Goal: Information Seeking & Learning: Learn about a topic

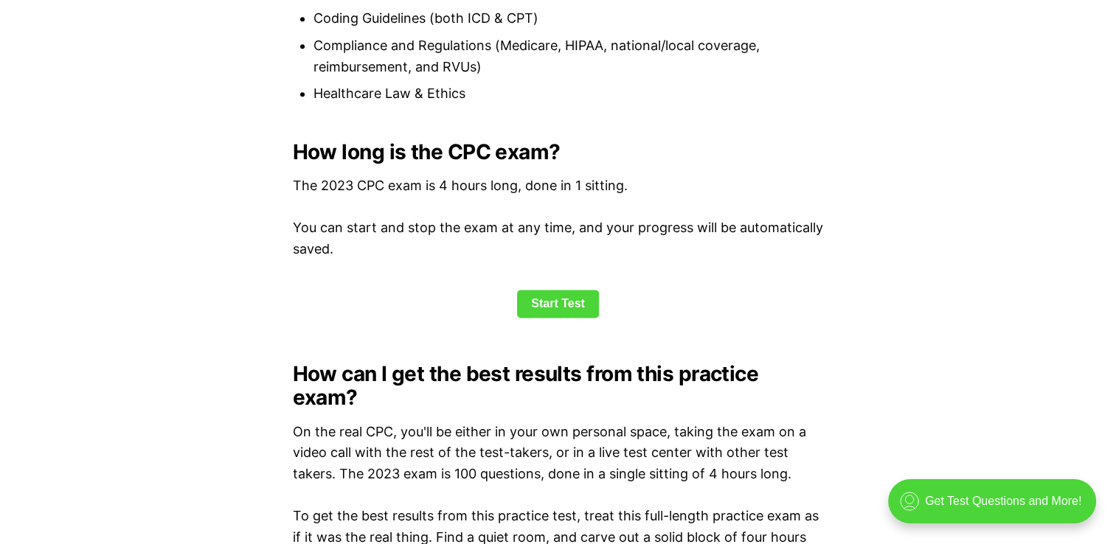
scroll to position [1918, 0]
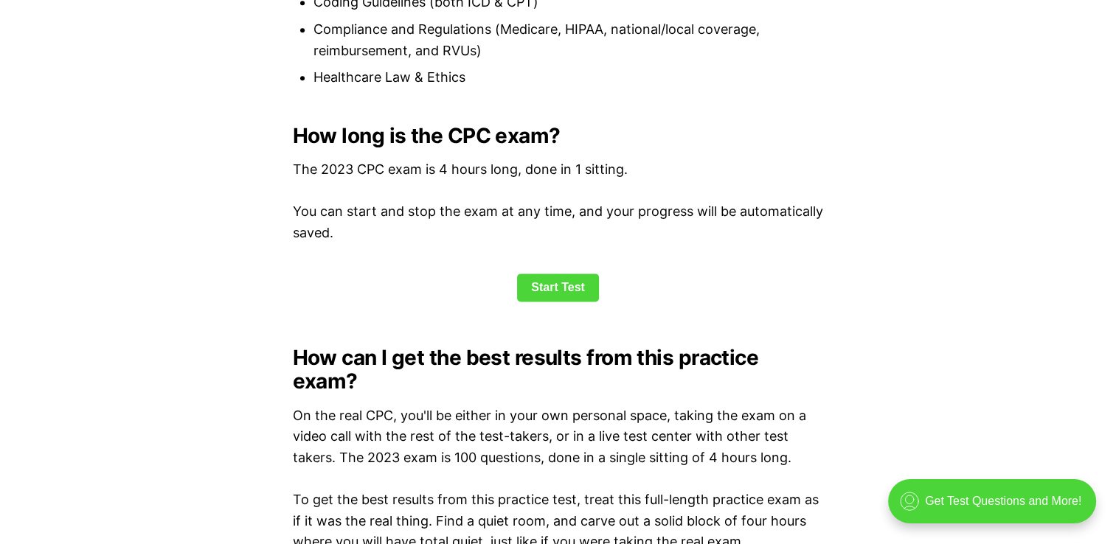
click at [545, 283] on link "Start Test" at bounding box center [558, 288] width 82 height 28
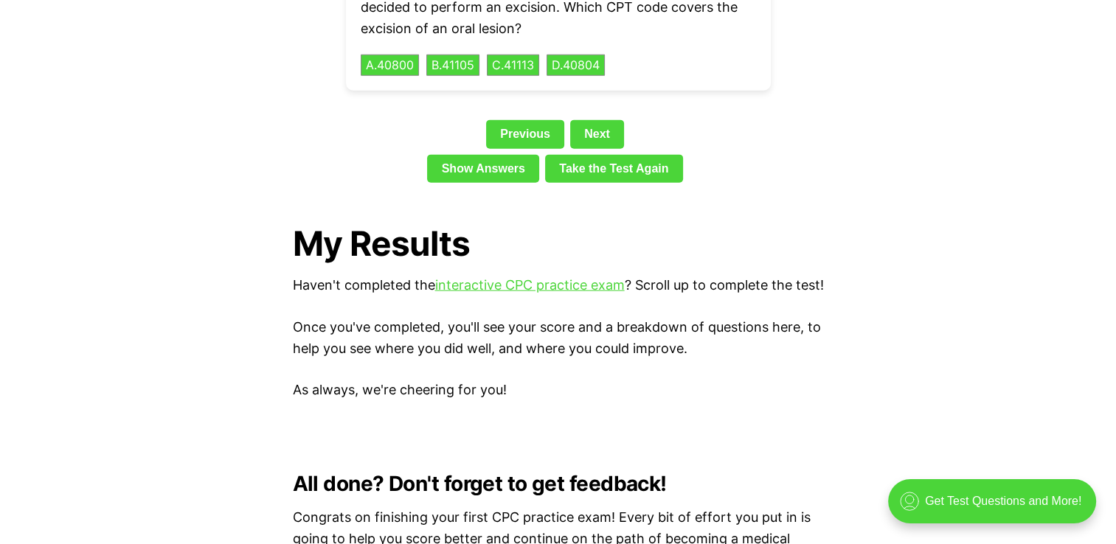
scroll to position [3381, 0]
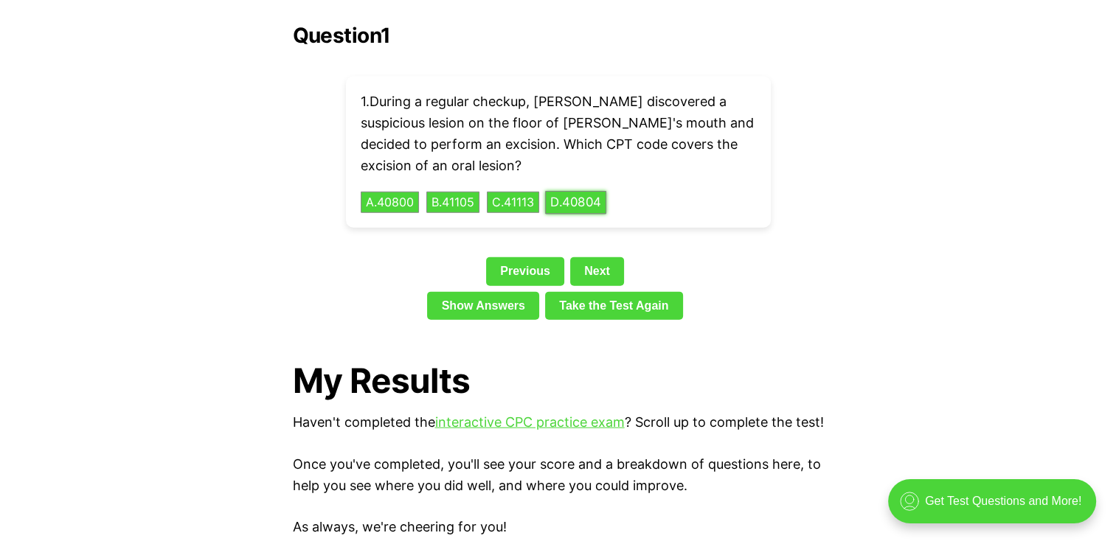
click at [600, 191] on button "D . 40804" at bounding box center [575, 202] width 61 height 23
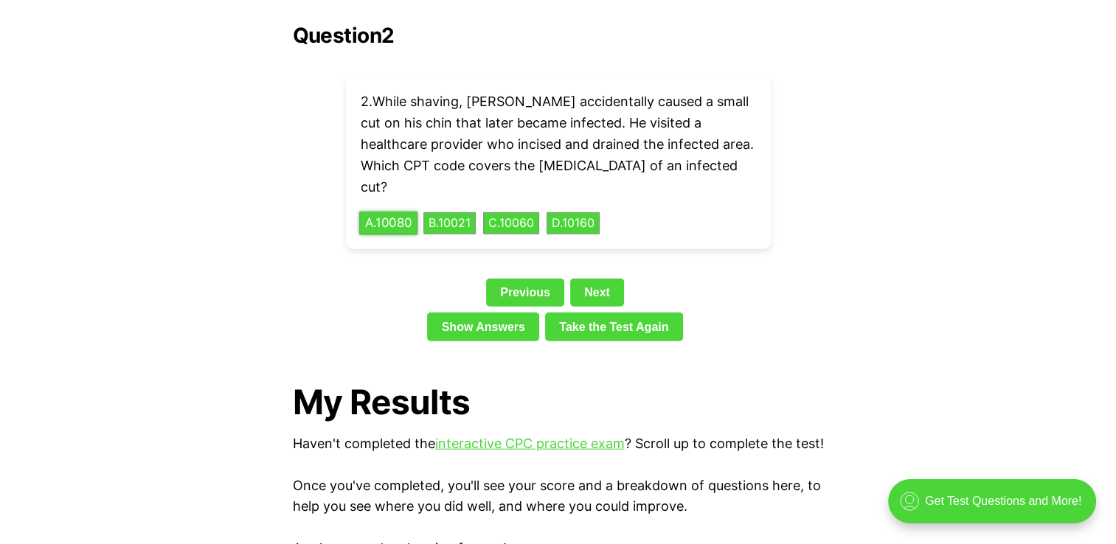
click at [373, 212] on button "A . 10080" at bounding box center [388, 223] width 58 height 23
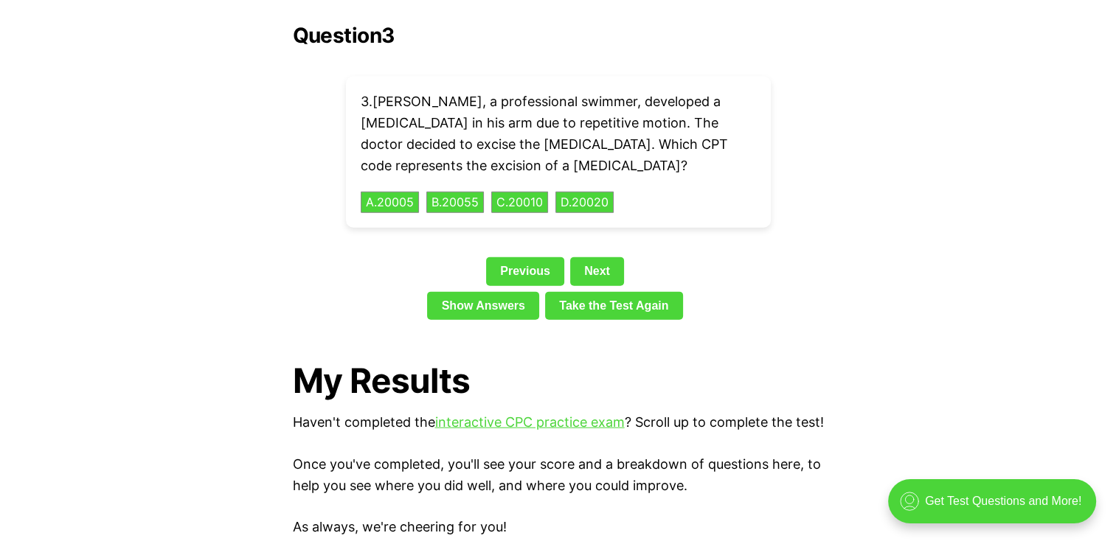
click at [598, 257] on link "Next" at bounding box center [597, 271] width 54 height 28
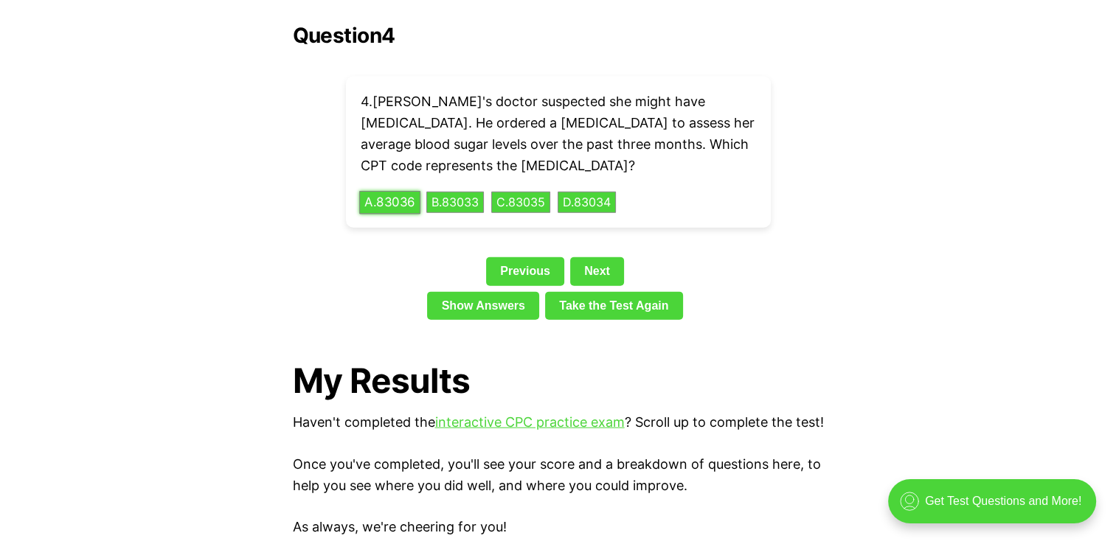
click at [398, 167] on div "4 . Ella's doctor suspected she might have [MEDICAL_DATA]. He ordered a [MEDICA…" at bounding box center [558, 152] width 425 height 151
click at [379, 191] on button "A . 83036" at bounding box center [389, 202] width 61 height 23
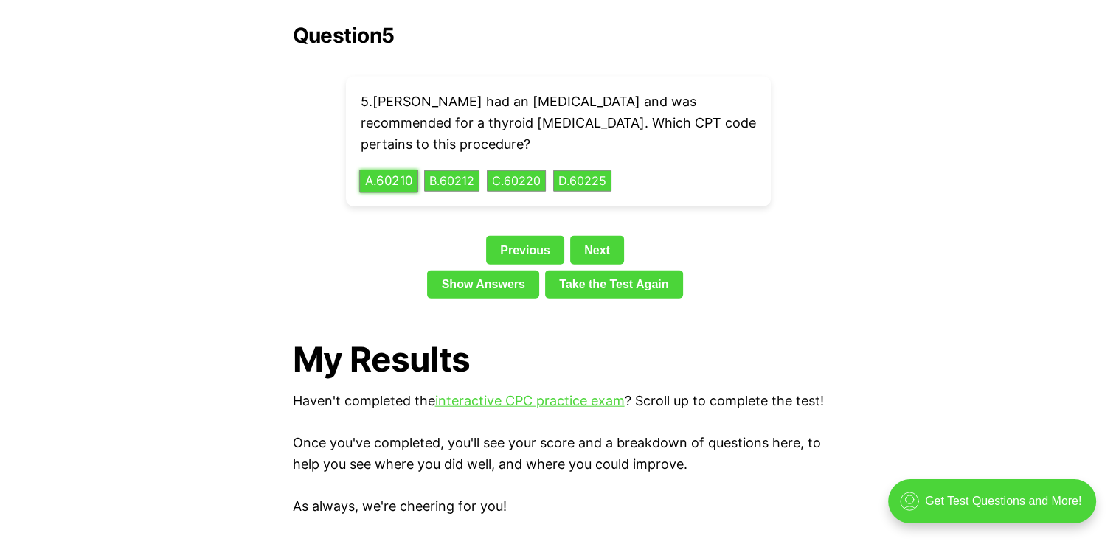
click at [384, 170] on button "A . 60210" at bounding box center [388, 181] width 59 height 23
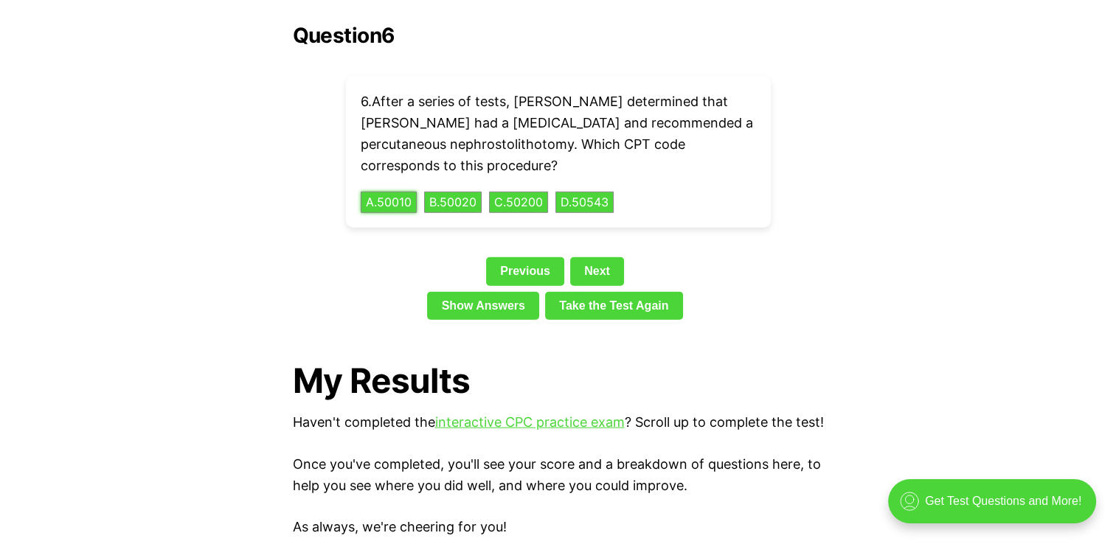
drag, startPoint x: 387, startPoint y: 173, endPoint x: 471, endPoint y: 195, distance: 87.5
click at [389, 192] on button "A . 50010" at bounding box center [389, 203] width 56 height 22
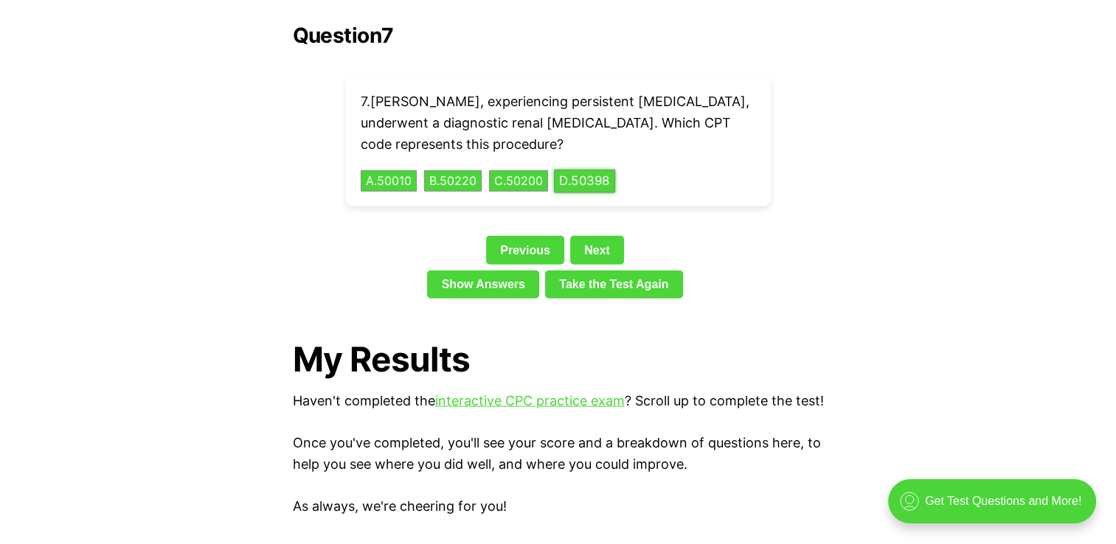
click at [613, 170] on button "D . 50398" at bounding box center [584, 181] width 61 height 23
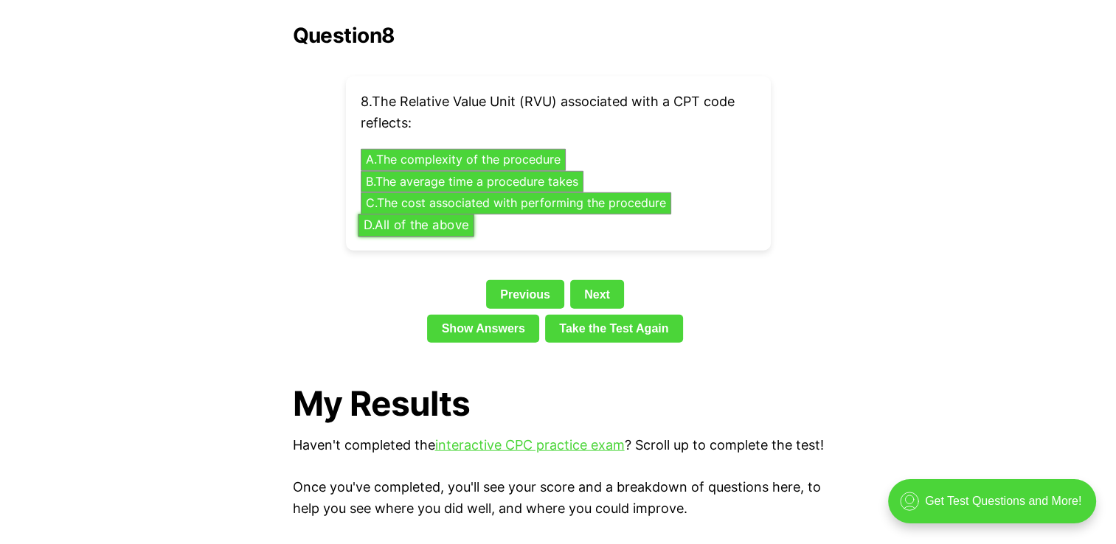
click at [429, 214] on button "D . All of the above" at bounding box center [416, 225] width 117 height 23
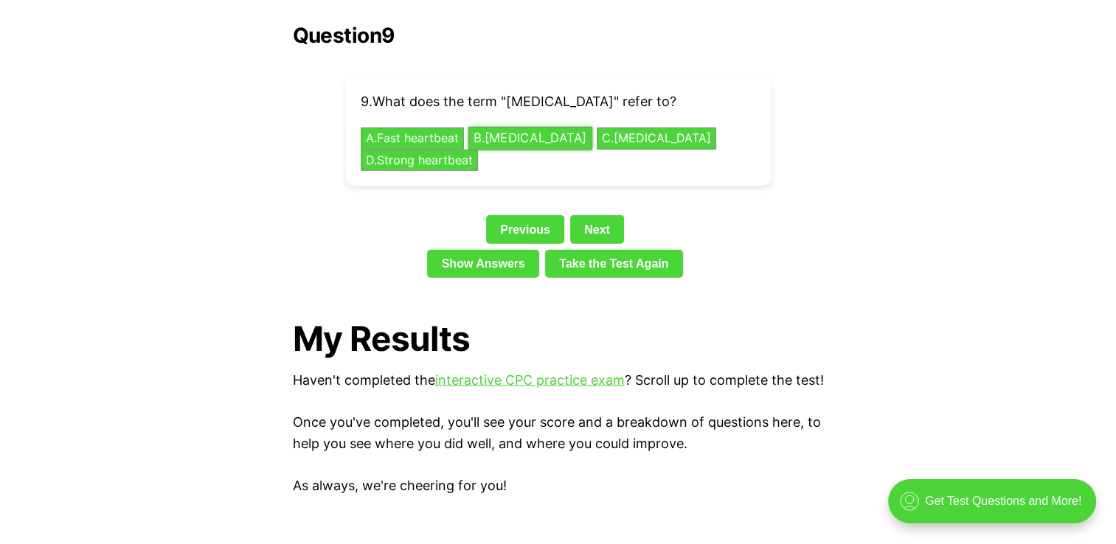
click at [532, 128] on button "B . [MEDICAL_DATA]" at bounding box center [530, 139] width 124 height 23
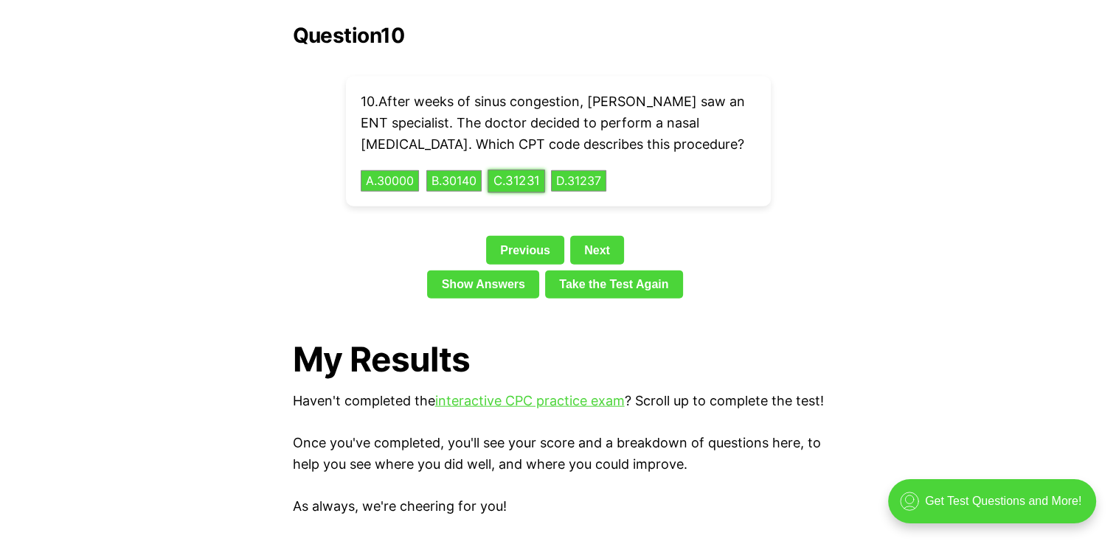
click at [512, 170] on button "C . 31231" at bounding box center [517, 181] width 58 height 23
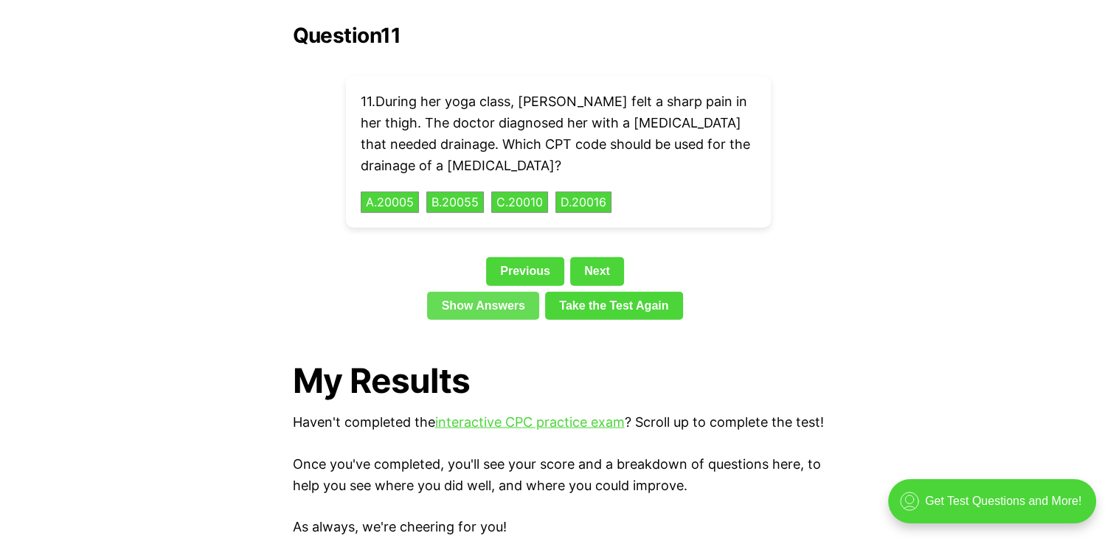
click at [489, 292] on link "Show Answers" at bounding box center [483, 306] width 112 height 28
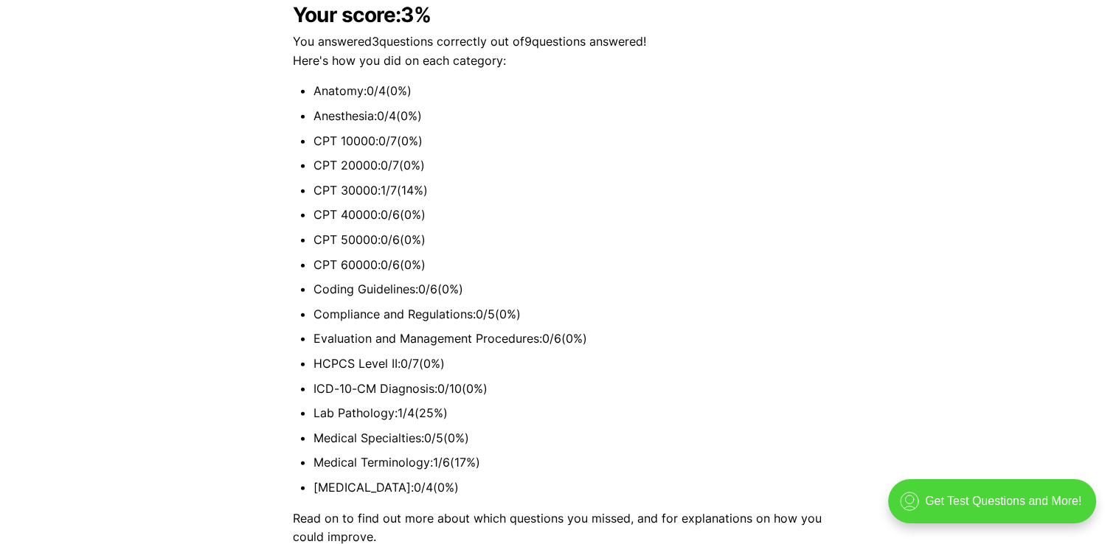
scroll to position [3381, 0]
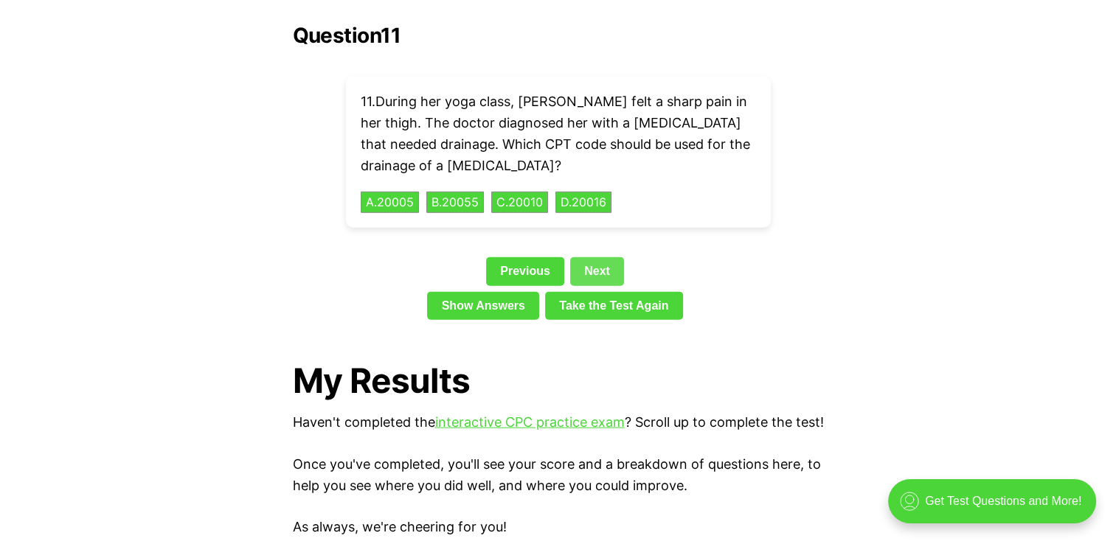
click at [599, 257] on link "Next" at bounding box center [597, 271] width 54 height 28
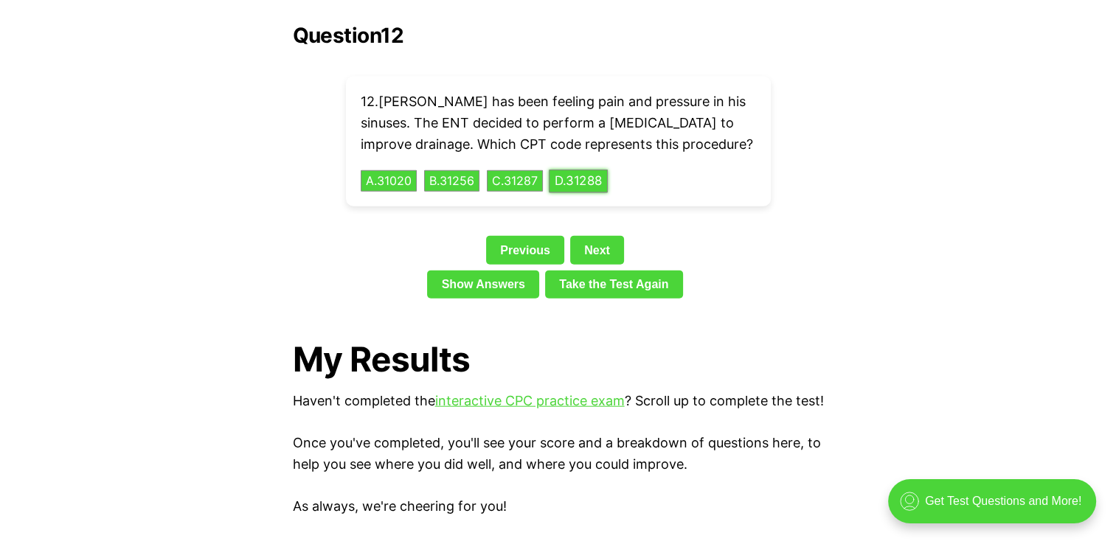
click at [600, 170] on button "D . 31288" at bounding box center [578, 181] width 59 height 23
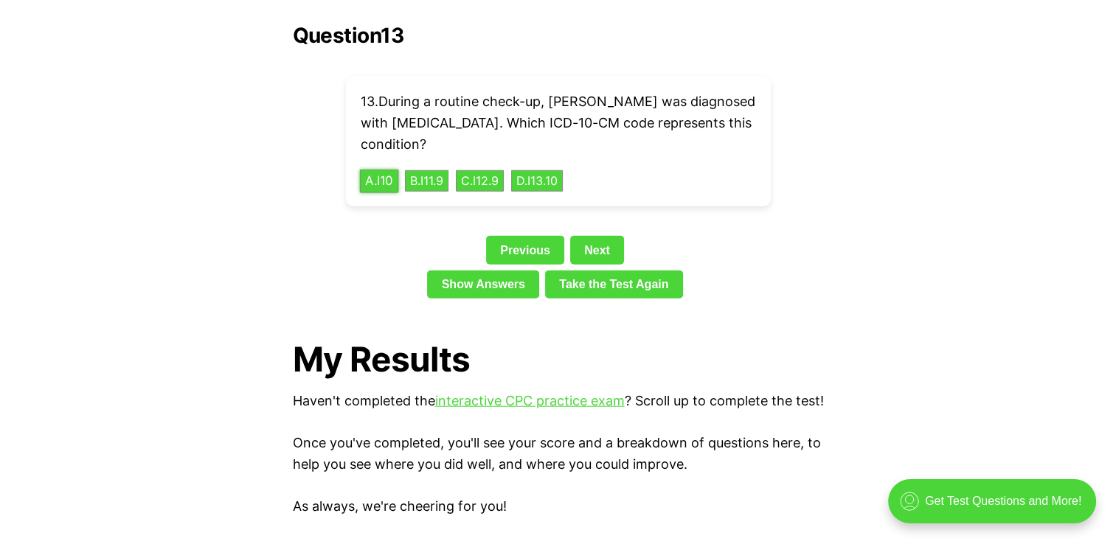
click at [378, 170] on button "A . I10" at bounding box center [378, 181] width 39 height 23
click at [599, 236] on link "Next" at bounding box center [597, 250] width 54 height 28
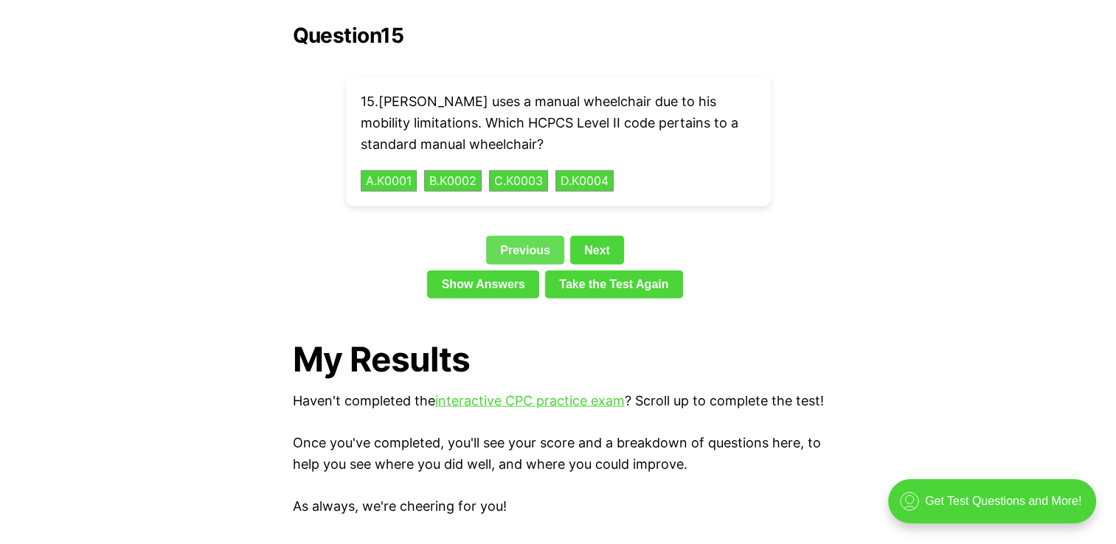
drag, startPoint x: 599, startPoint y: 223, endPoint x: 502, endPoint y: 232, distance: 97.8
click at [502, 236] on link "Previous" at bounding box center [525, 250] width 78 height 28
click at [513, 236] on link "Previous" at bounding box center [525, 250] width 78 height 28
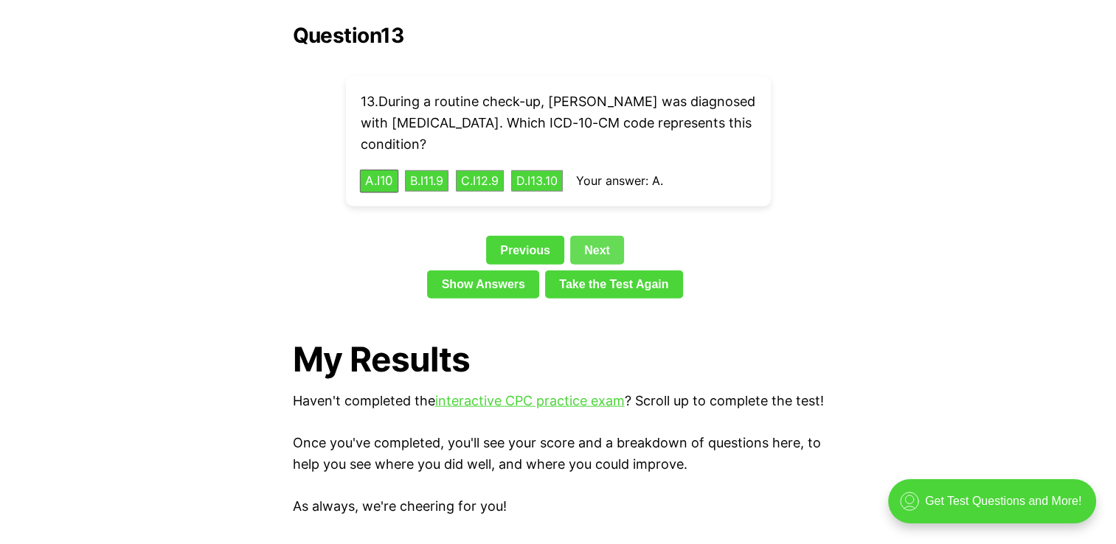
click at [600, 236] on link "Next" at bounding box center [597, 250] width 54 height 28
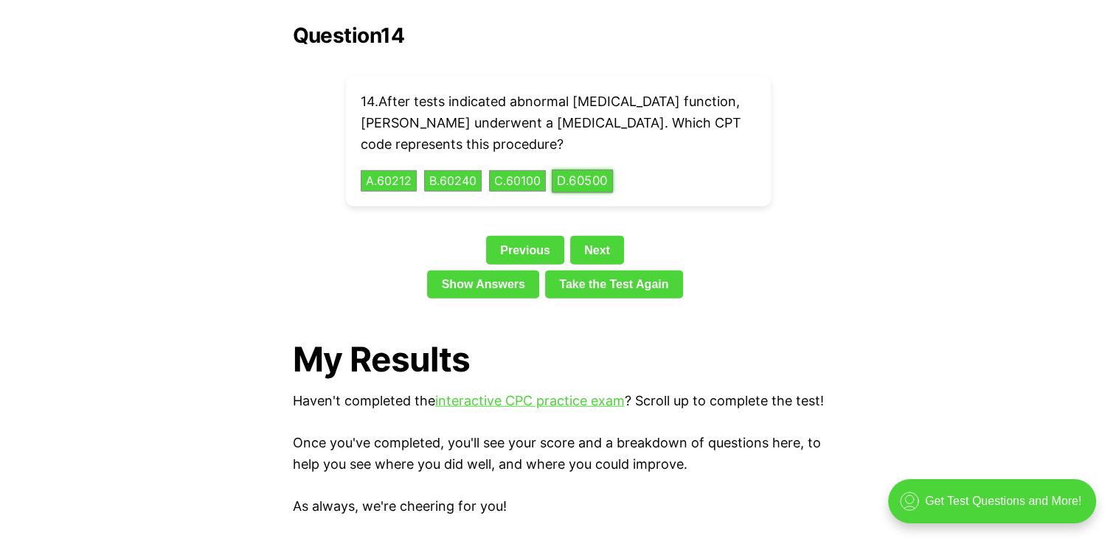
click at [599, 170] on button "D . 60500" at bounding box center [582, 181] width 61 height 23
click at [590, 236] on link "Next" at bounding box center [597, 250] width 54 height 28
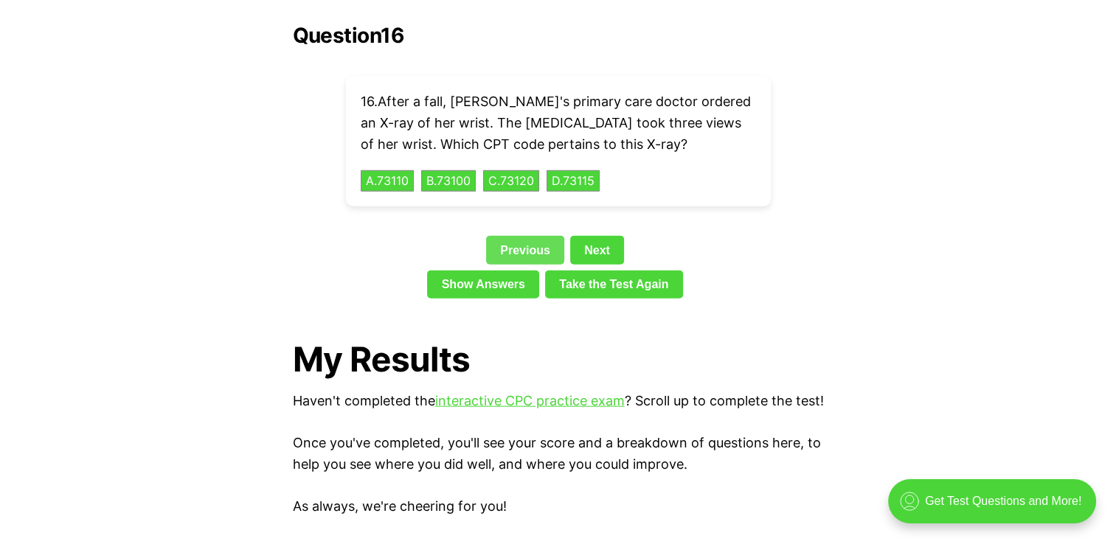
click at [536, 236] on link "Previous" at bounding box center [525, 250] width 78 height 28
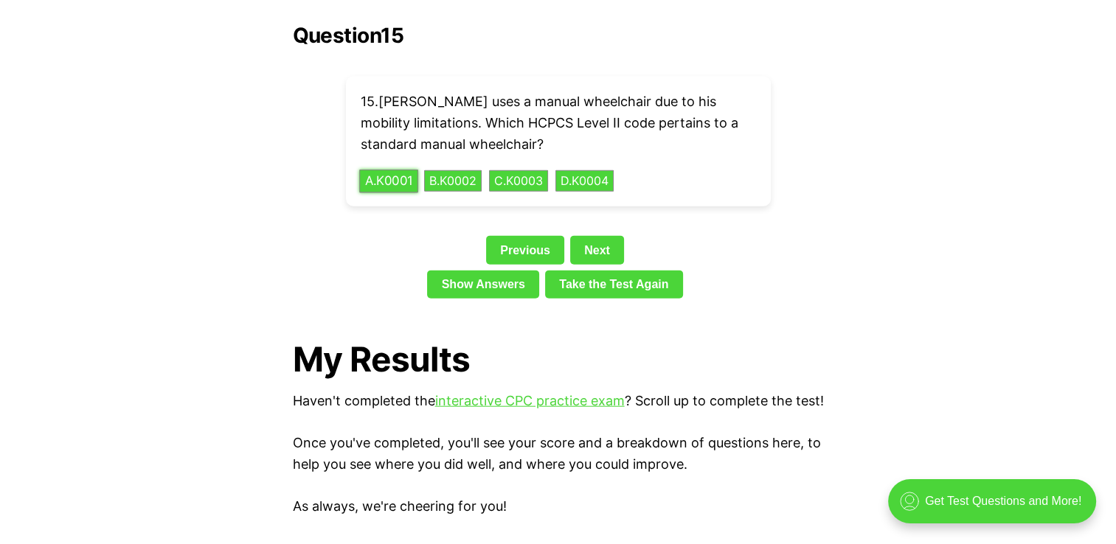
click at [404, 170] on button "A . K0001" at bounding box center [388, 181] width 59 height 23
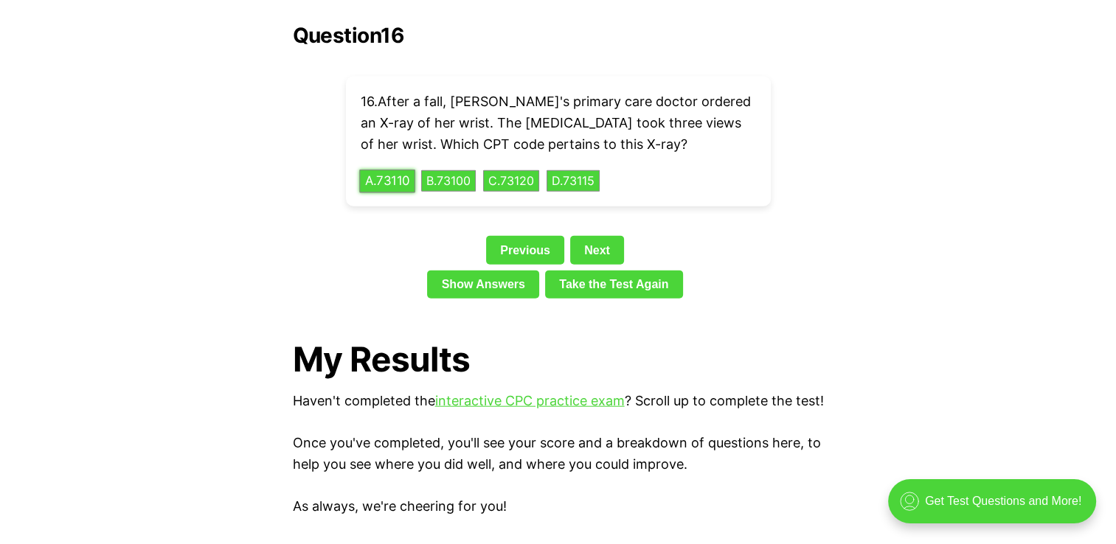
click at [388, 170] on button "A . 73110" at bounding box center [387, 181] width 56 height 23
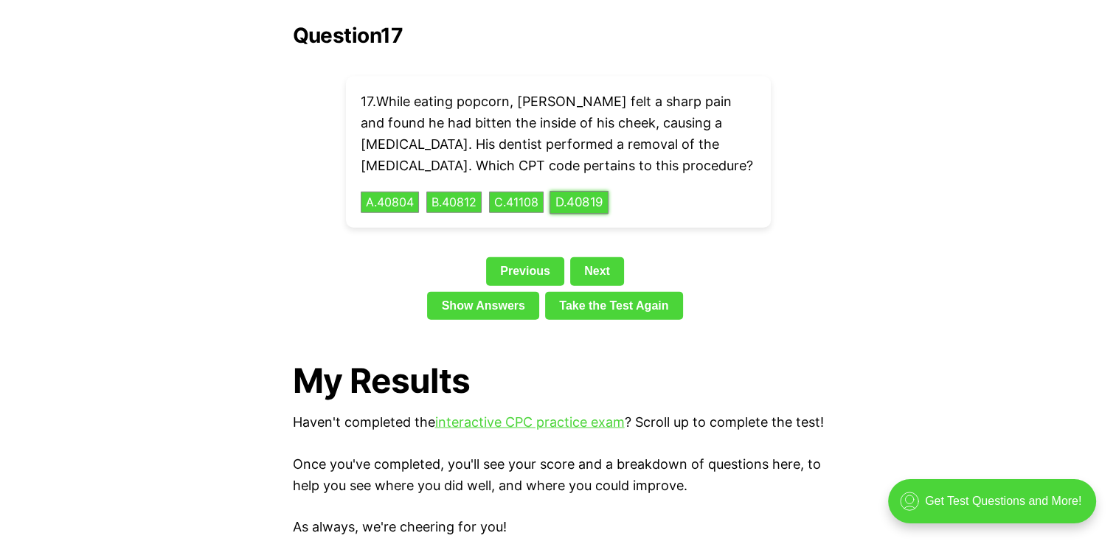
click at [584, 191] on button "D . 40819" at bounding box center [579, 202] width 59 height 23
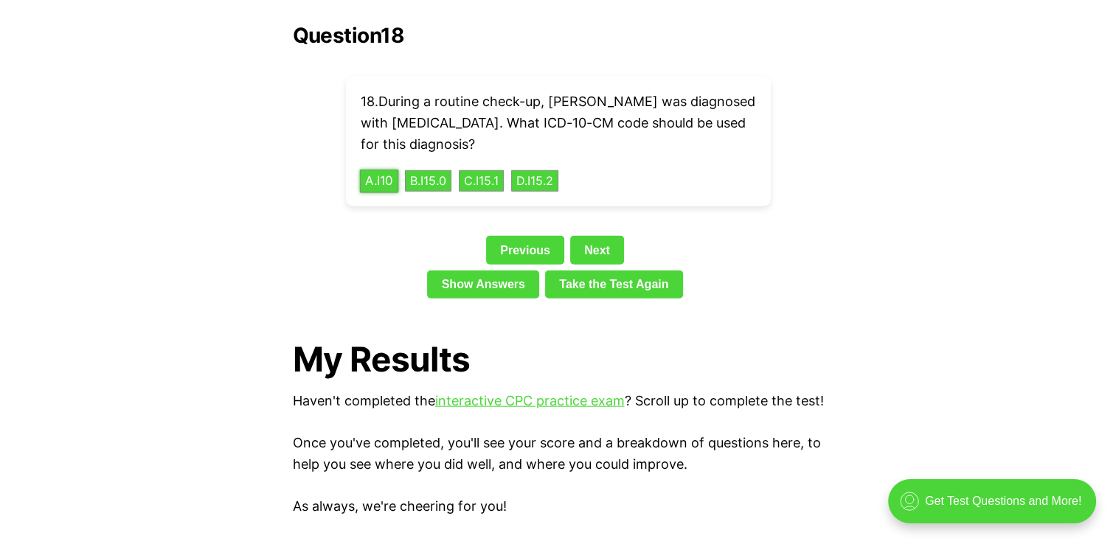
click at [376, 170] on button "A . I10" at bounding box center [378, 181] width 39 height 23
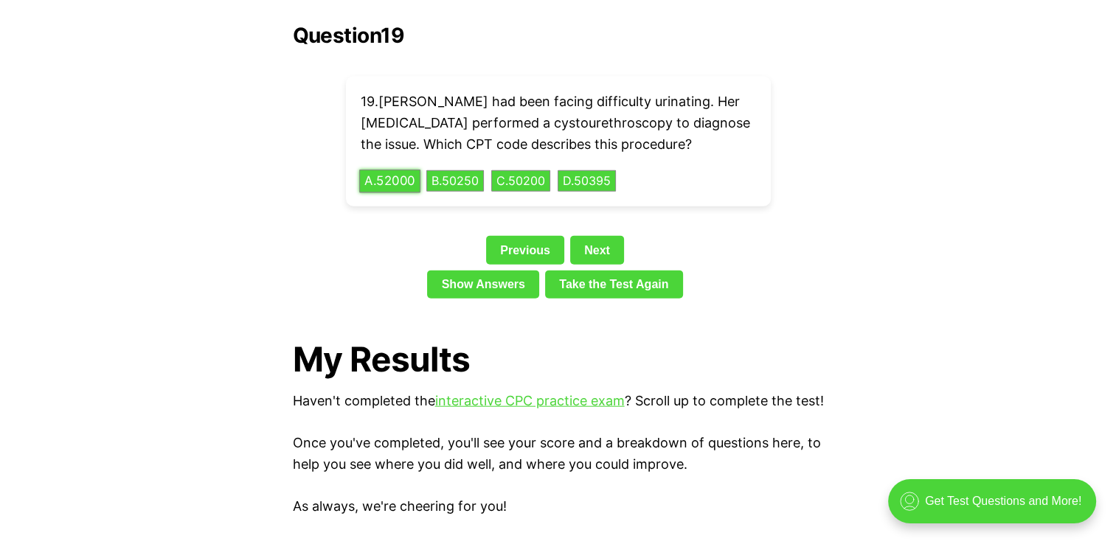
click at [393, 170] on button "A . 52000" at bounding box center [389, 181] width 61 height 23
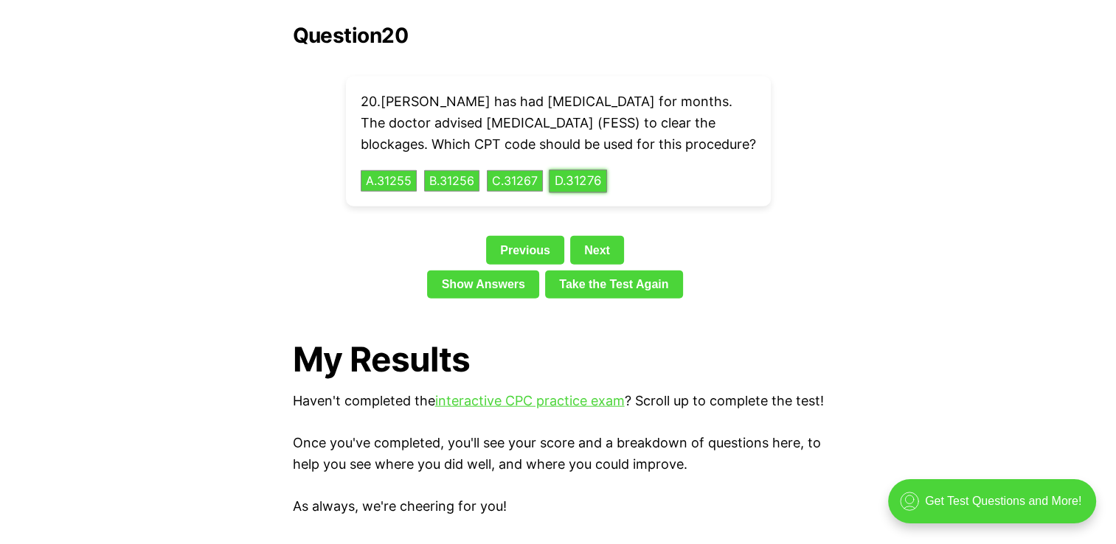
click at [588, 176] on button "D . 31276" at bounding box center [578, 181] width 58 height 23
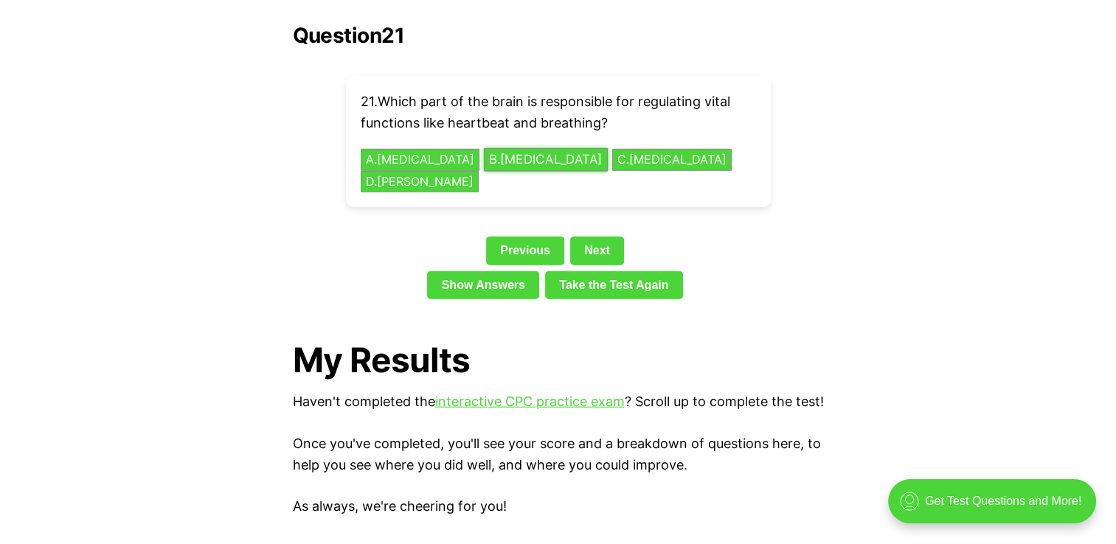
click at [536, 148] on button "B . [MEDICAL_DATA]" at bounding box center [546, 159] width 124 height 23
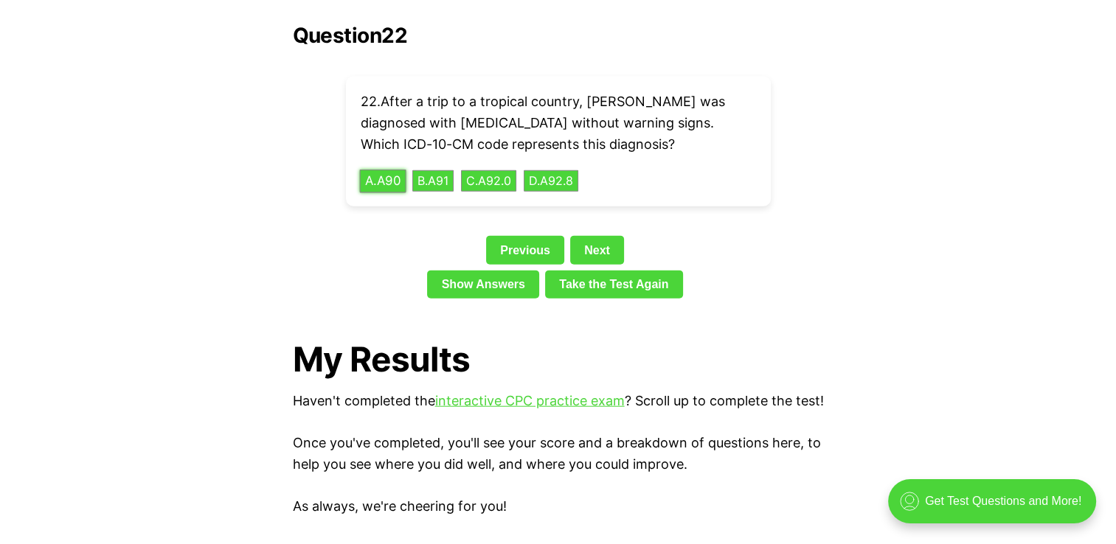
click at [390, 170] on button "A . A90" at bounding box center [382, 181] width 46 height 23
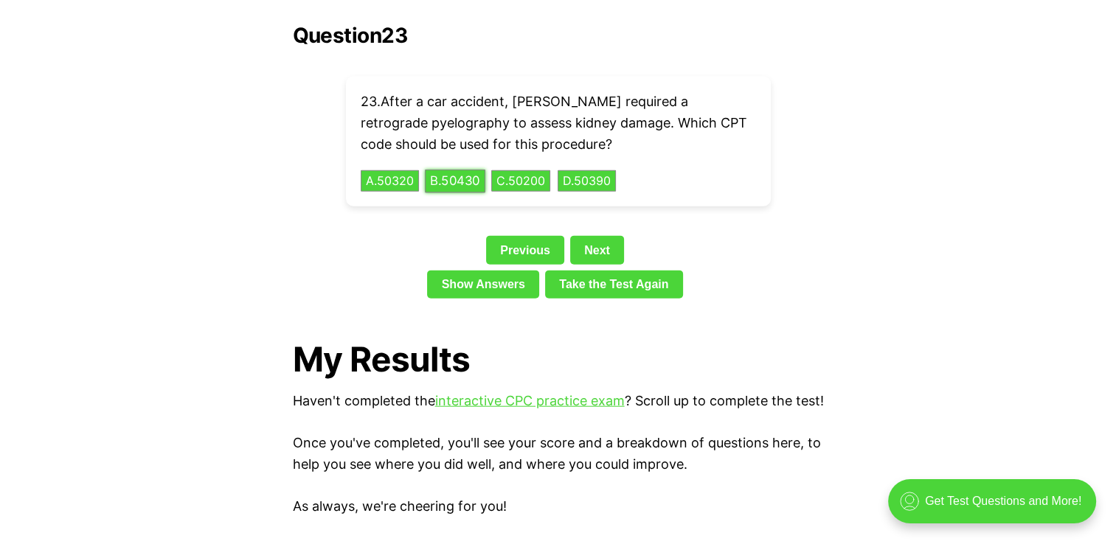
click at [460, 170] on button "B . 50430" at bounding box center [455, 181] width 60 height 23
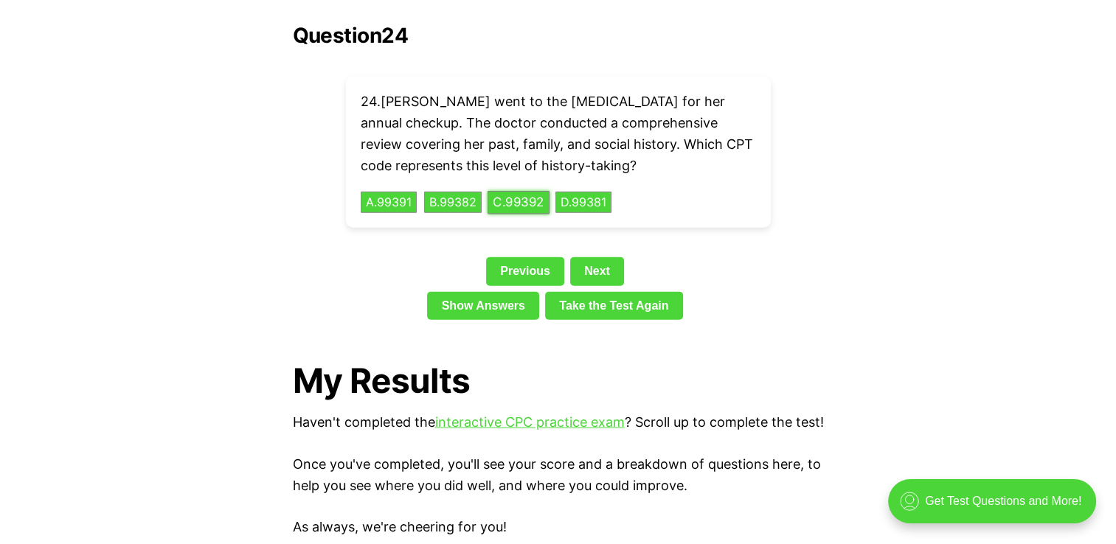
click at [535, 191] on button "C . 99392" at bounding box center [519, 202] width 62 height 23
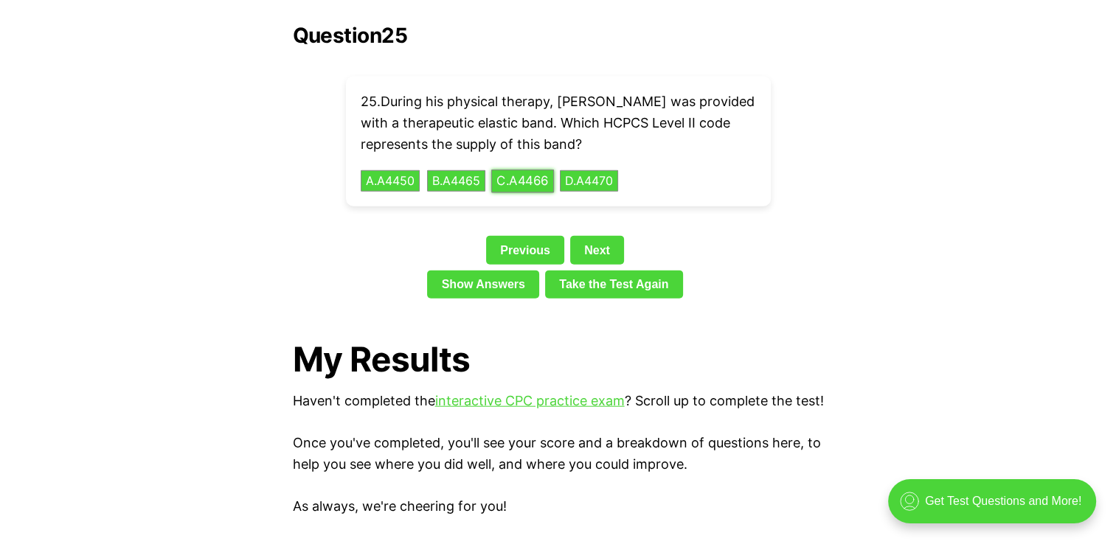
click at [524, 170] on button "C . A4466" at bounding box center [522, 181] width 63 height 23
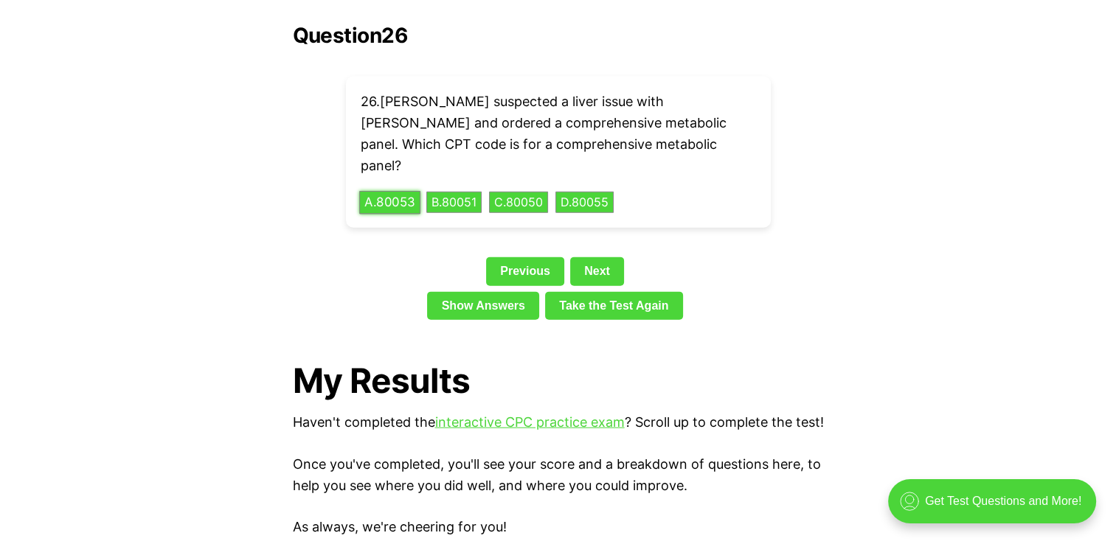
click at [405, 191] on button "A . 80053" at bounding box center [389, 202] width 61 height 23
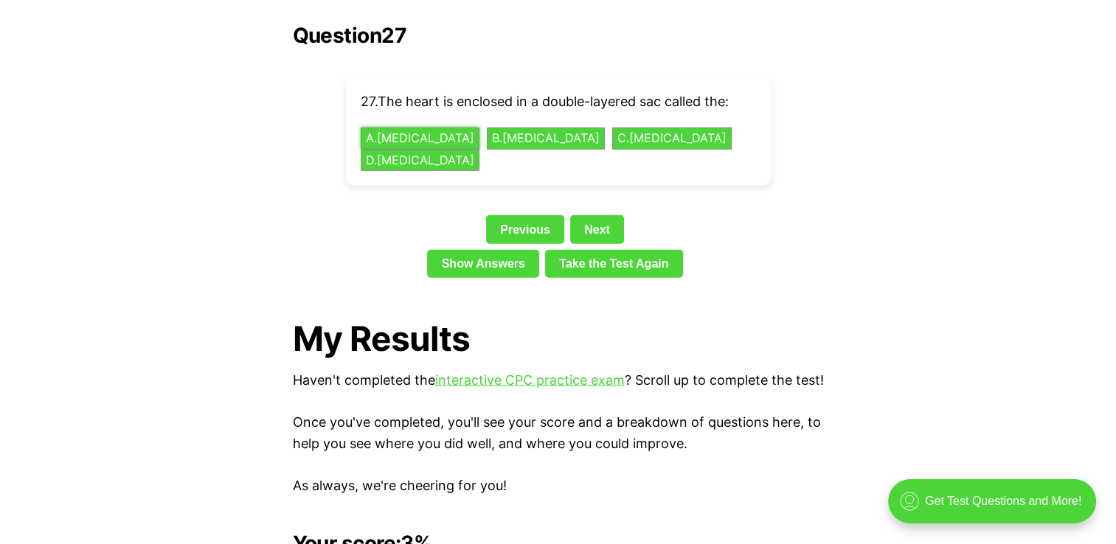
click at [419, 96] on div "27 . The heart is enclosed in a double-layered sac called the: A . [MEDICAL_DAT…" at bounding box center [558, 131] width 425 height 109
click at [437, 128] on button "A . [MEDICAL_DATA]" at bounding box center [419, 139] width 125 height 23
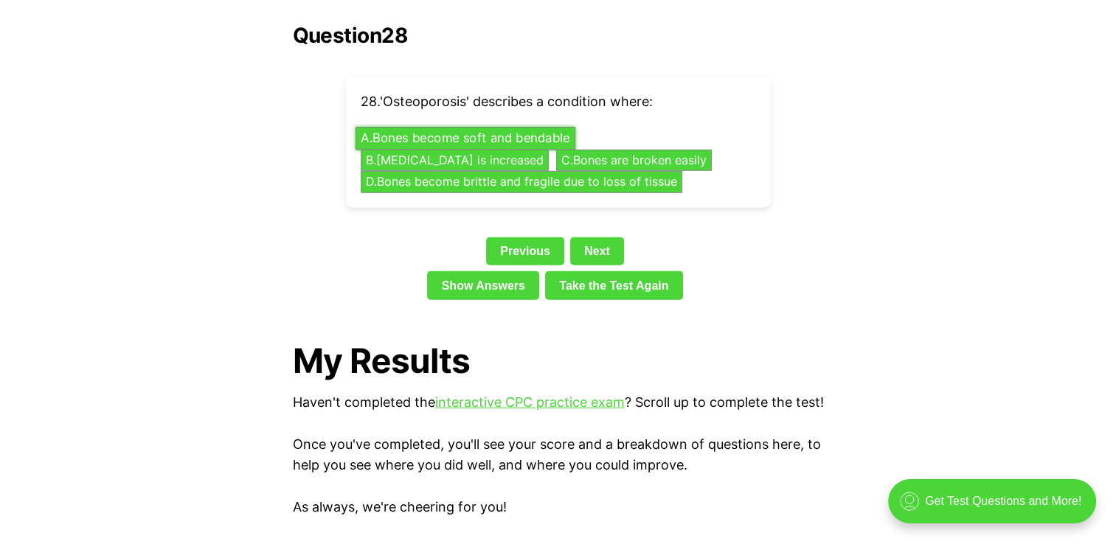
click at [502, 128] on button "A . Bones become soft and bendable" at bounding box center [465, 139] width 220 height 23
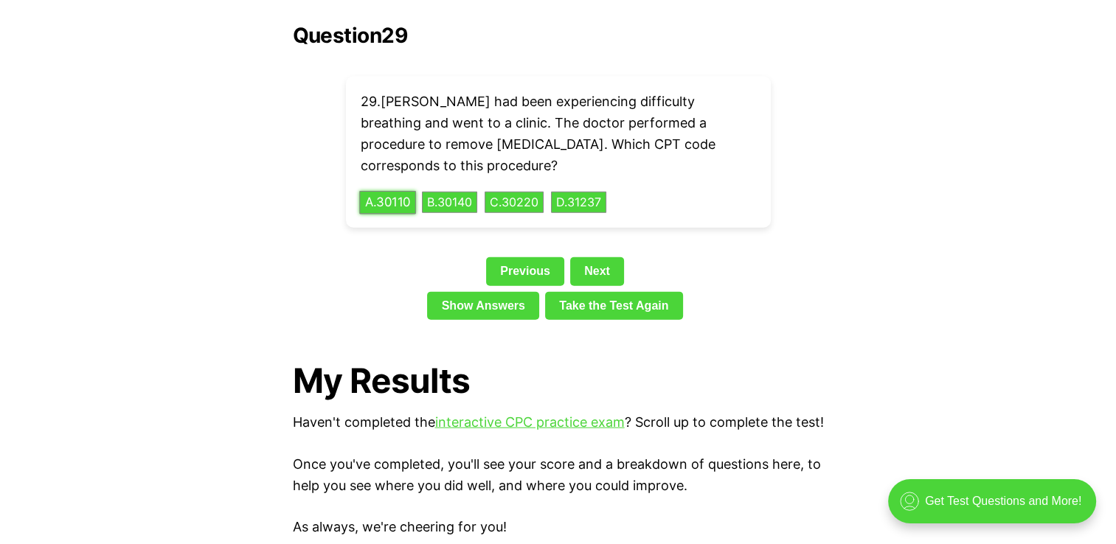
click at [390, 191] on button "A . 30110" at bounding box center [387, 202] width 57 height 23
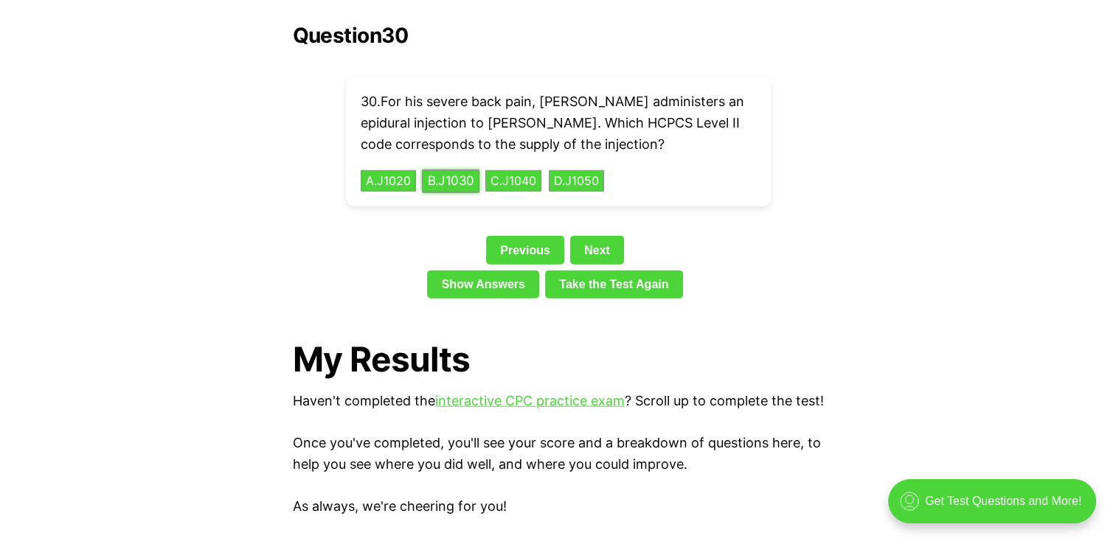
click at [463, 170] on button "B . J1030" at bounding box center [451, 181] width 58 height 23
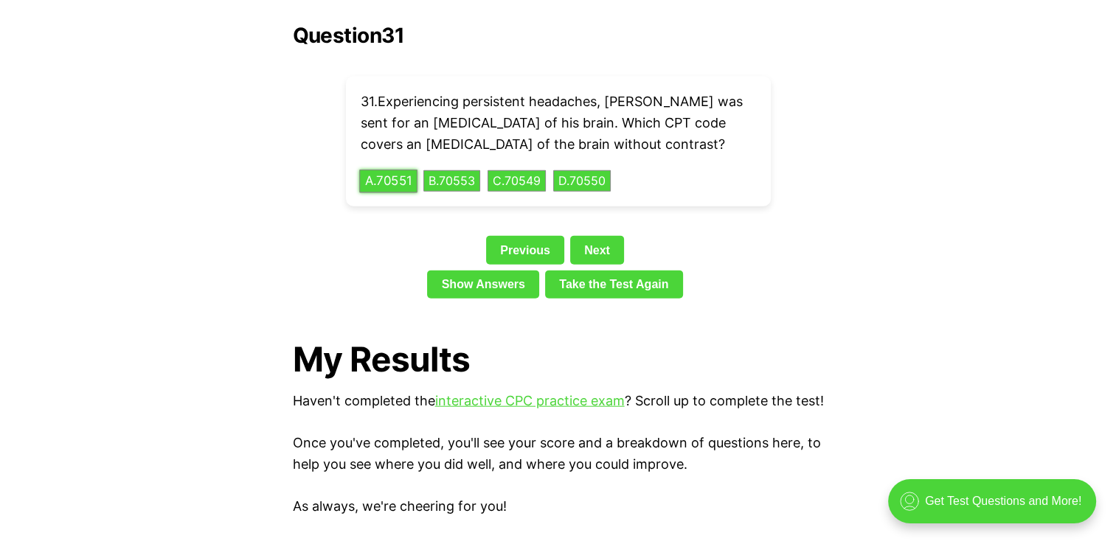
click at [415, 170] on button "A . 70551" at bounding box center [388, 181] width 58 height 23
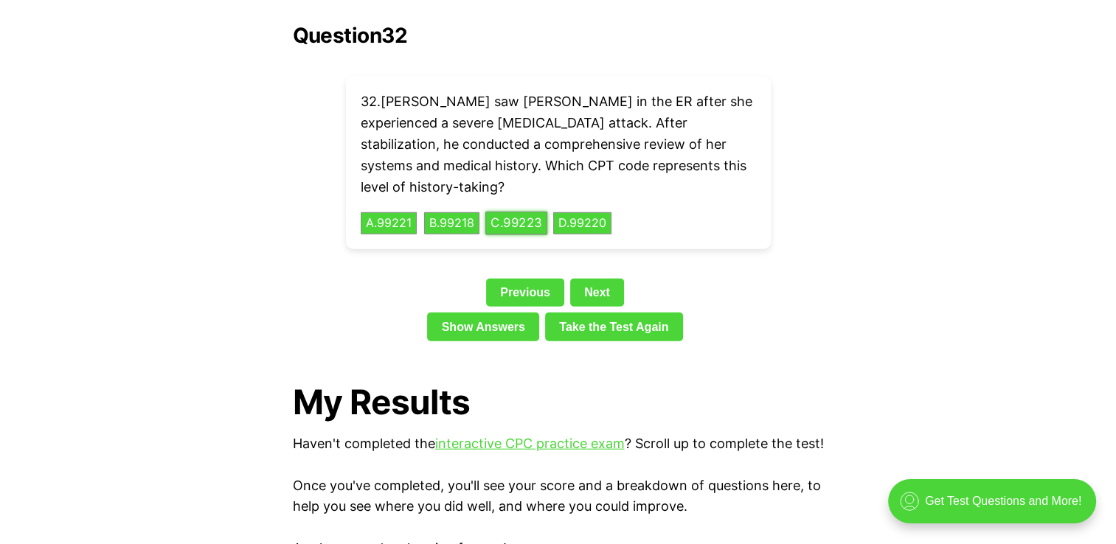
click at [541, 212] on button "C . 99223" at bounding box center [516, 223] width 62 height 23
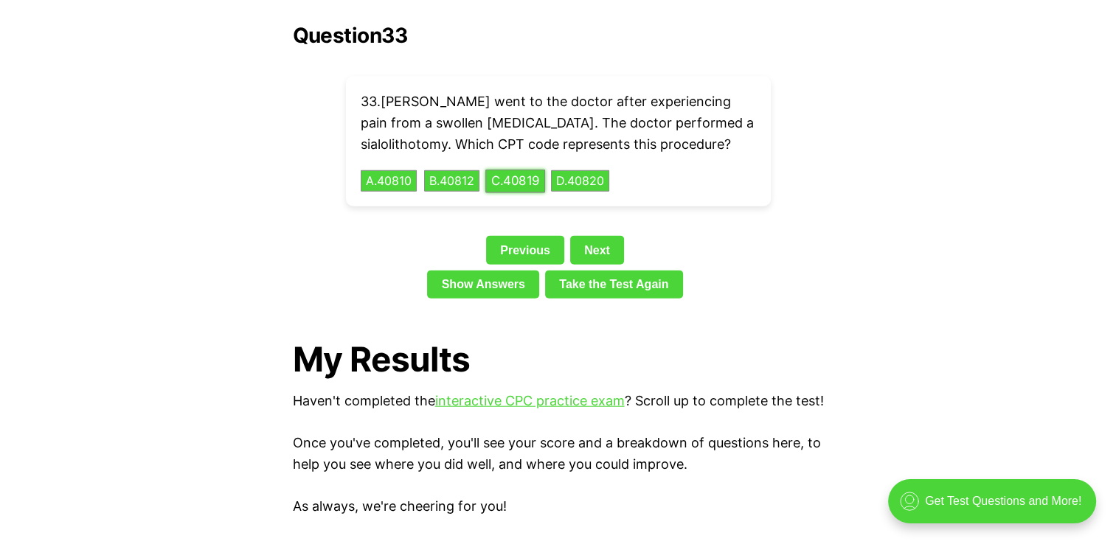
click at [527, 170] on button "C . 40819" at bounding box center [515, 181] width 60 height 23
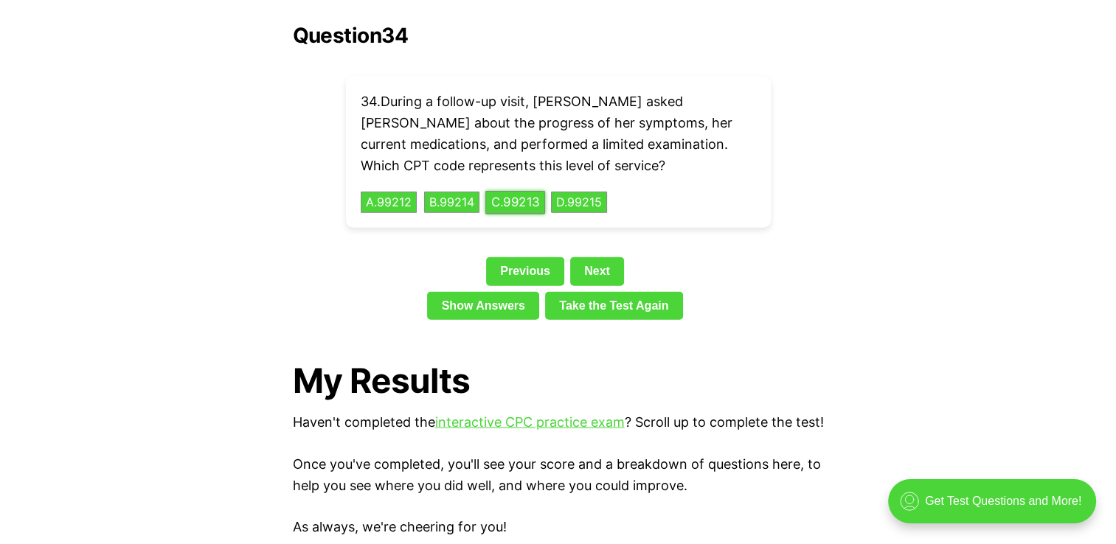
click at [512, 191] on button "C . 99213" at bounding box center [515, 202] width 60 height 23
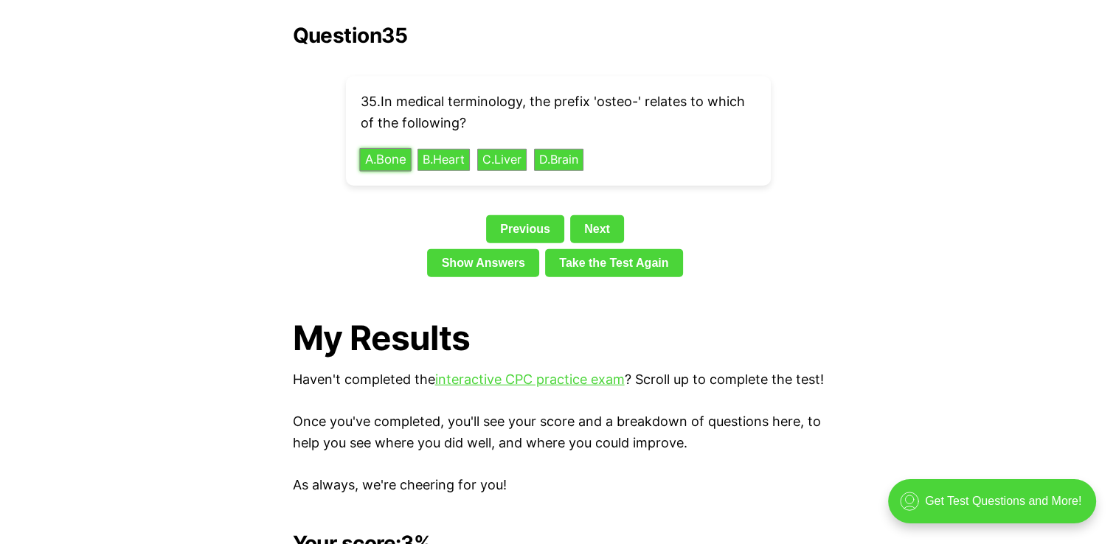
click at [388, 148] on button "A . Bone" at bounding box center [385, 159] width 52 height 23
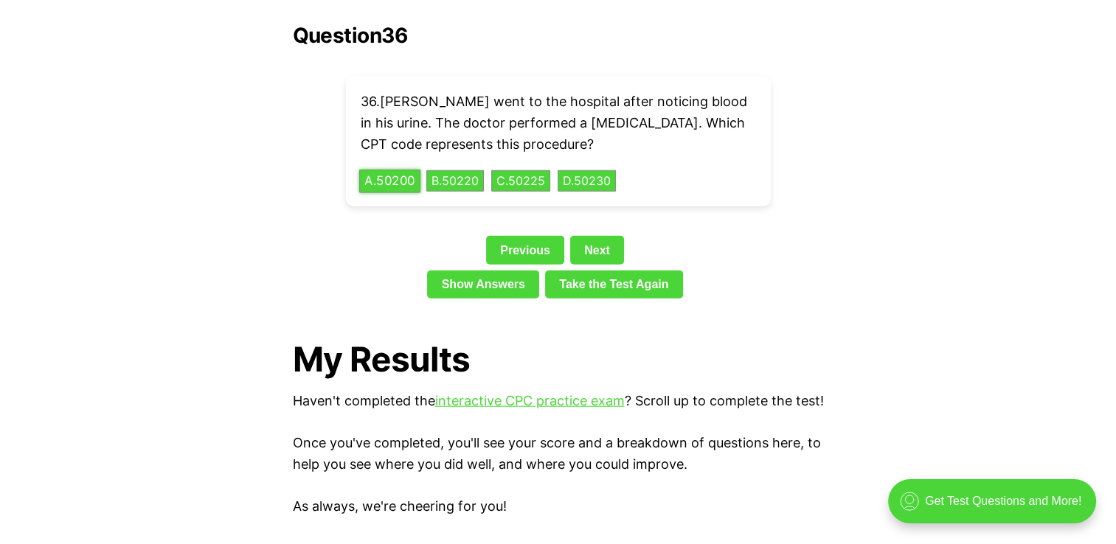
click at [388, 170] on button "A . 50200" at bounding box center [389, 181] width 61 height 23
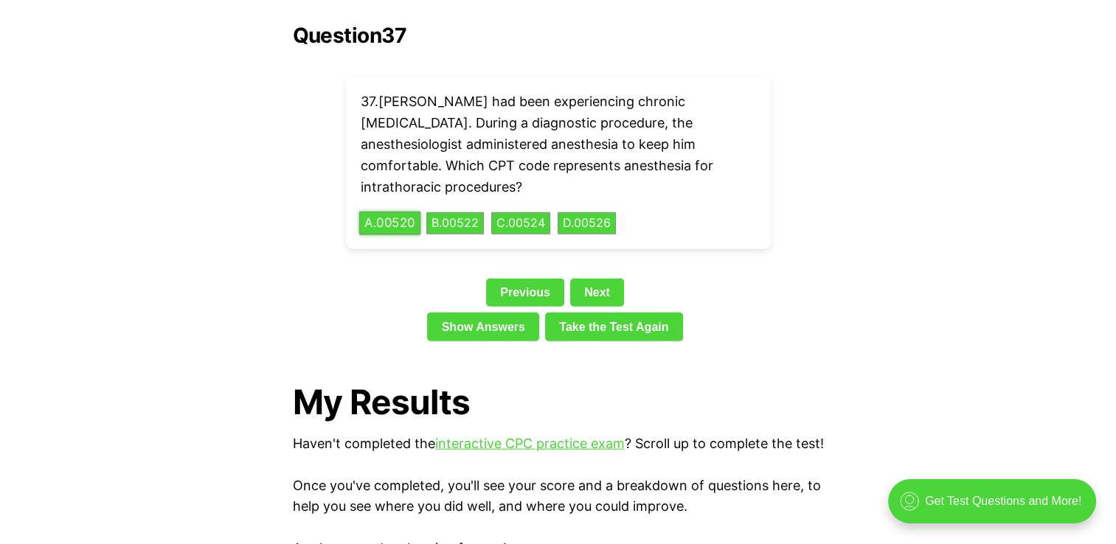
click at [373, 212] on button "A . 00520" at bounding box center [389, 223] width 61 height 23
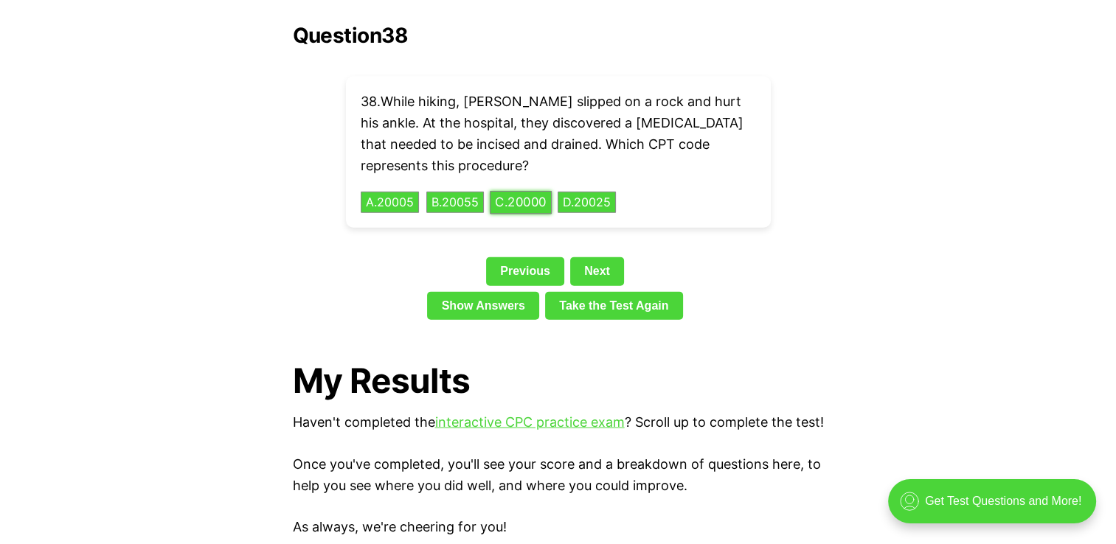
click at [524, 191] on button "C . 20000" at bounding box center [521, 202] width 62 height 23
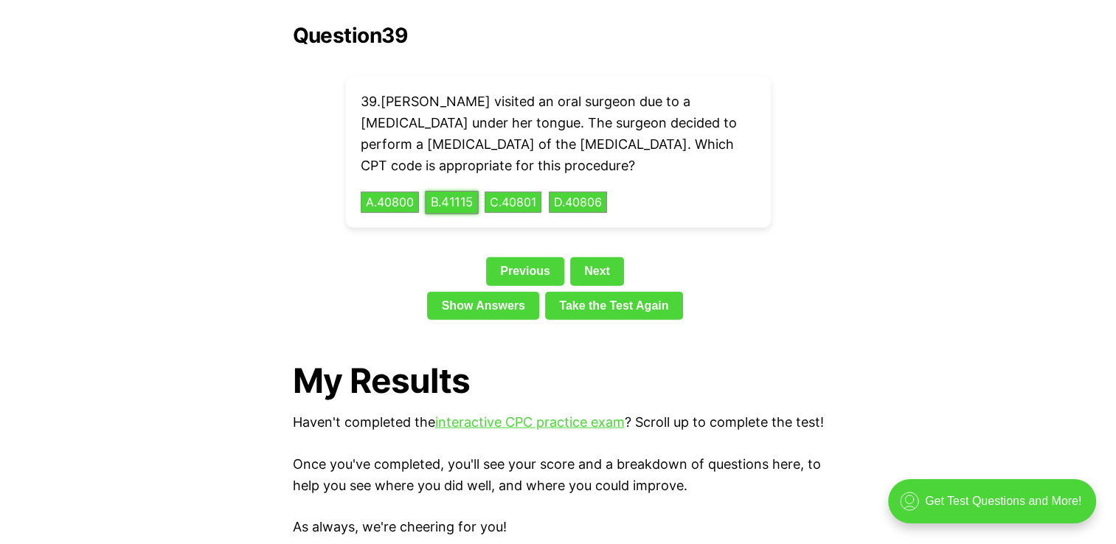
click at [444, 191] on button "B . 41115" at bounding box center [451, 202] width 53 height 23
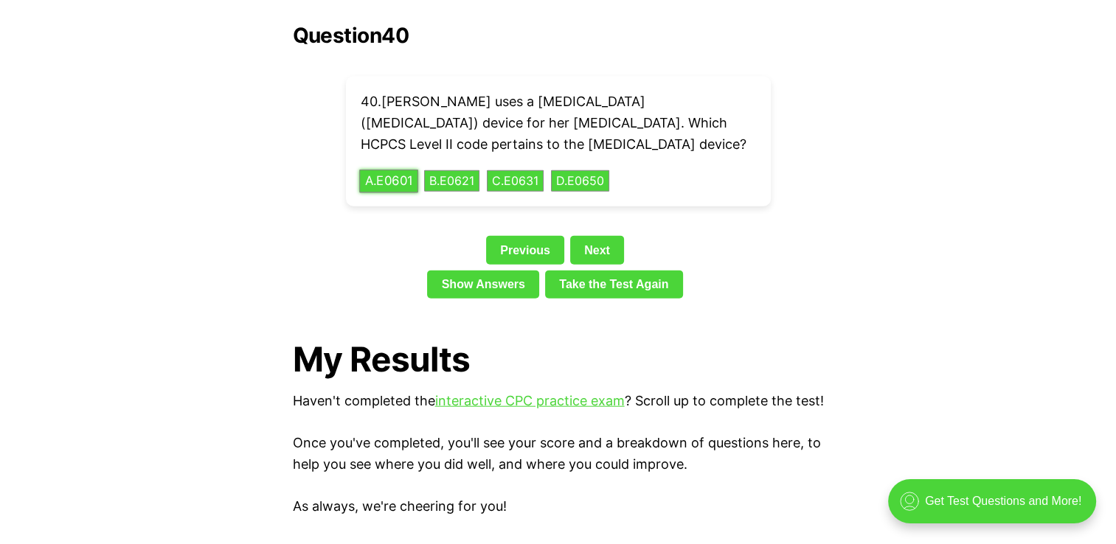
click at [417, 170] on button "A . E0601" at bounding box center [388, 181] width 59 height 23
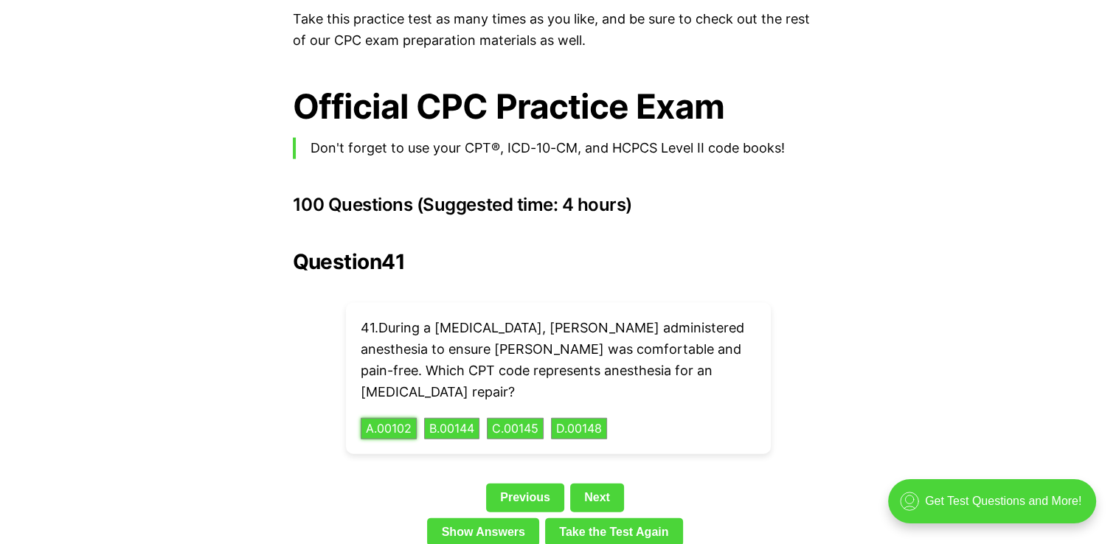
scroll to position [3233, 0]
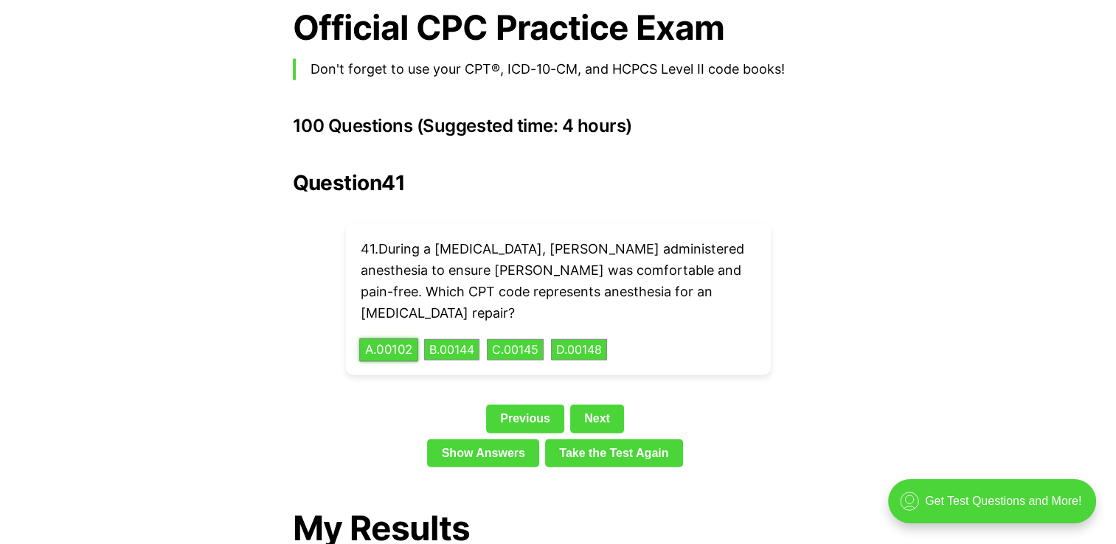
click at [366, 339] on button "A . 00102" at bounding box center [388, 350] width 59 height 23
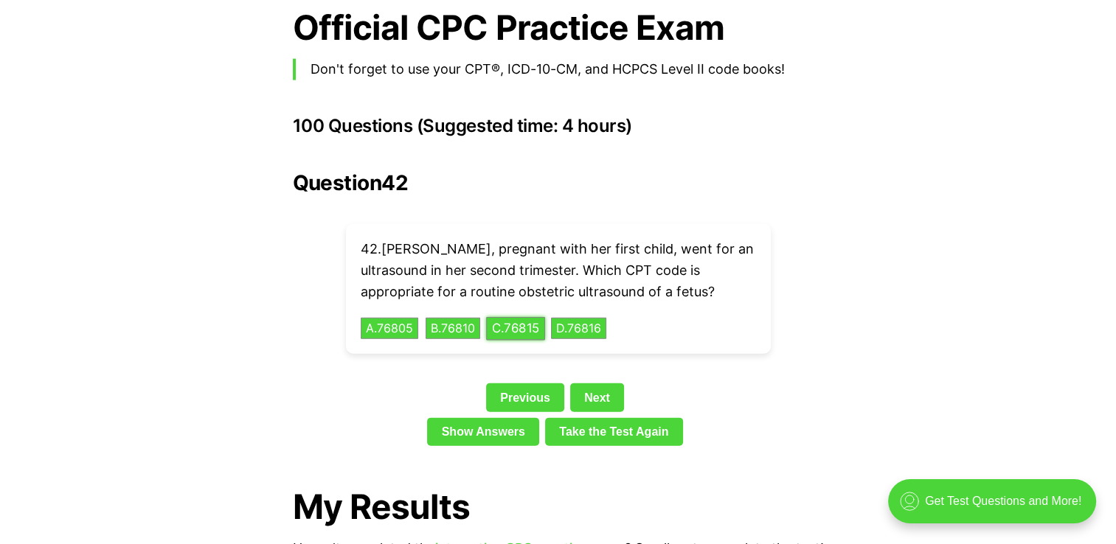
click at [534, 317] on button "C . 76815" at bounding box center [515, 328] width 59 height 23
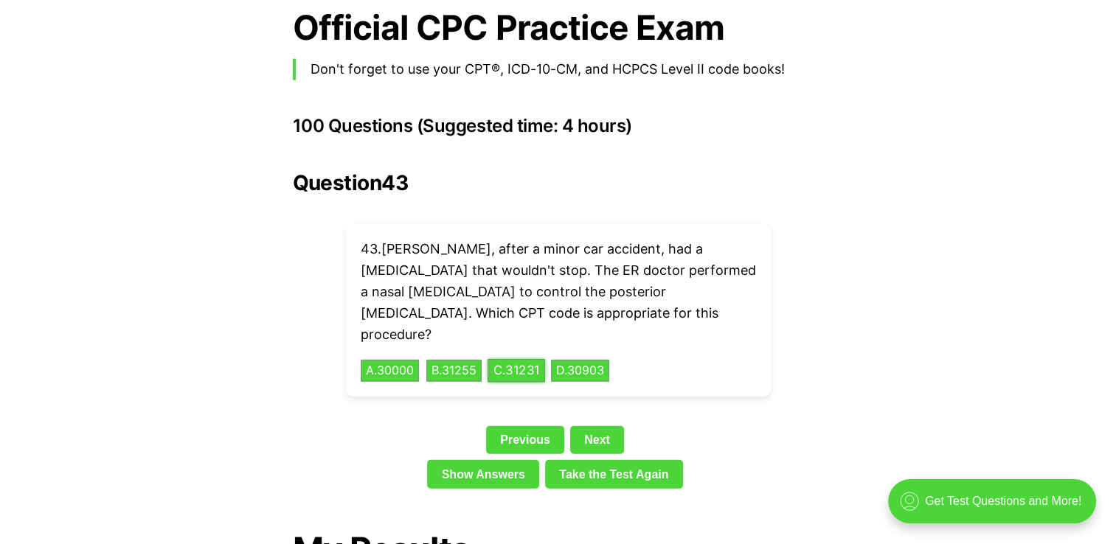
click at [530, 360] on button "C . 31231" at bounding box center [517, 371] width 58 height 23
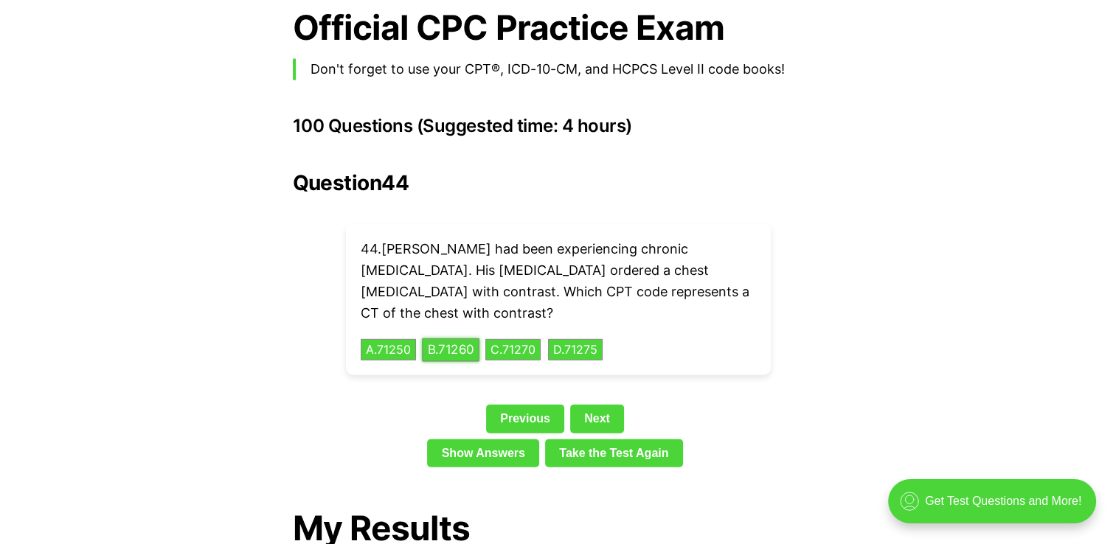
click at [460, 339] on button "B . 71260" at bounding box center [451, 350] width 58 height 23
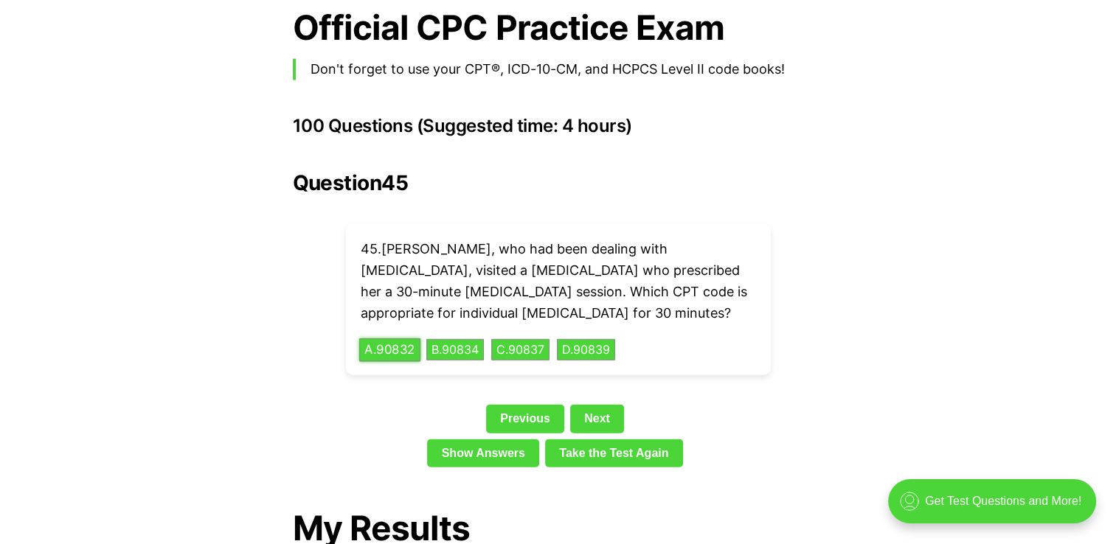
click at [389, 339] on button "A . 90832" at bounding box center [389, 350] width 61 height 23
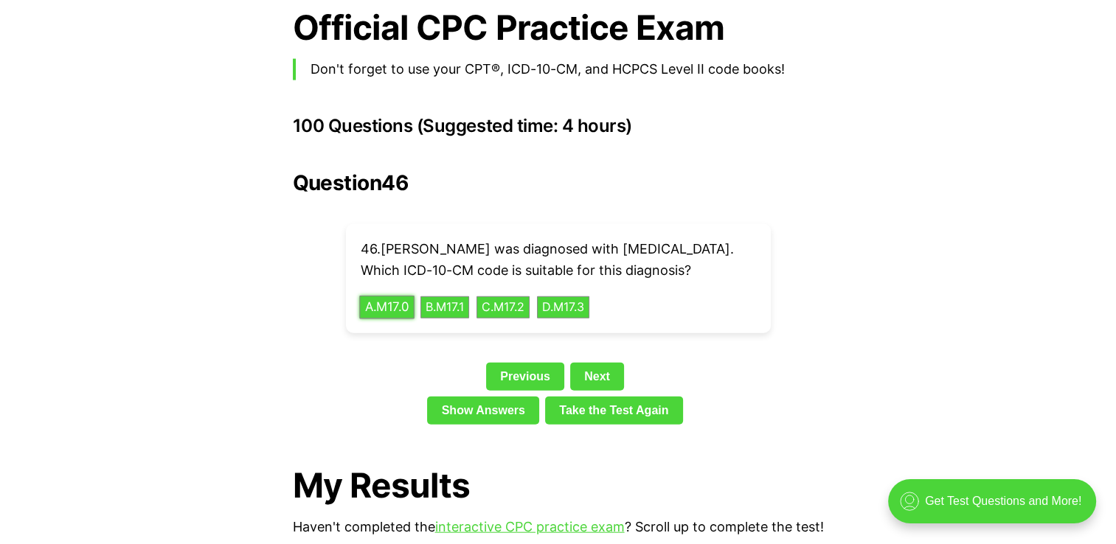
click at [380, 296] on button "A . M17.0" at bounding box center [386, 307] width 55 height 23
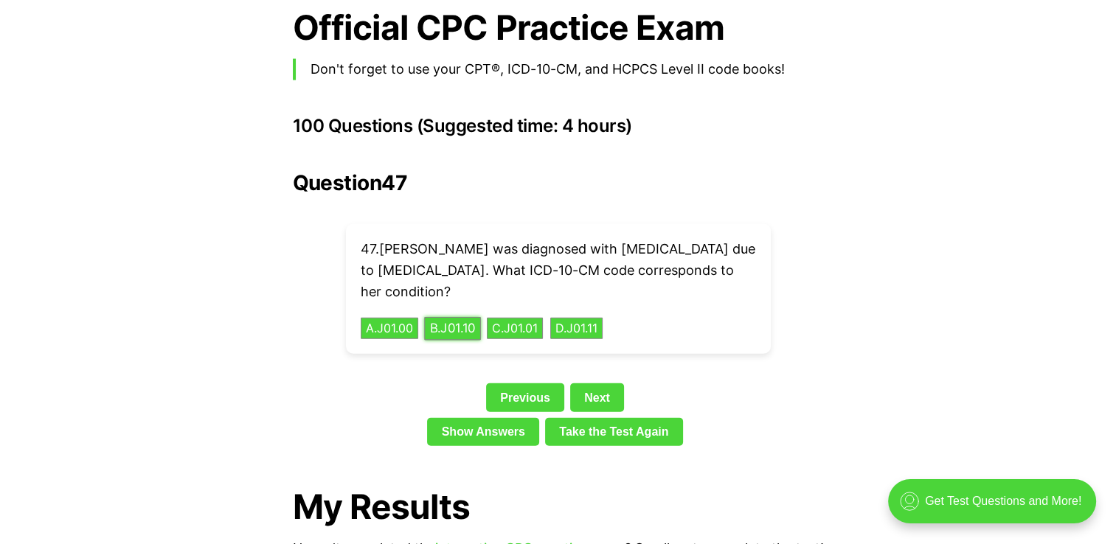
click at [470, 317] on button "B . J01.10" at bounding box center [452, 328] width 57 height 23
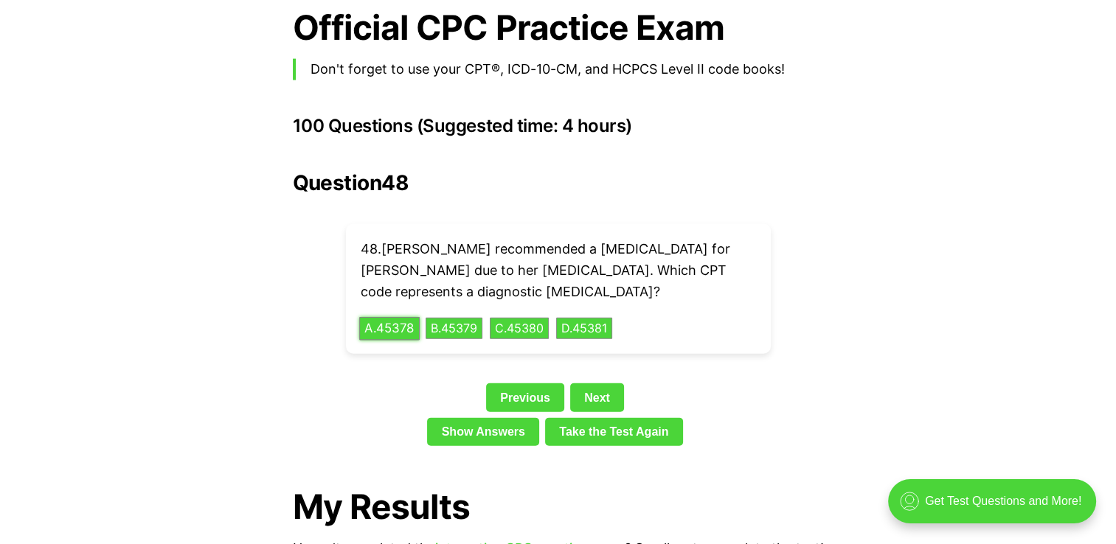
click at [407, 317] on button "A . 45378" at bounding box center [389, 328] width 60 height 23
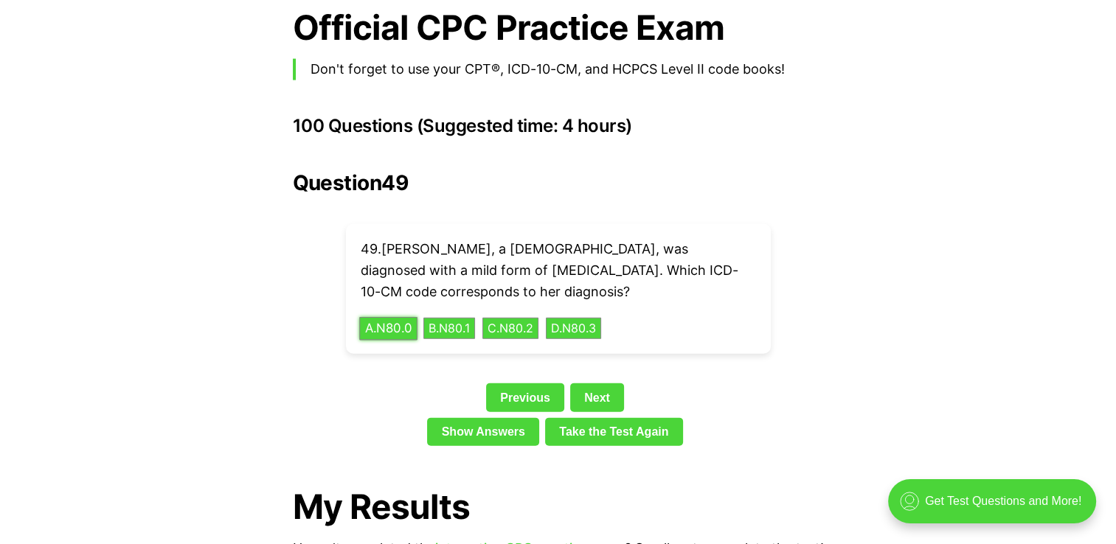
click at [397, 317] on button "A . N80.0" at bounding box center [388, 328] width 58 height 23
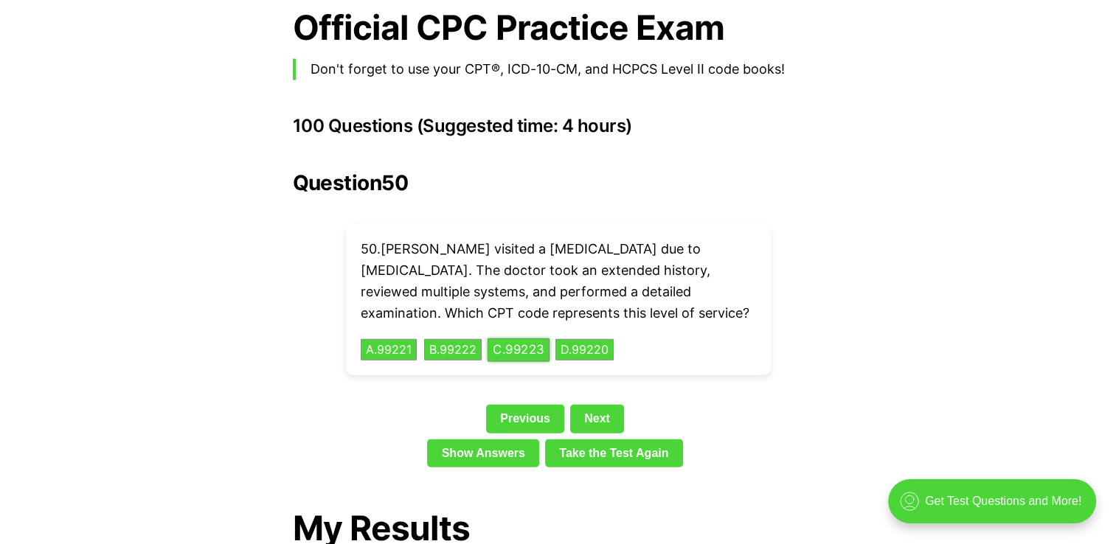
click at [528, 339] on button "C . 99223" at bounding box center [519, 350] width 62 height 23
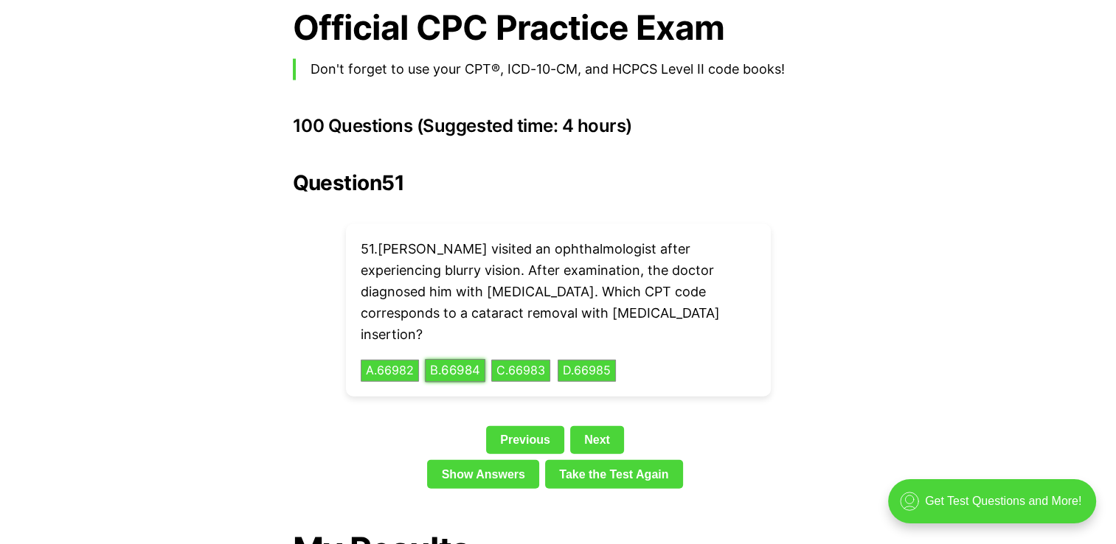
click at [483, 360] on button "B . 66984" at bounding box center [455, 371] width 60 height 23
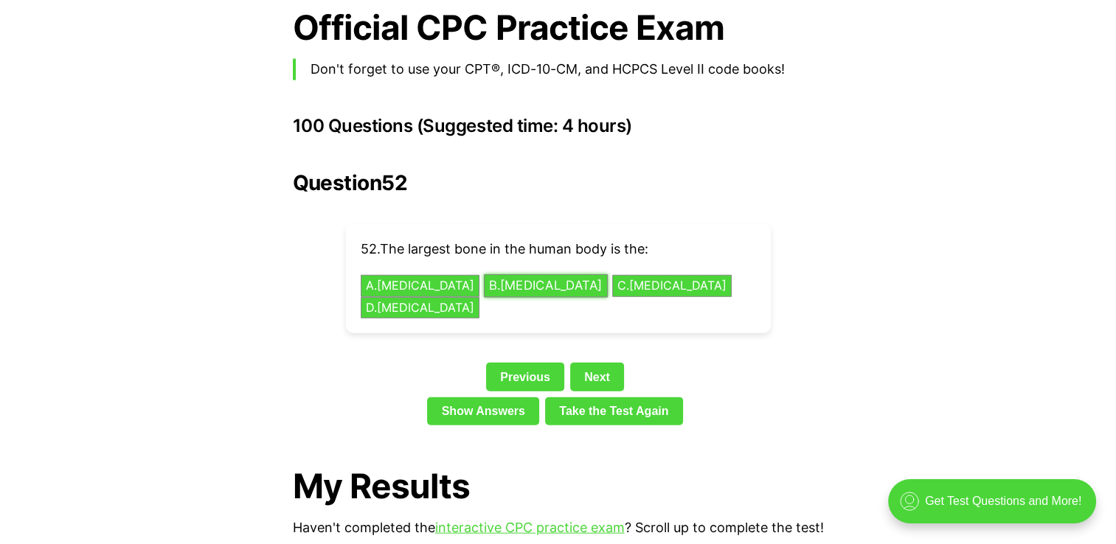
click at [484, 275] on button "B . [MEDICAL_DATA]" at bounding box center [546, 286] width 124 height 23
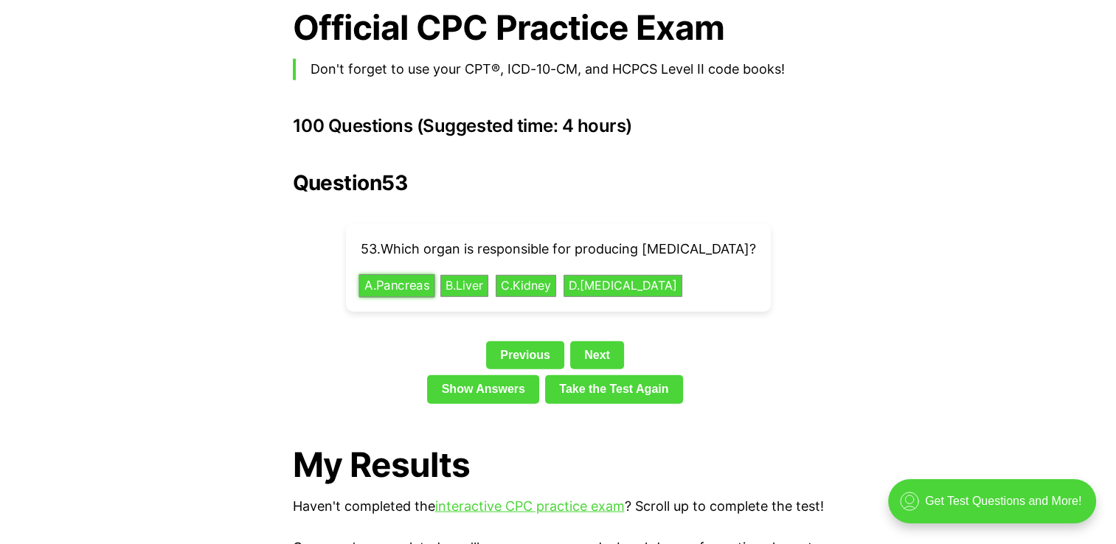
click at [412, 275] on button "A . Pancreas" at bounding box center [397, 286] width 76 height 23
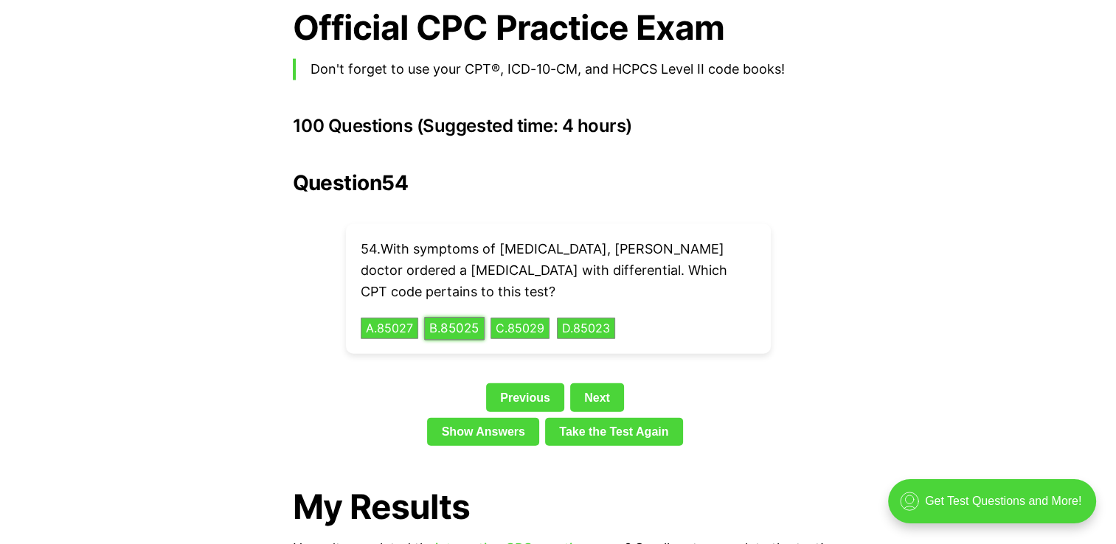
click at [471, 317] on button "B . 85025" at bounding box center [454, 328] width 60 height 23
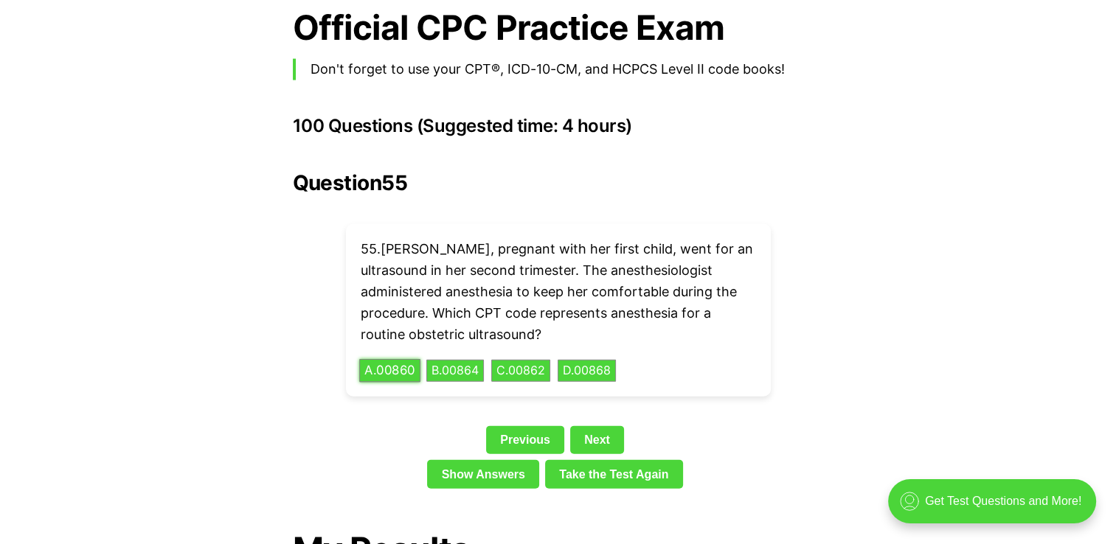
click at [398, 360] on button "A . 00860" at bounding box center [389, 371] width 61 height 23
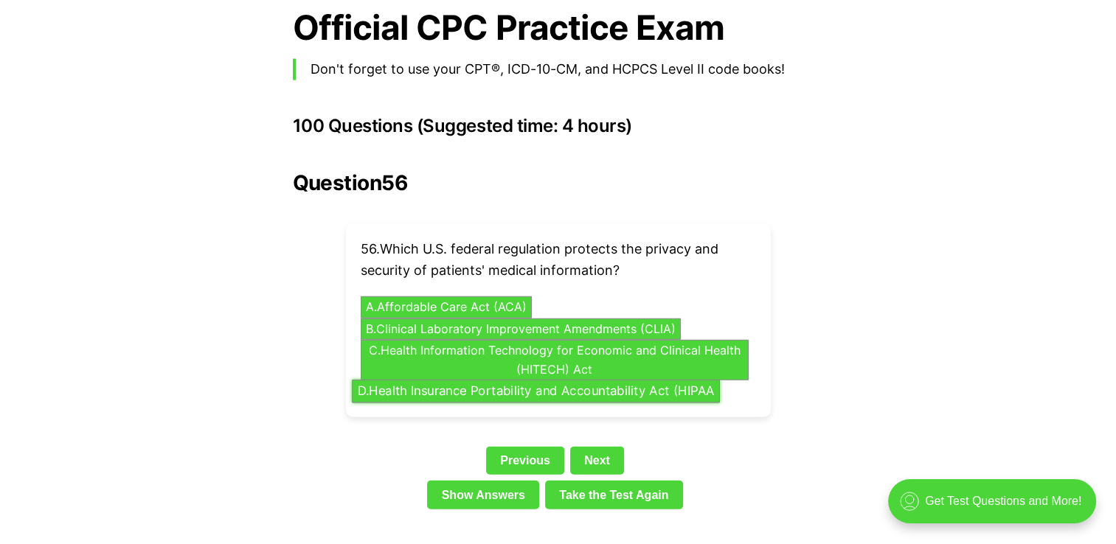
click at [647, 381] on button "D . Health Insurance Portability and Accountability Act (HIPAA" at bounding box center [536, 392] width 368 height 23
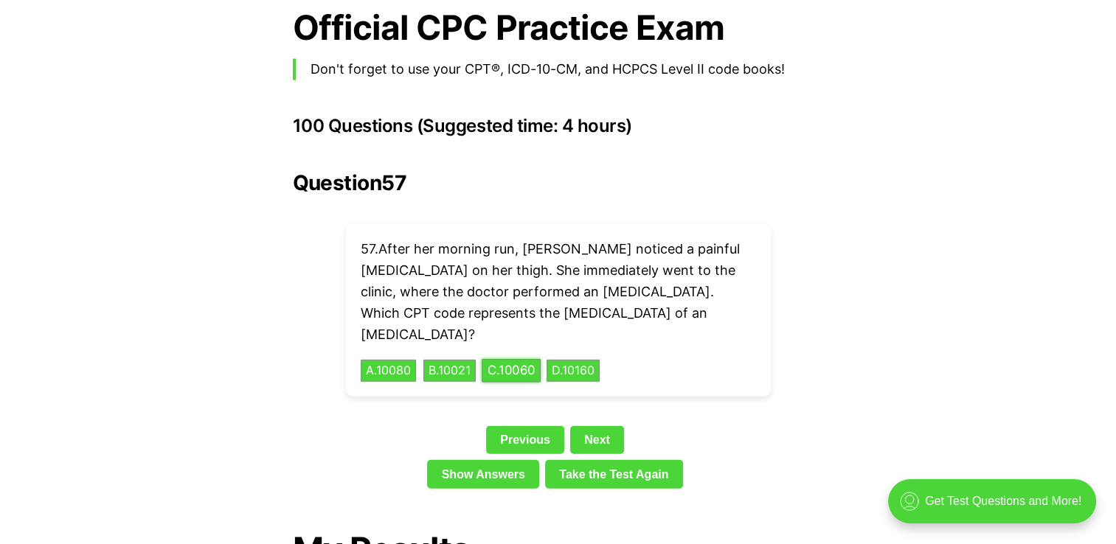
click at [524, 360] on button "C . 10060" at bounding box center [511, 371] width 59 height 23
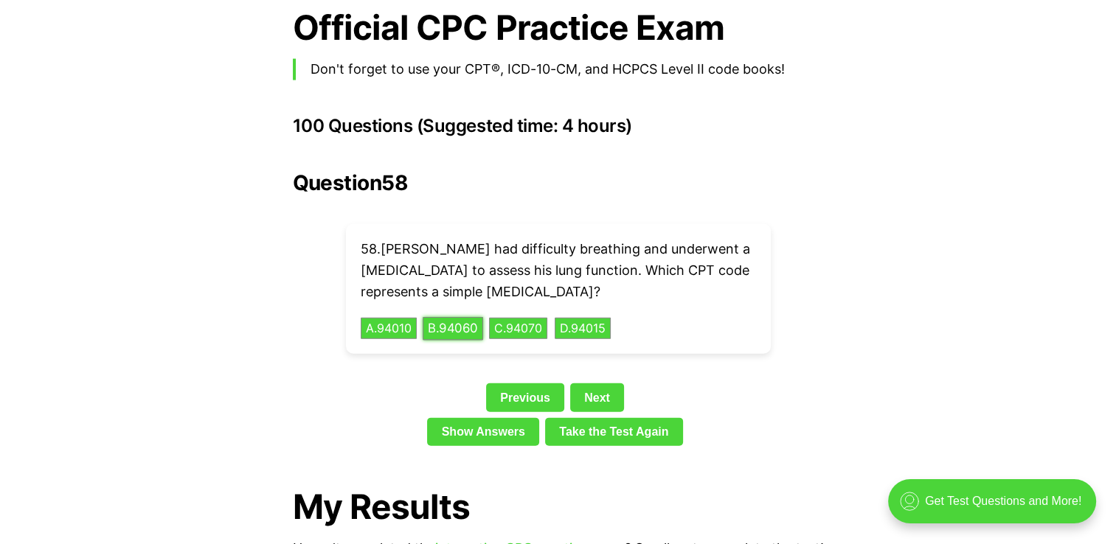
click at [468, 317] on button "B . 94060" at bounding box center [453, 328] width 60 height 23
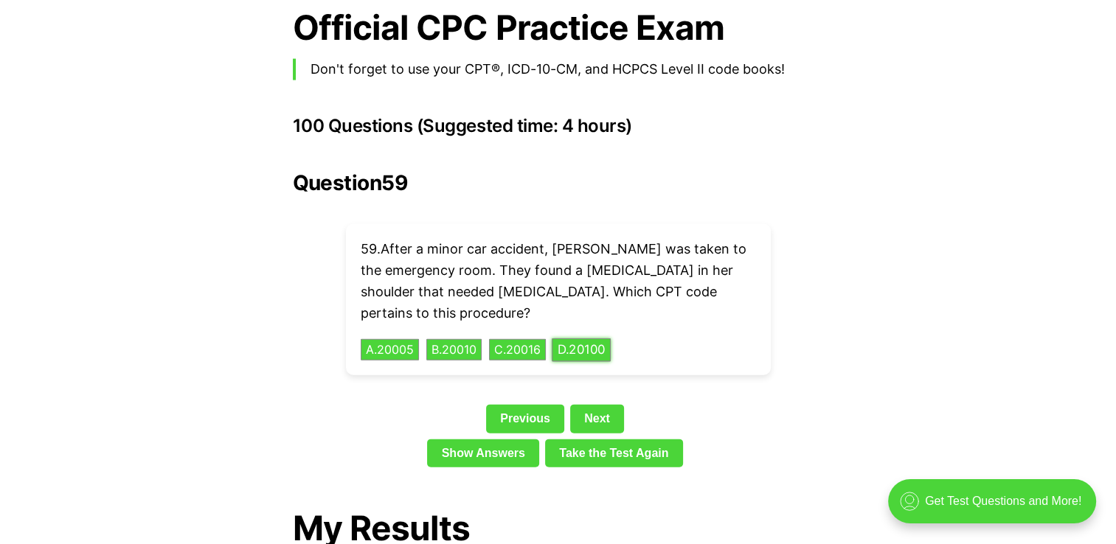
drag, startPoint x: 588, startPoint y: 321, endPoint x: 587, endPoint y: 314, distance: 7.4
click at [588, 339] on button "D . 20100" at bounding box center [581, 350] width 59 height 23
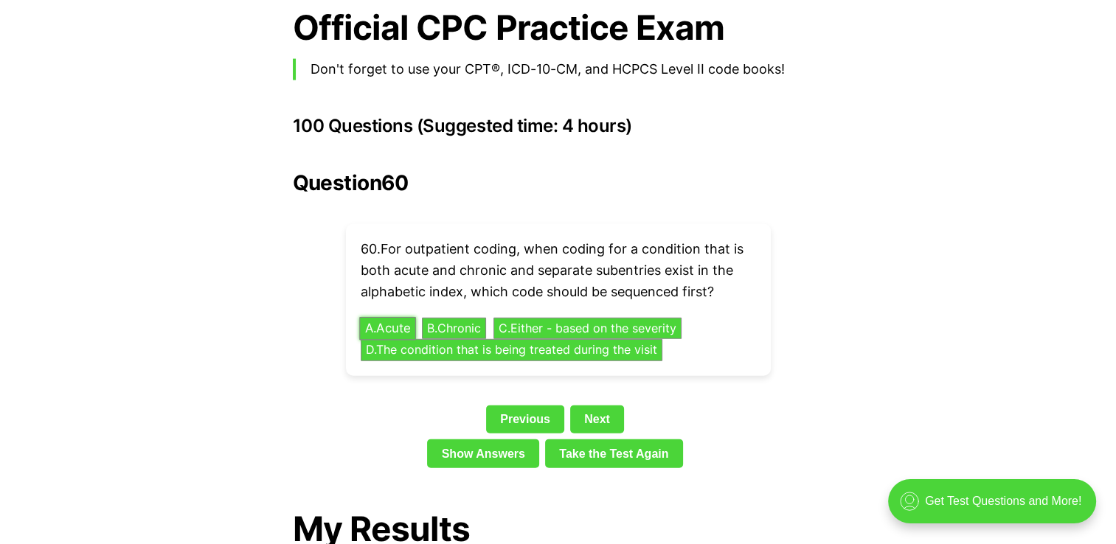
click at [399, 317] on button "A . Acute" at bounding box center [387, 328] width 57 height 23
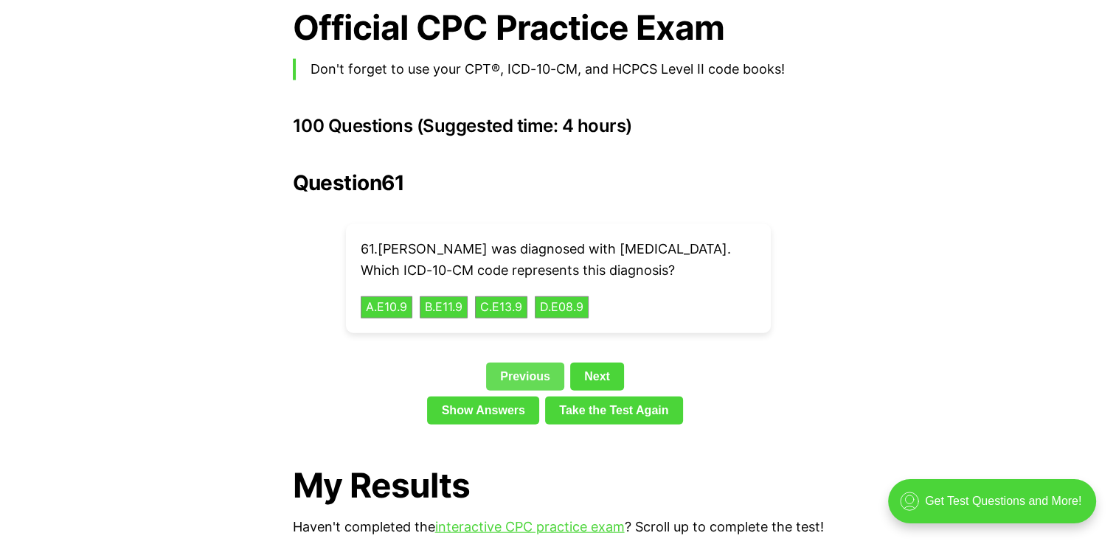
click at [530, 379] on link "Previous" at bounding box center [525, 377] width 78 height 28
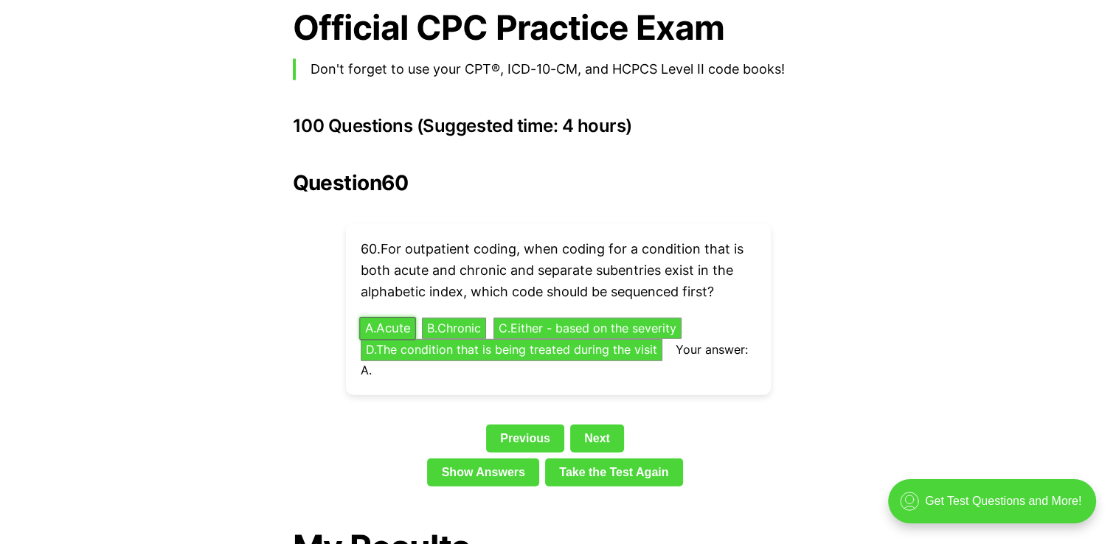
click at [409, 317] on button "A . Acute" at bounding box center [387, 328] width 57 height 23
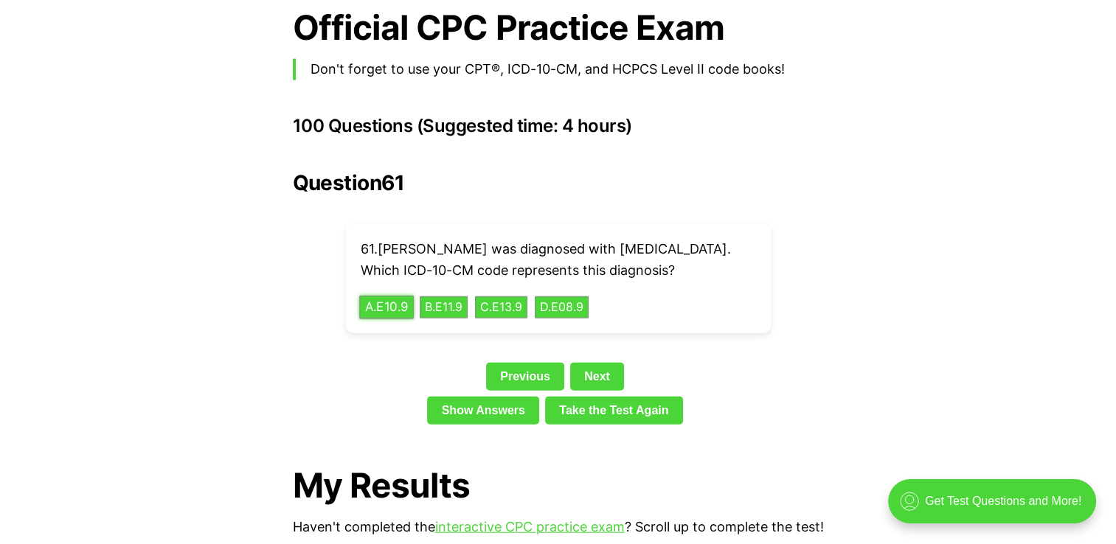
click at [404, 310] on button "A . E10.9" at bounding box center [386, 307] width 55 height 23
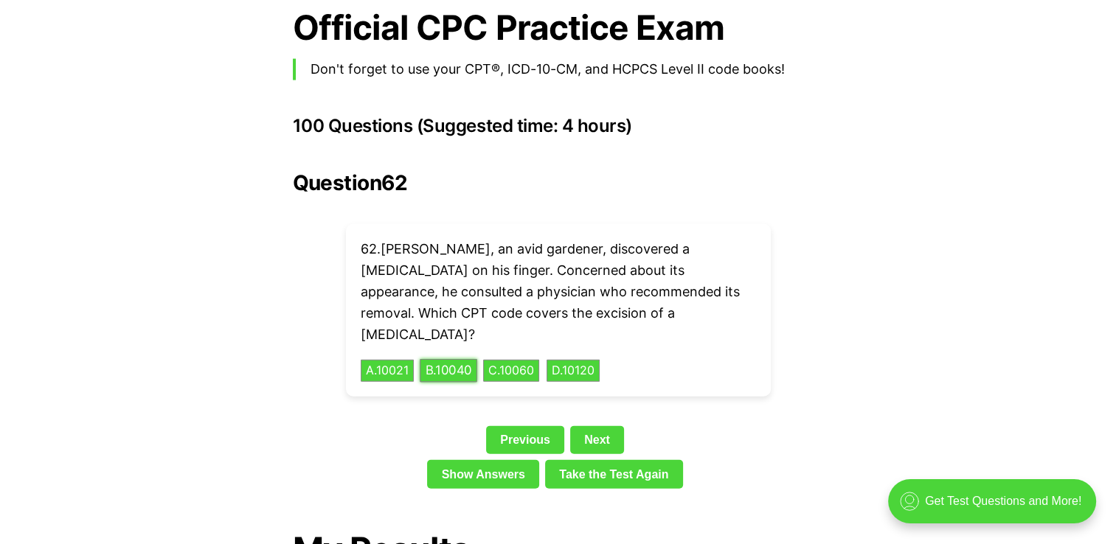
click at [463, 360] on button "B . 10040" at bounding box center [449, 371] width 58 height 23
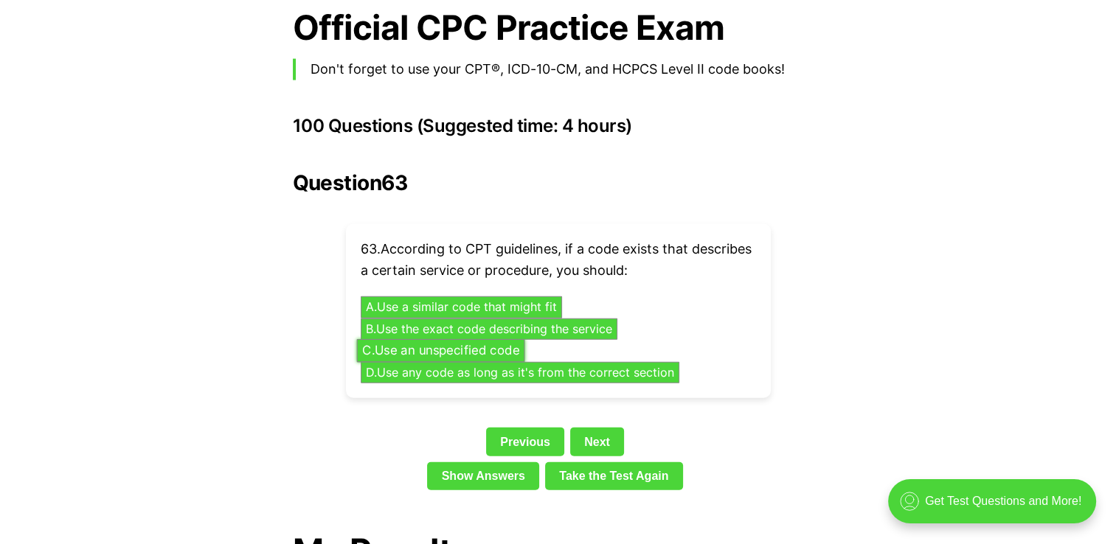
click at [483, 339] on button "C . Use an unspecified code" at bounding box center [440, 350] width 168 height 23
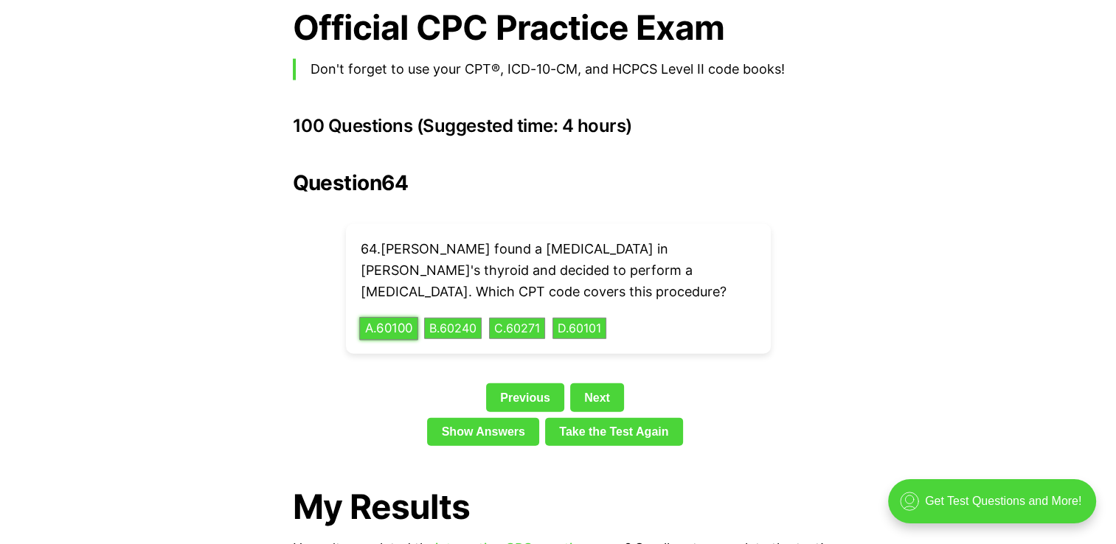
click at [379, 317] on button "A . 60100" at bounding box center [388, 328] width 59 height 23
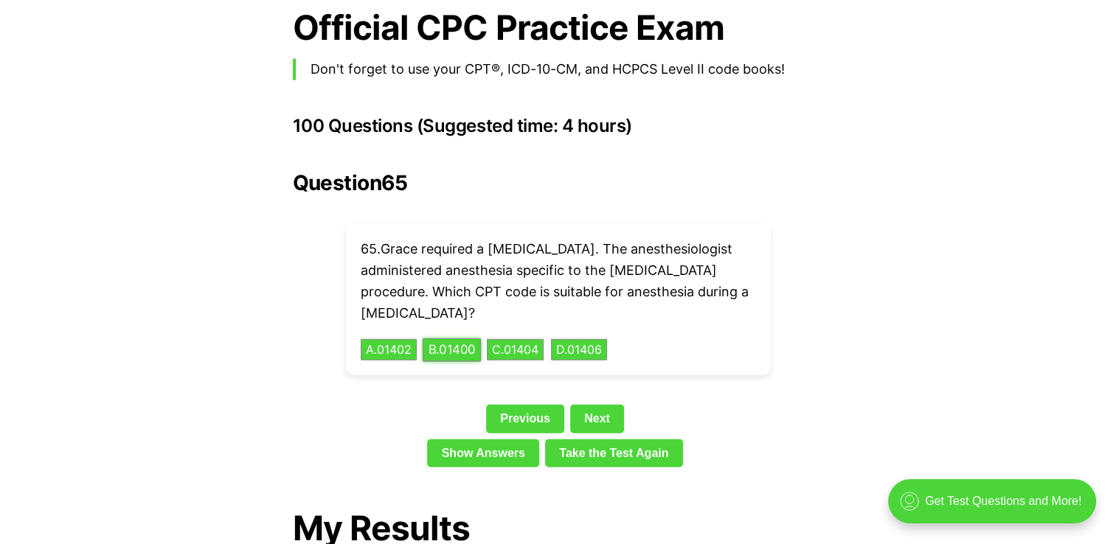
click at [463, 339] on button "B . 01400" at bounding box center [452, 350] width 58 height 23
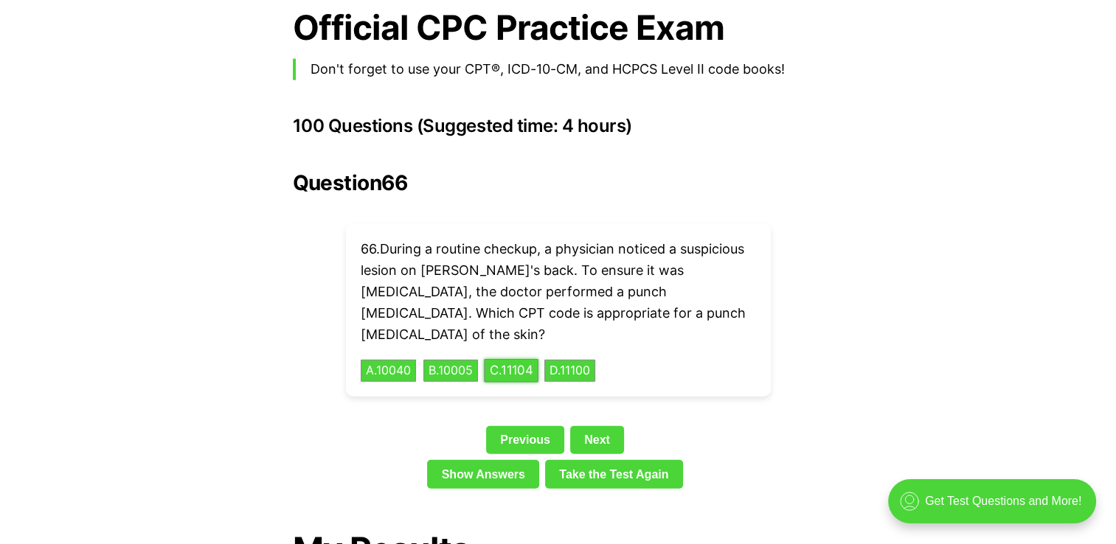
click at [531, 360] on button "C . 11104" at bounding box center [511, 371] width 55 height 23
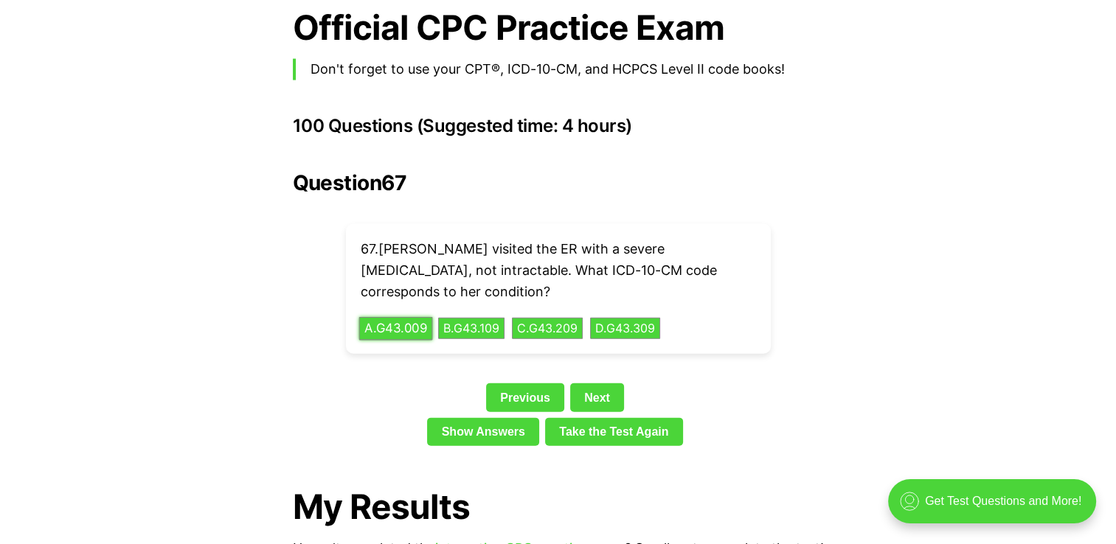
click at [401, 317] on button "A . G43.009" at bounding box center [396, 328] width 74 height 23
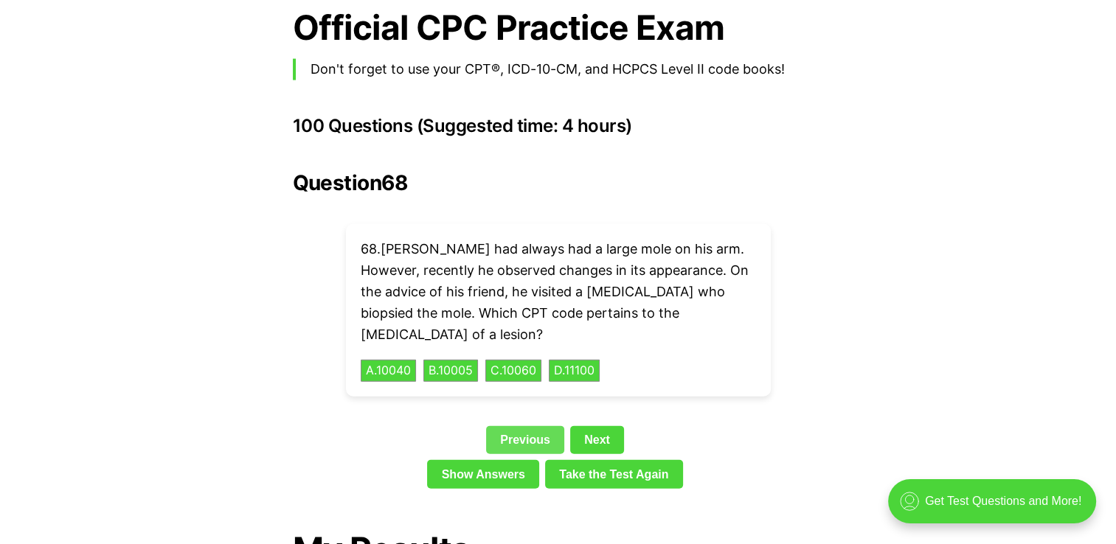
click at [529, 426] on link "Previous" at bounding box center [525, 440] width 78 height 28
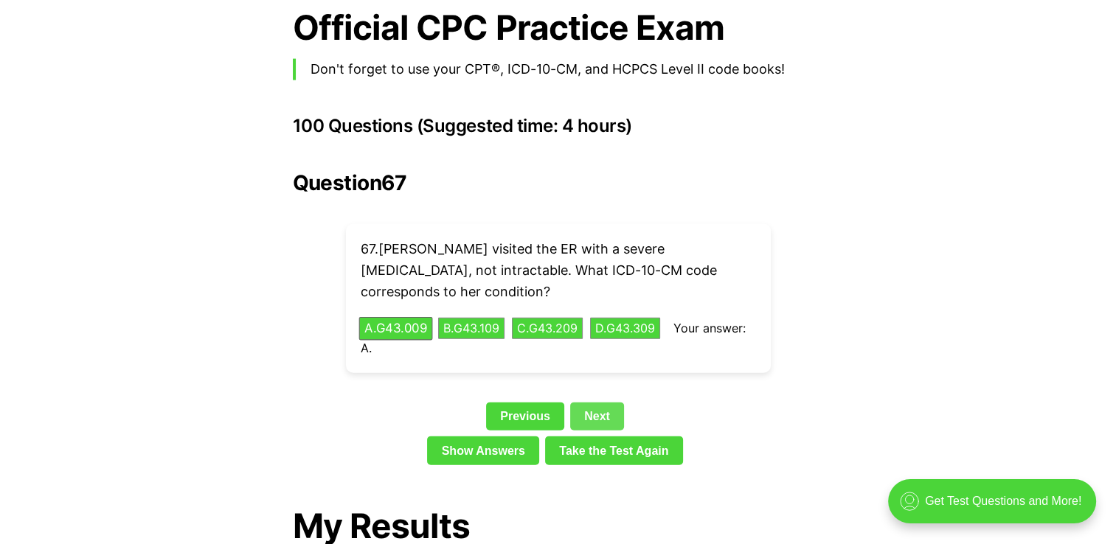
click at [594, 403] on link "Next" at bounding box center [597, 417] width 54 height 28
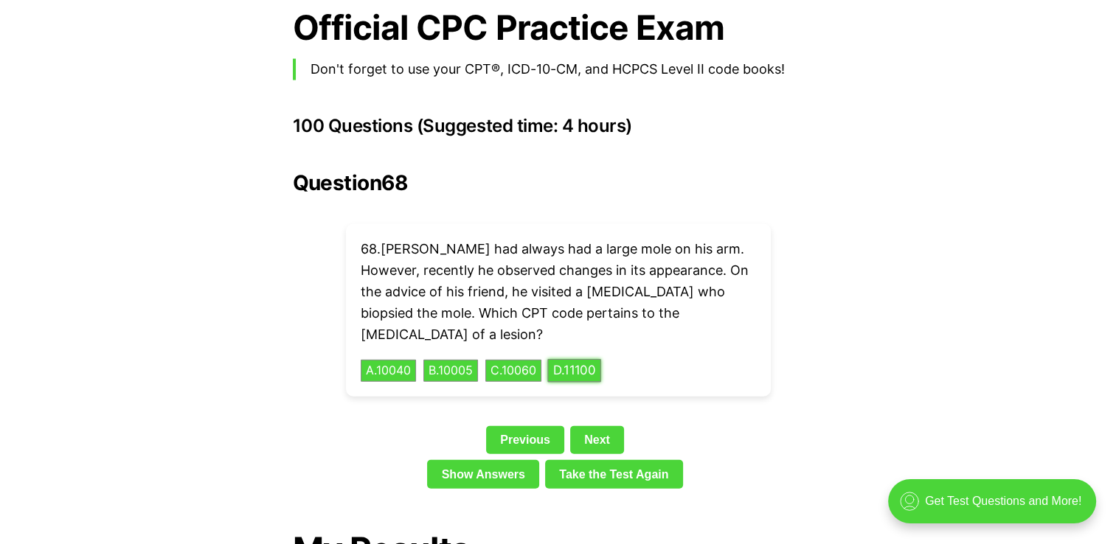
click at [593, 360] on button "D . 11100" at bounding box center [573, 371] width 53 height 23
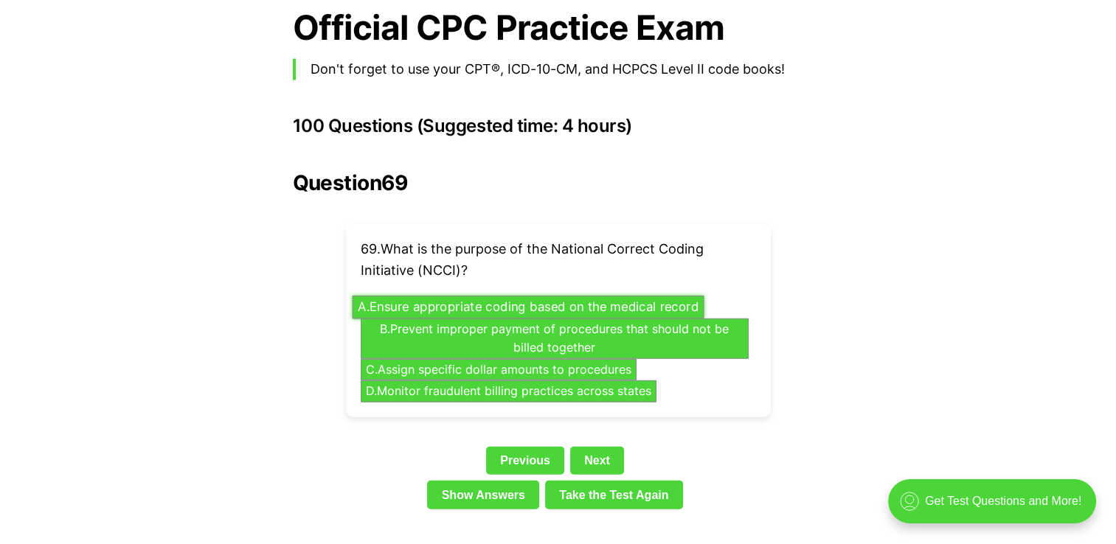
click at [444, 296] on button "A . Ensure appropriate coding based on the medical record" at bounding box center [528, 307] width 352 height 23
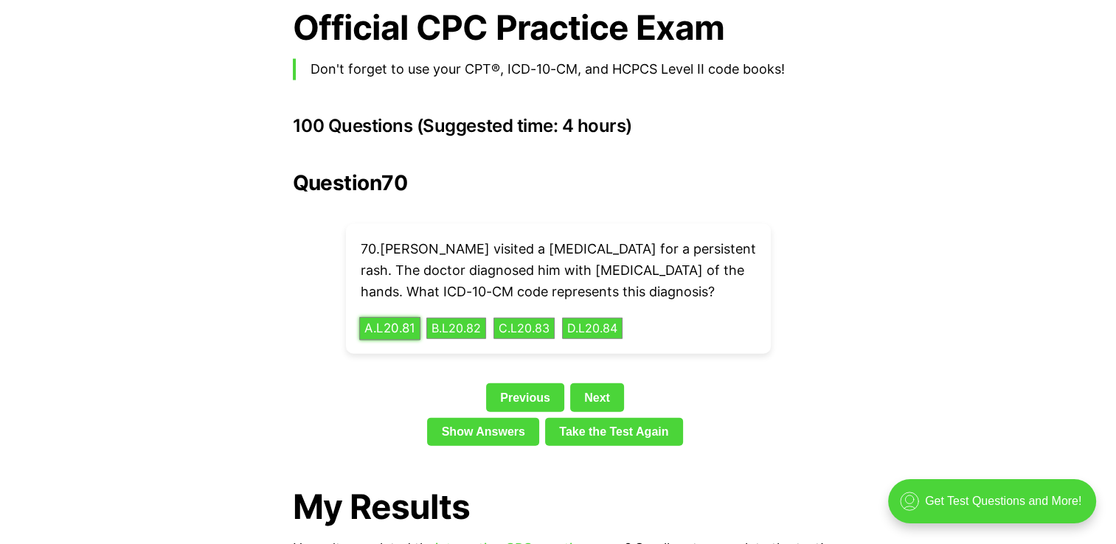
click at [403, 317] on button "A . L20.81" at bounding box center [389, 328] width 61 height 23
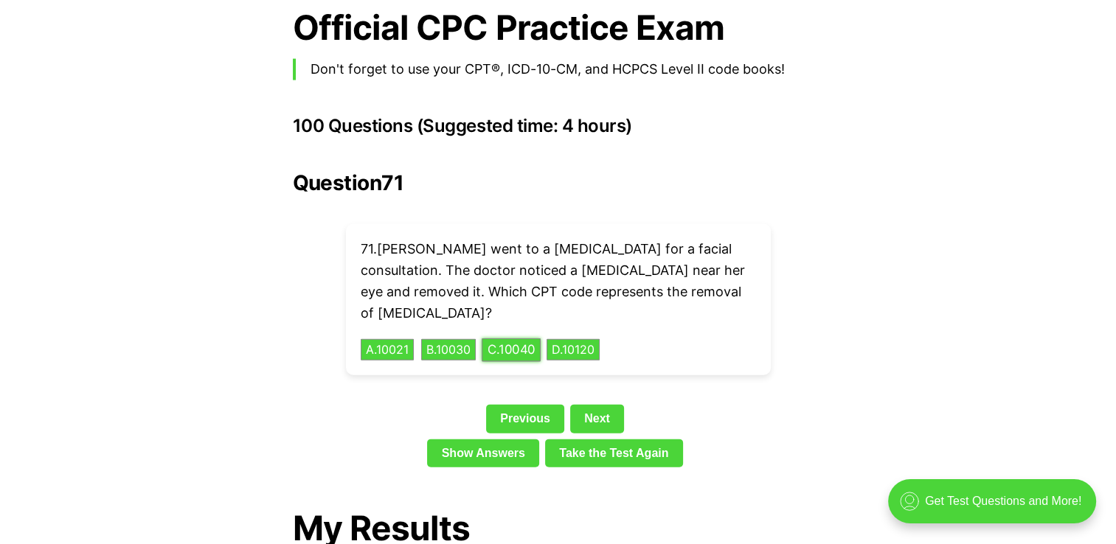
click at [533, 339] on button "C . 10040" at bounding box center [511, 350] width 59 height 23
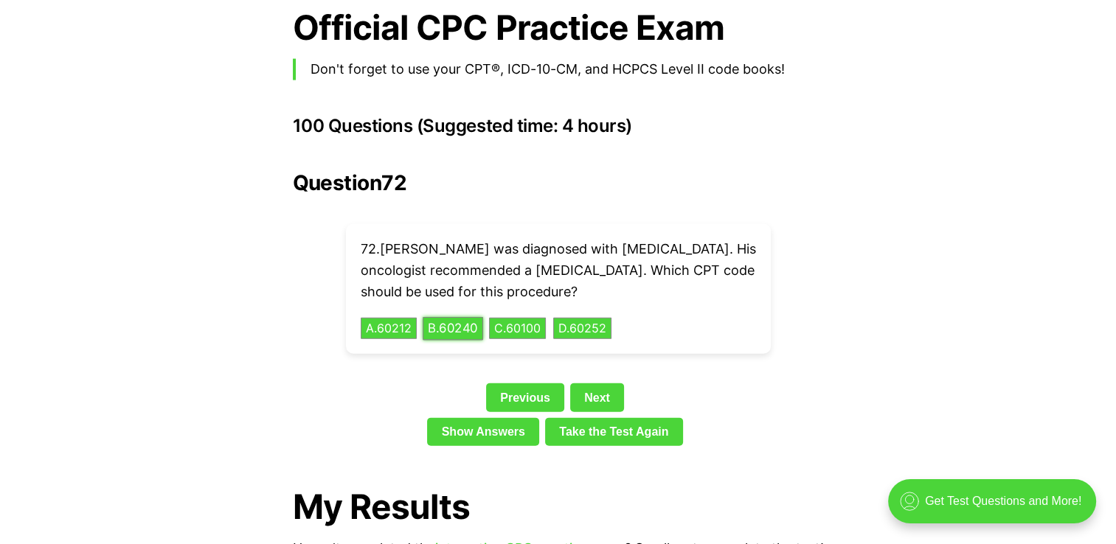
click at [462, 317] on button "B . 60240" at bounding box center [453, 328] width 60 height 23
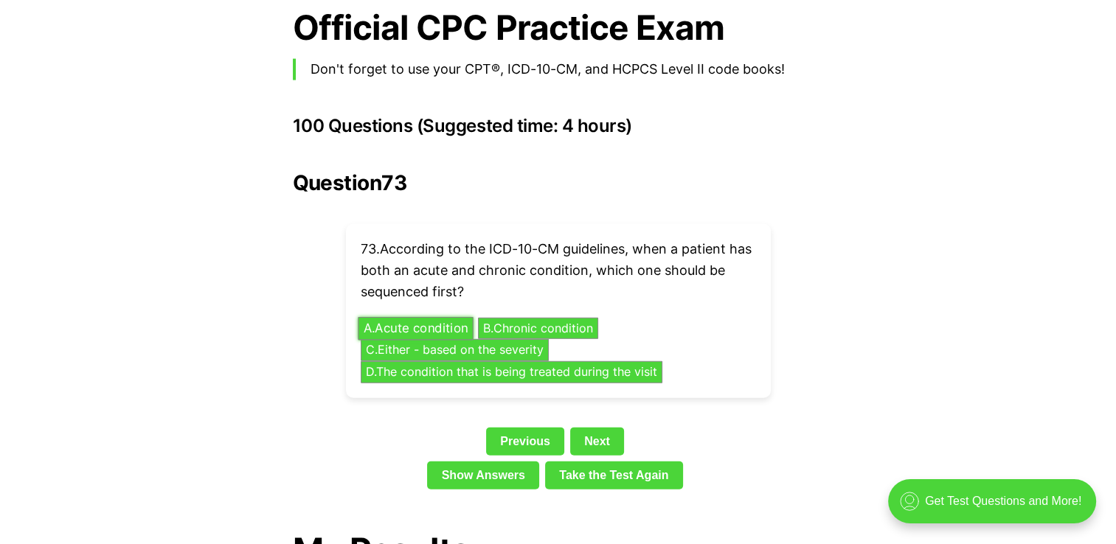
click at [409, 317] on button "A . Acute condition" at bounding box center [415, 328] width 115 height 23
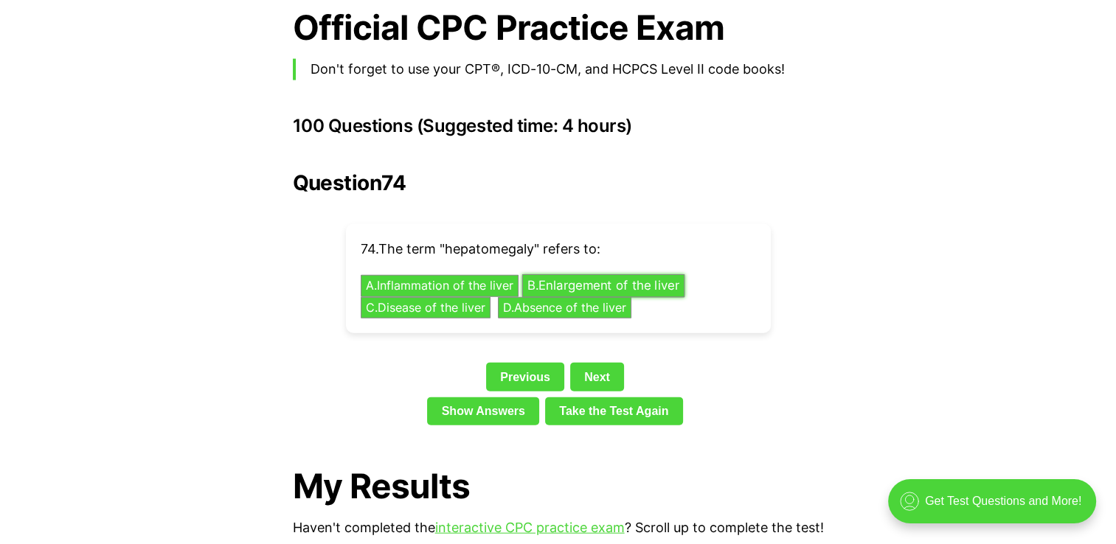
click at [551, 275] on button "B . Enlargement of the liver" at bounding box center [603, 286] width 163 height 23
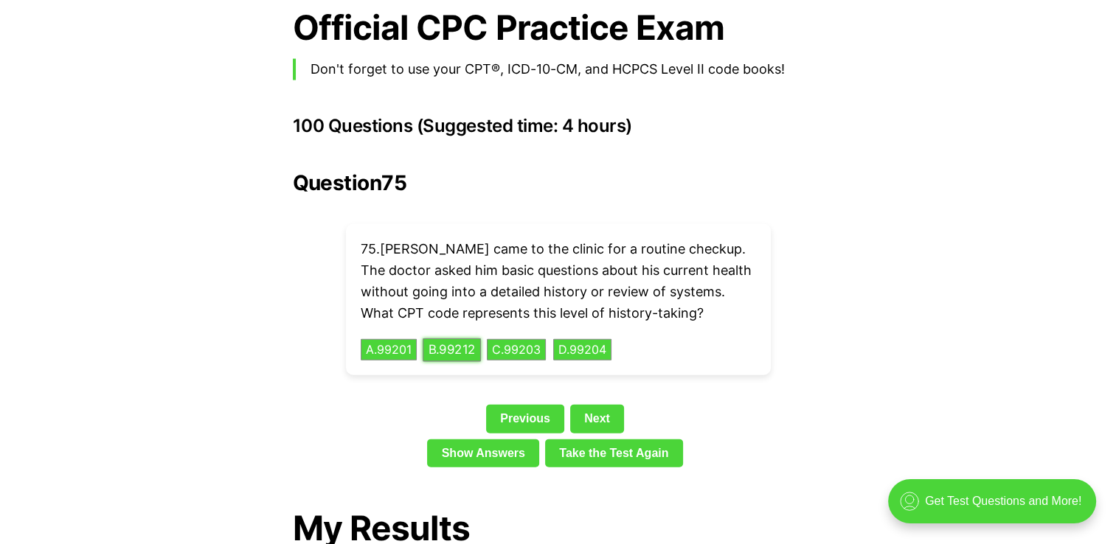
click at [460, 339] on button "B . 99212" at bounding box center [452, 350] width 58 height 23
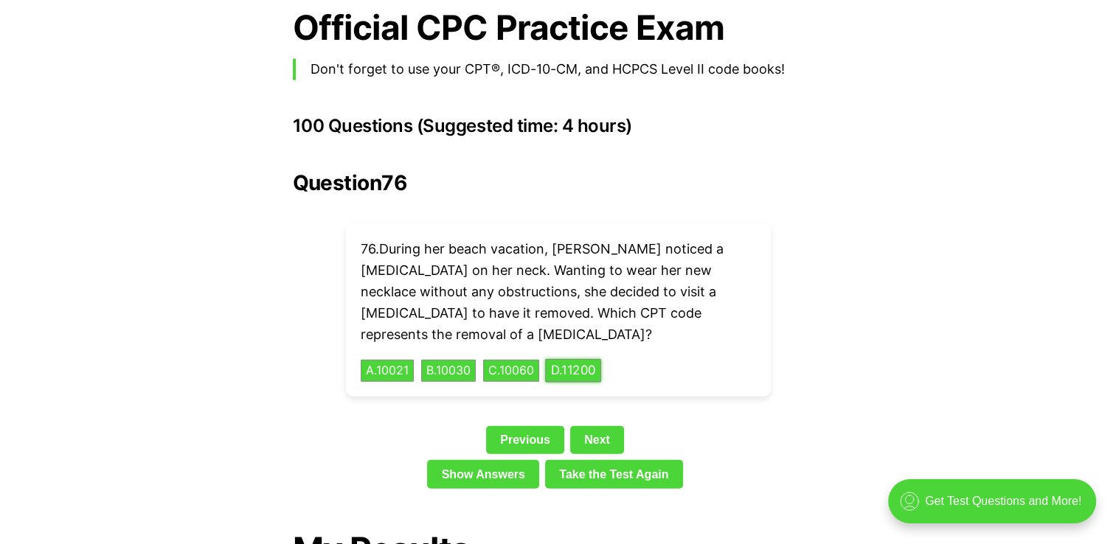
click at [593, 360] on button "D . 11200" at bounding box center [573, 371] width 56 height 23
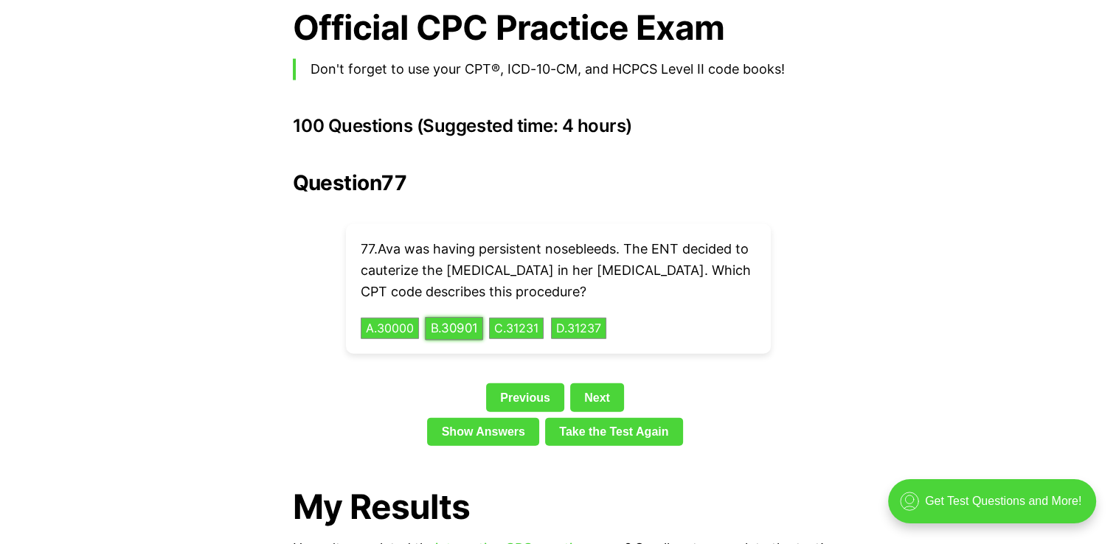
click at [472, 317] on button "B . 30901" at bounding box center [454, 328] width 58 height 23
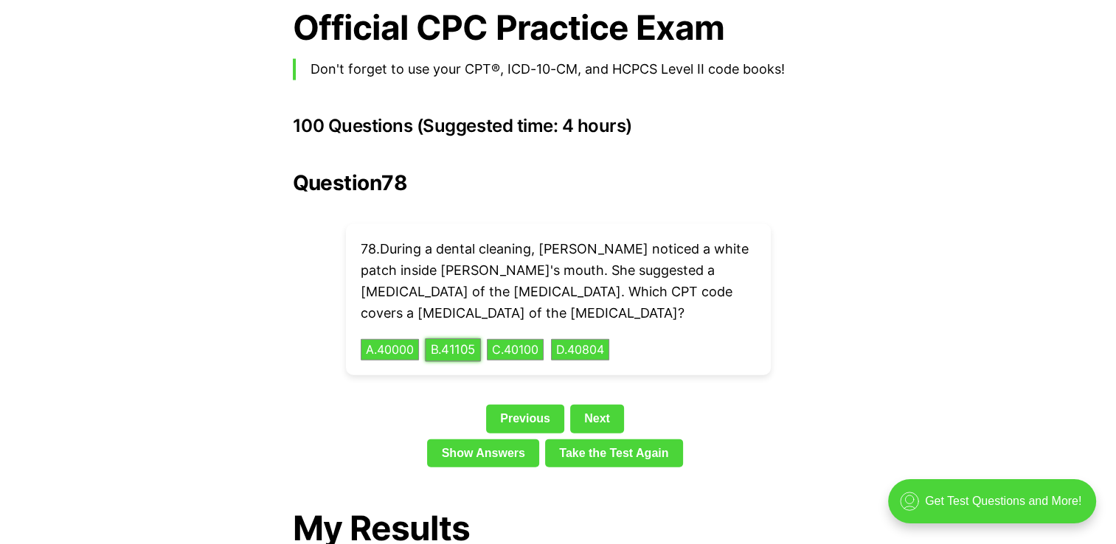
click at [471, 339] on button "B . 41105" at bounding box center [453, 350] width 56 height 23
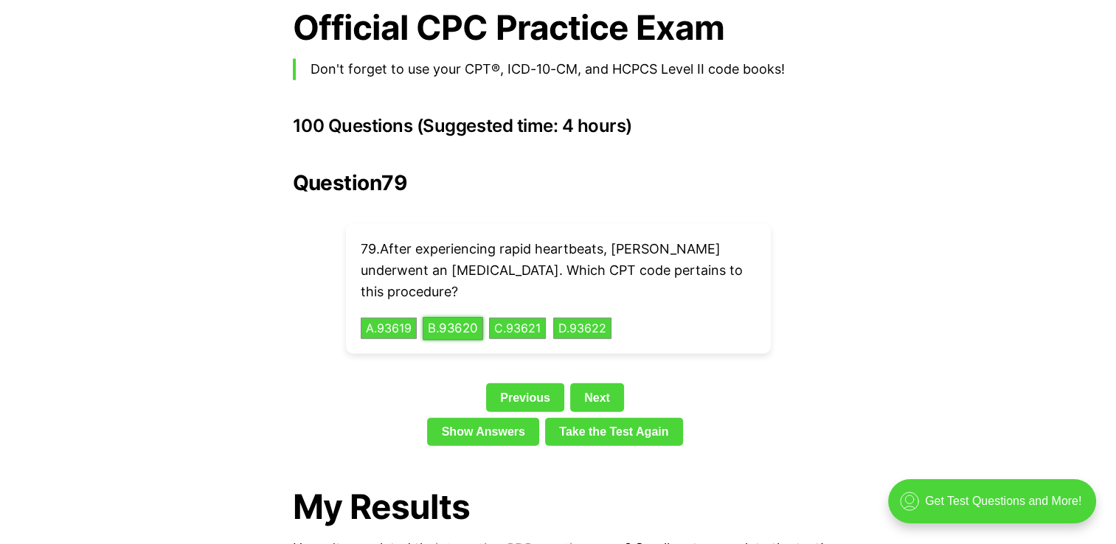
click at [456, 317] on button "B . 93620" at bounding box center [453, 328] width 60 height 23
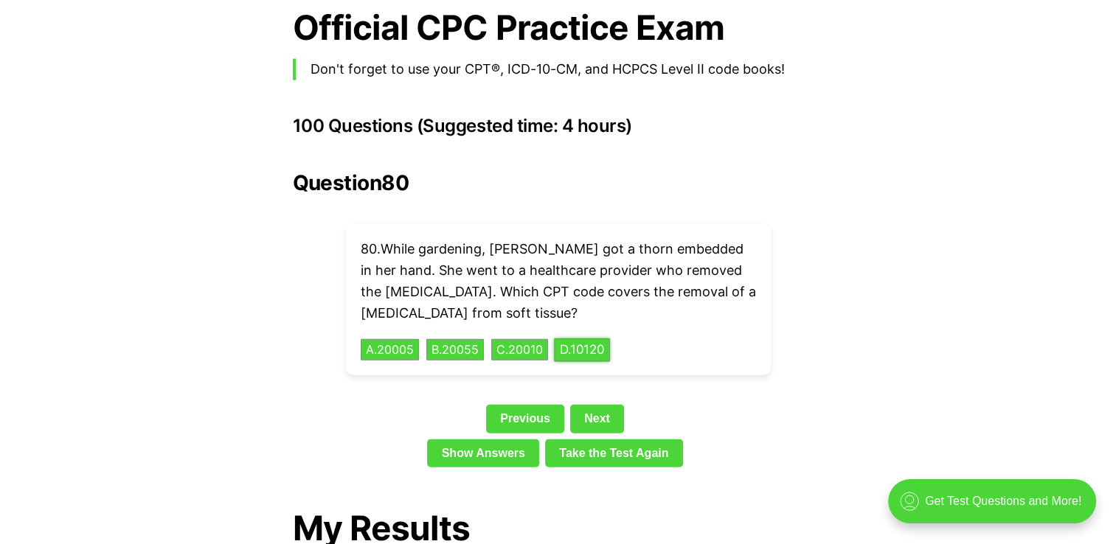
click at [605, 339] on button "D . 10120" at bounding box center [582, 350] width 56 height 23
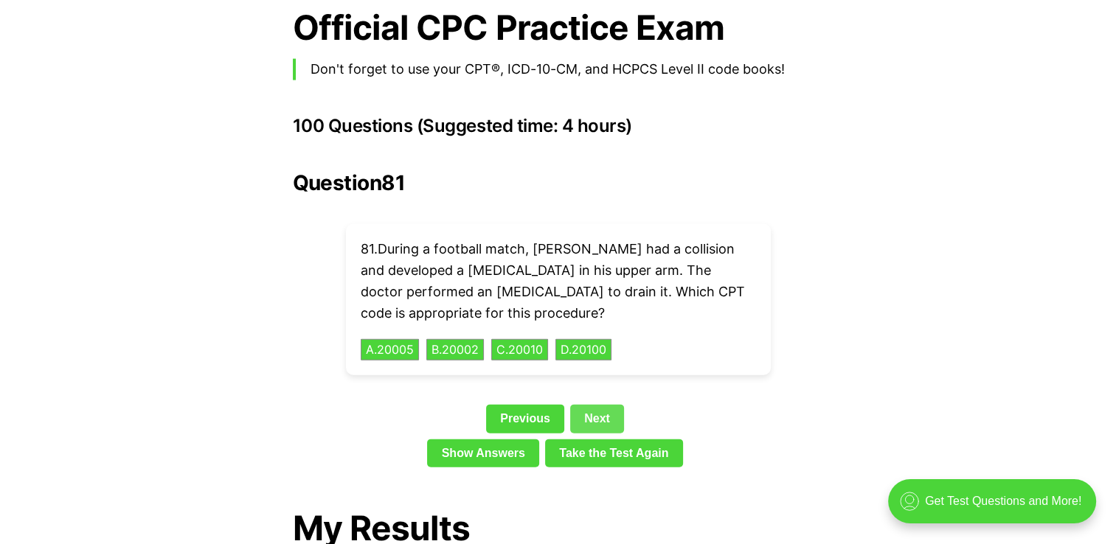
click at [592, 405] on link "Next" at bounding box center [597, 419] width 54 height 28
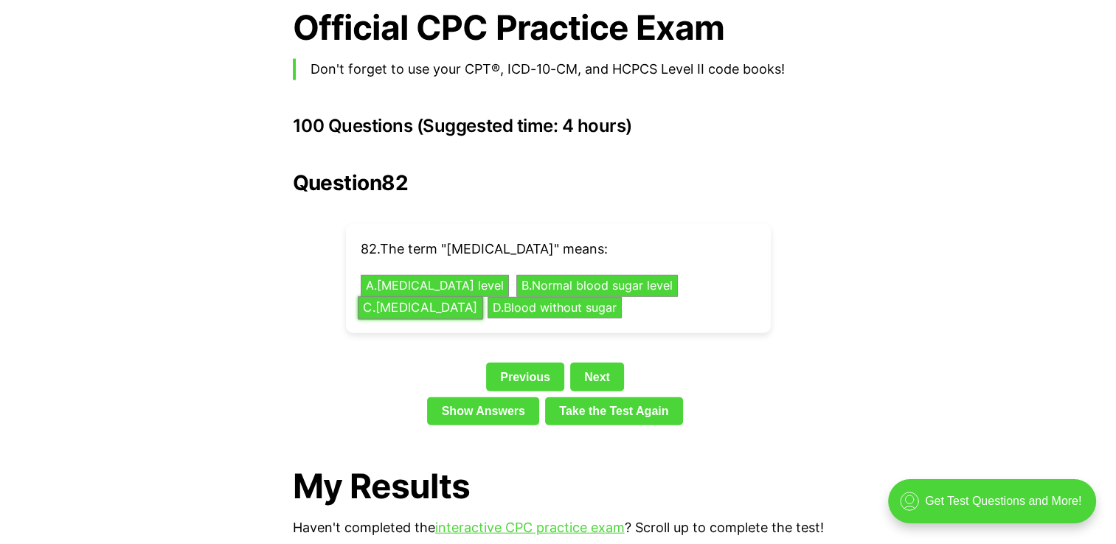
click at [450, 297] on button "C . [MEDICAL_DATA]" at bounding box center [419, 308] width 125 height 23
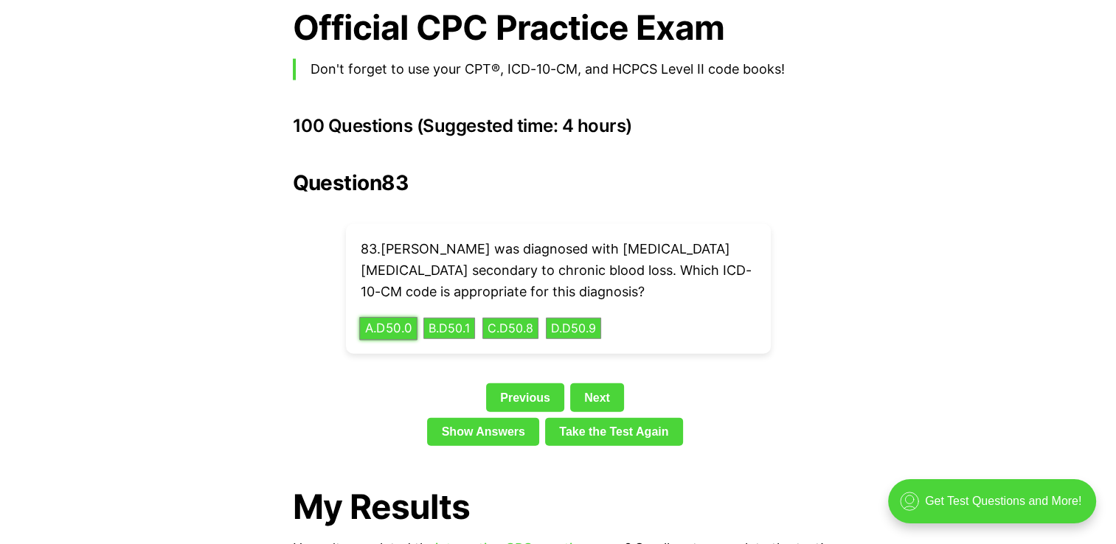
click at [387, 317] on button "A . D50.0" at bounding box center [388, 328] width 58 height 23
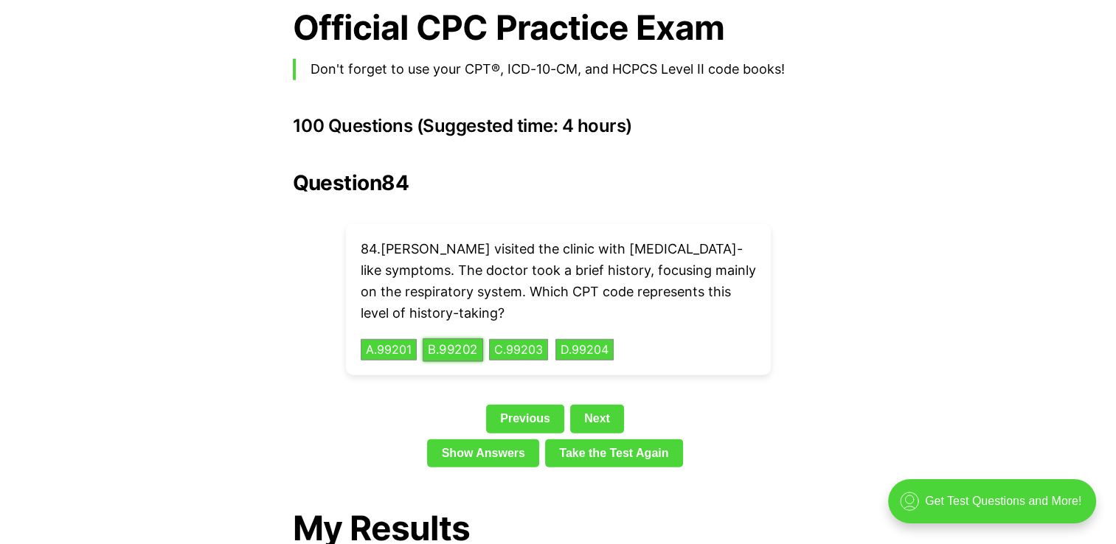
click at [477, 339] on button "B . 99202" at bounding box center [453, 350] width 60 height 23
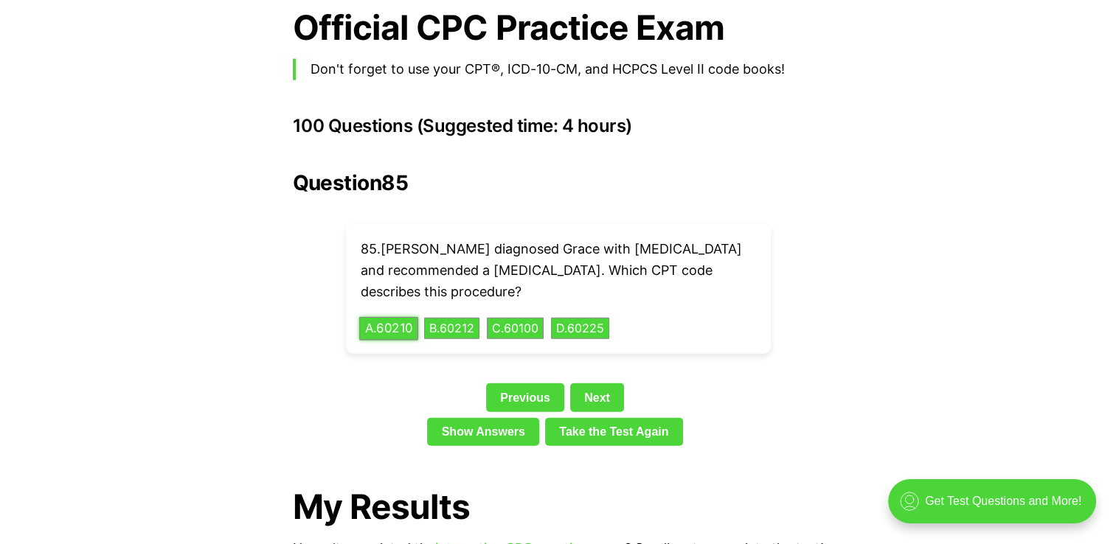
click at [404, 317] on button "A . 60210" at bounding box center [388, 328] width 59 height 23
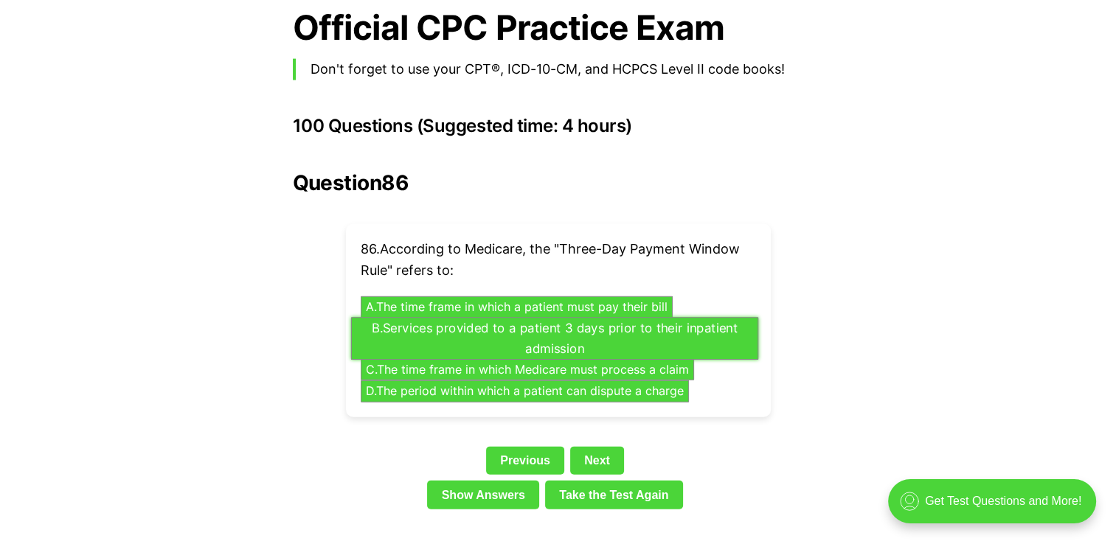
click at [620, 318] on button "B . Services provided to a patient 3 days prior to their inpatient admission" at bounding box center [553, 338] width 407 height 43
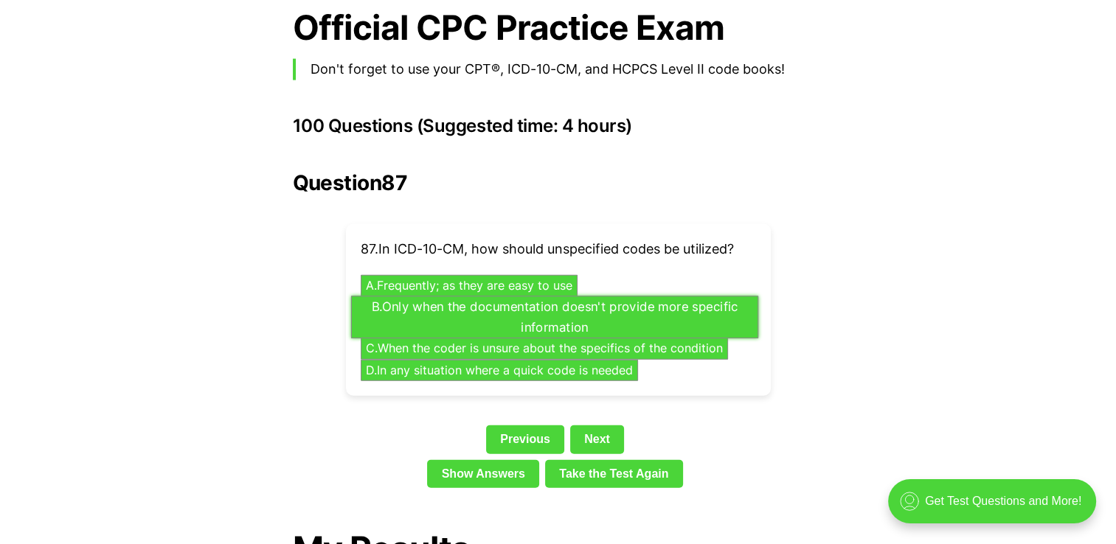
click at [683, 296] on button "B . Only when the documentation doesn't provide more specific information" at bounding box center [553, 317] width 407 height 43
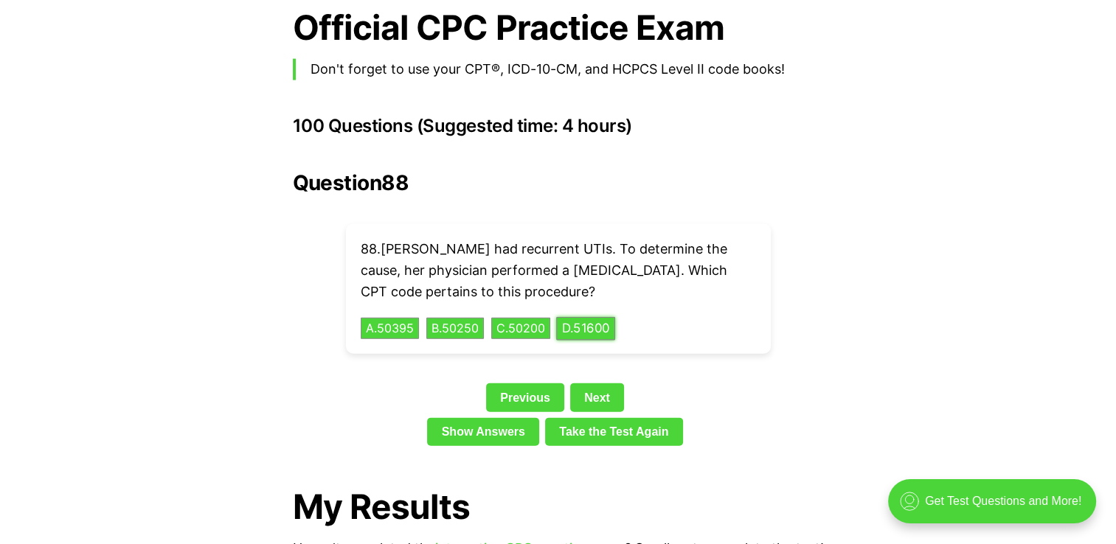
click at [599, 317] on button "D . 51600" at bounding box center [585, 328] width 59 height 23
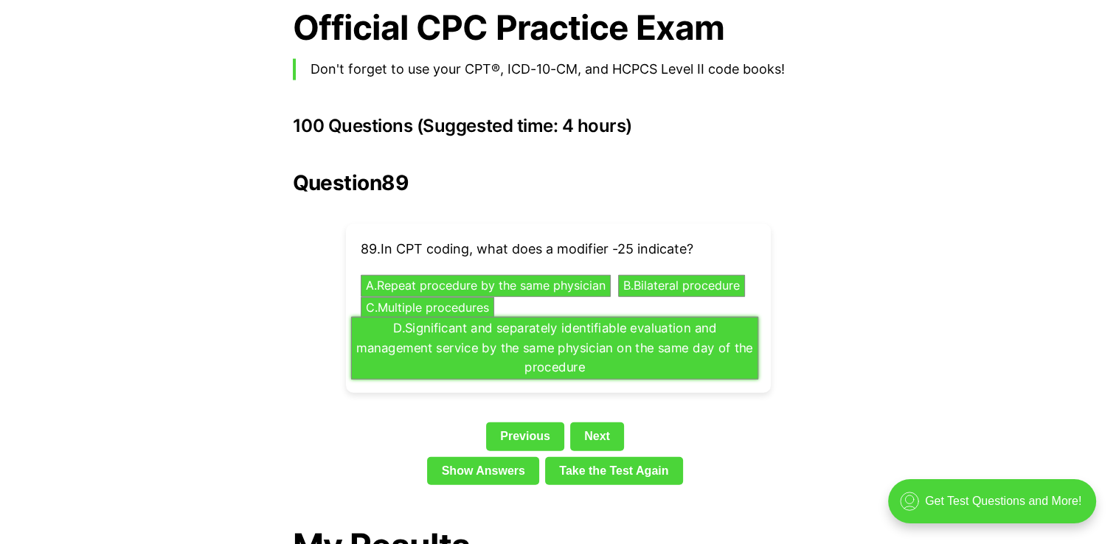
click at [646, 341] on button "D . Significant and separately identifiable evaluation and management service b…" at bounding box center [553, 348] width 407 height 63
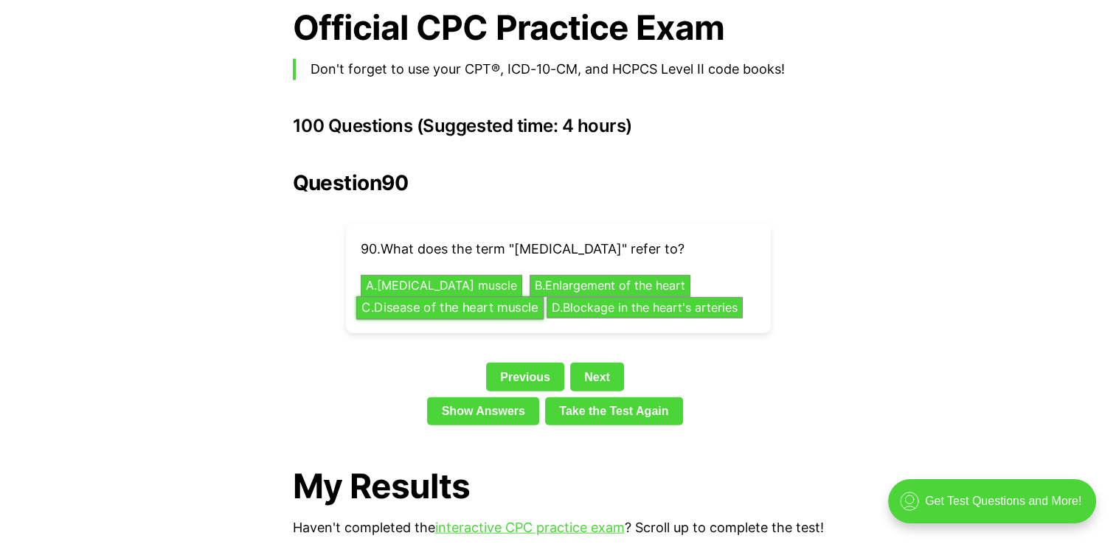
click at [466, 297] on button "C . Disease of the heart muscle" at bounding box center [449, 308] width 187 height 23
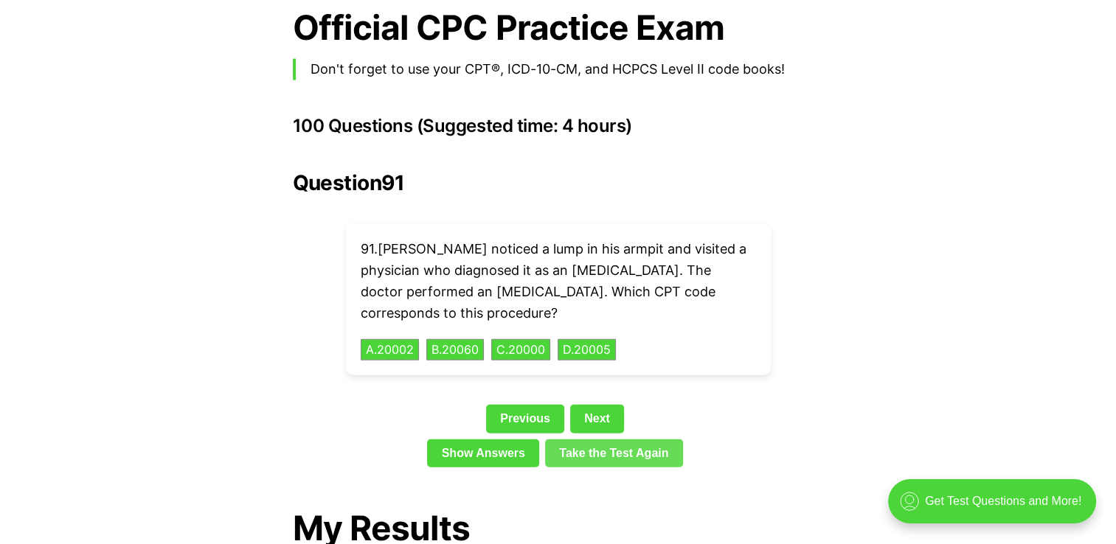
click at [590, 405] on link "Next" at bounding box center [597, 419] width 54 height 28
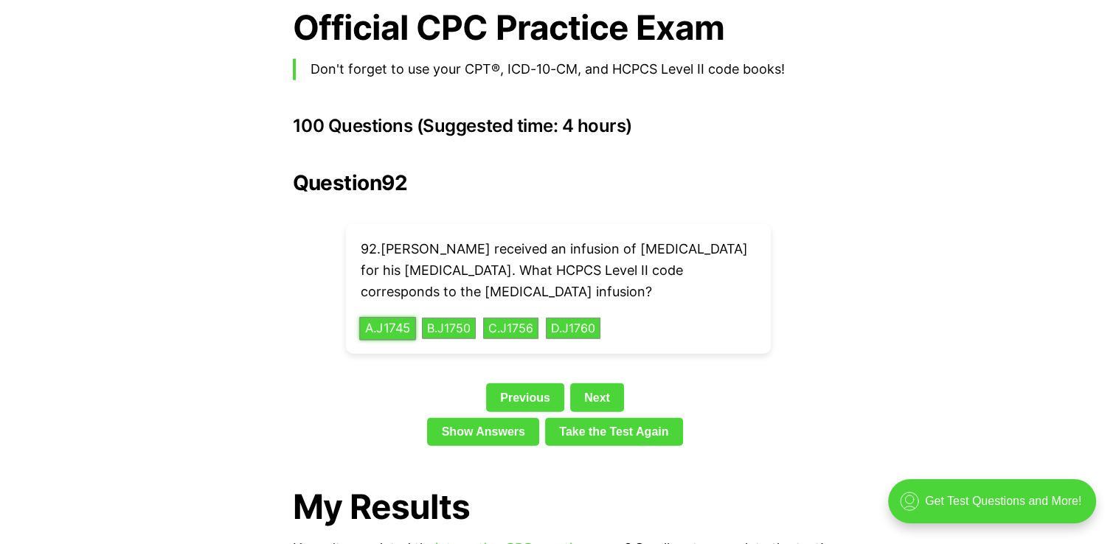
click at [398, 317] on button "A . J1745" at bounding box center [387, 328] width 57 height 23
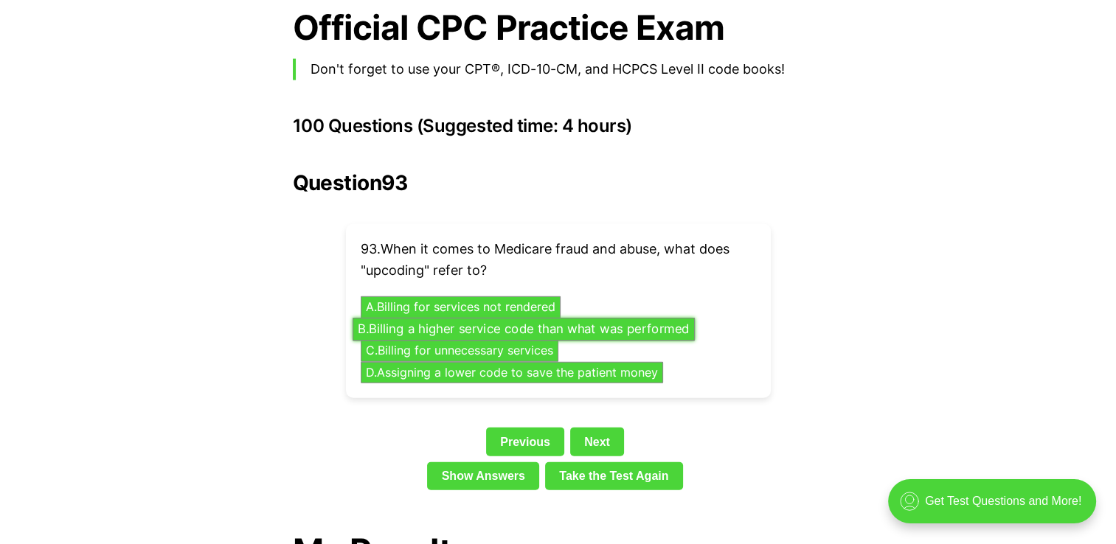
click at [383, 318] on button "B . Billing a higher service code than what was performed" at bounding box center [523, 329] width 342 height 23
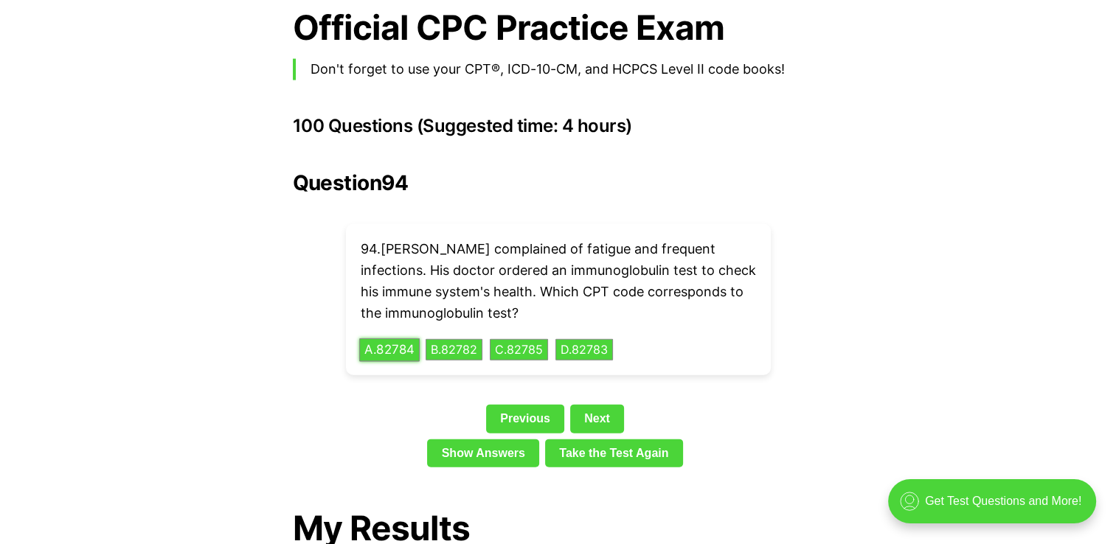
click at [405, 339] on button "A . 82784" at bounding box center [389, 350] width 60 height 23
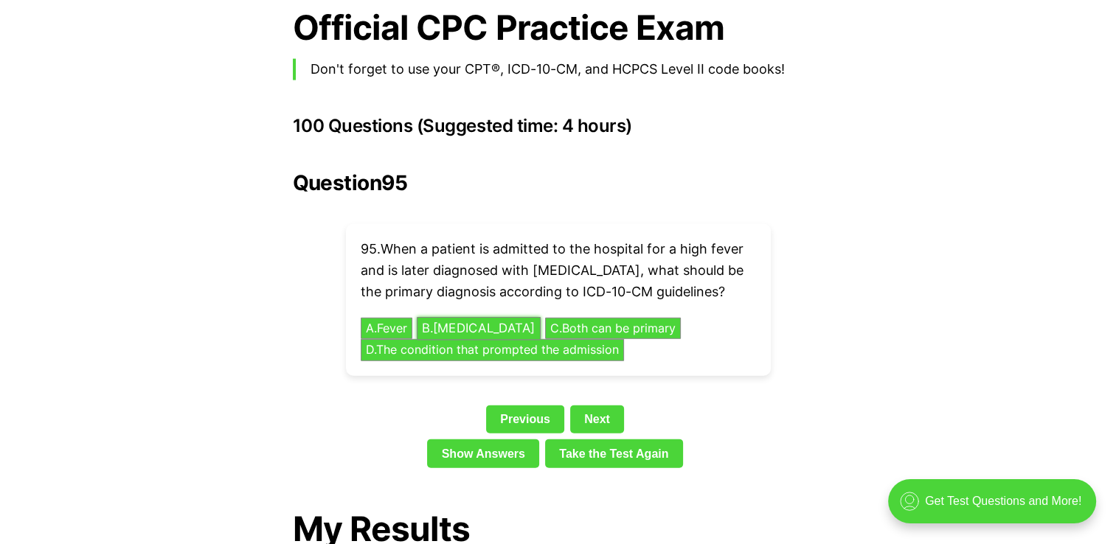
click at [446, 317] on button "B . [MEDICAL_DATA]" at bounding box center [479, 328] width 124 height 23
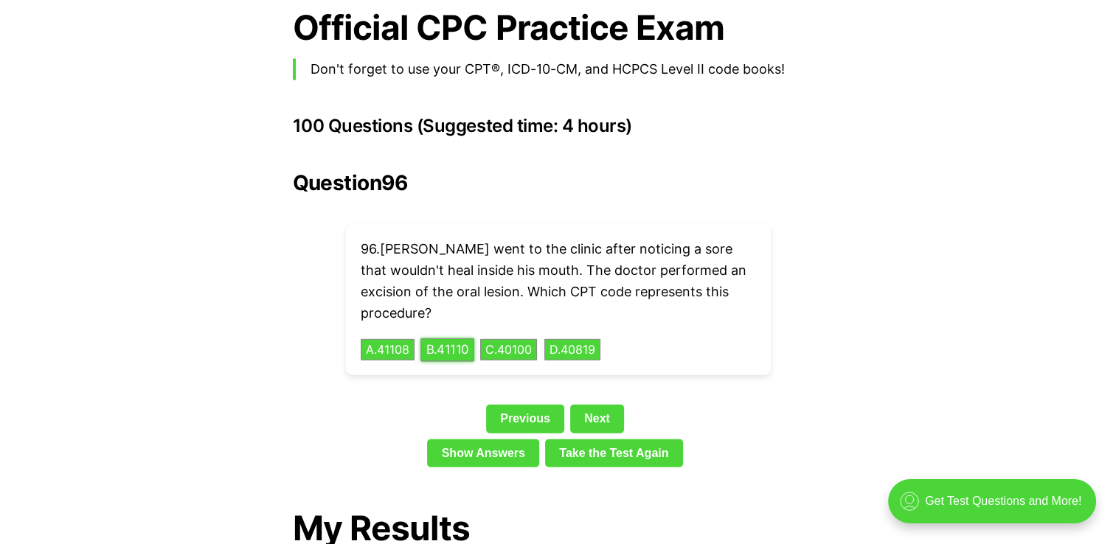
click at [457, 339] on button "B . 41110" at bounding box center [446, 350] width 53 height 23
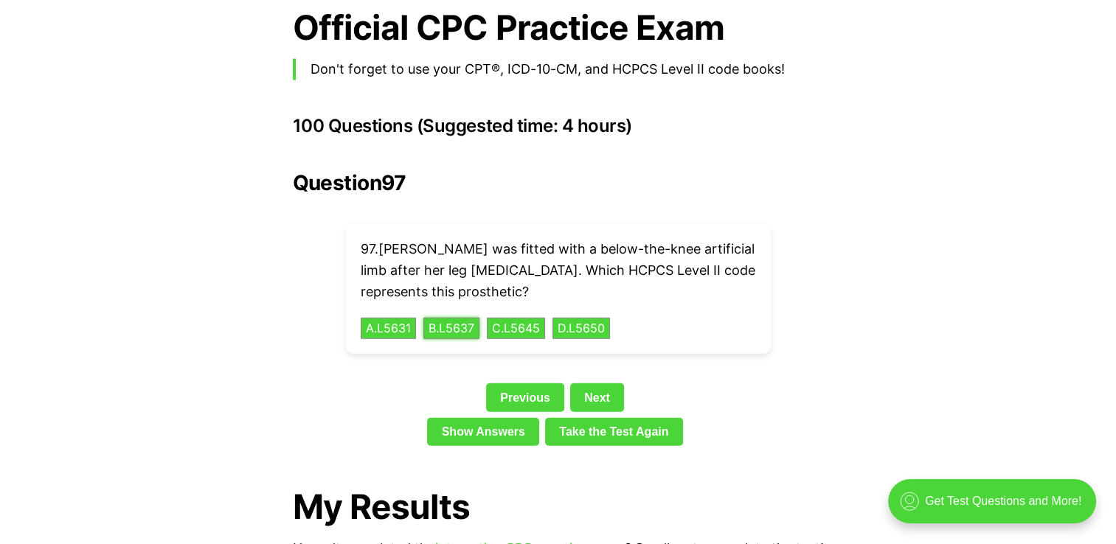
click at [463, 315] on div "97 . [PERSON_NAME] was fitted with a below-the-knee artificial limb after her l…" at bounding box center [558, 289] width 425 height 130
click at [440, 317] on button "B . L5637" at bounding box center [451, 328] width 59 height 23
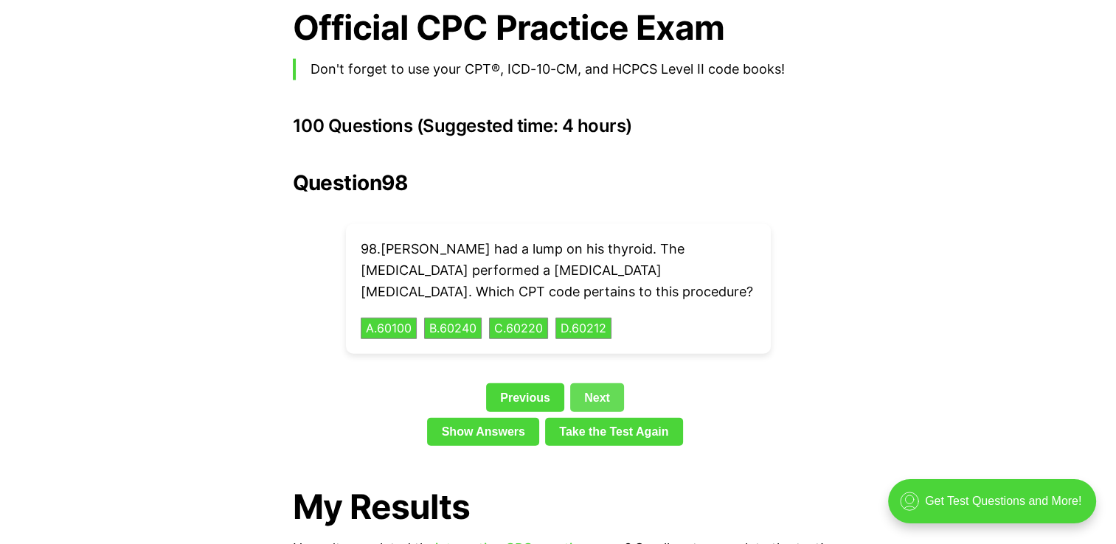
click at [586, 384] on link "Next" at bounding box center [597, 398] width 54 height 28
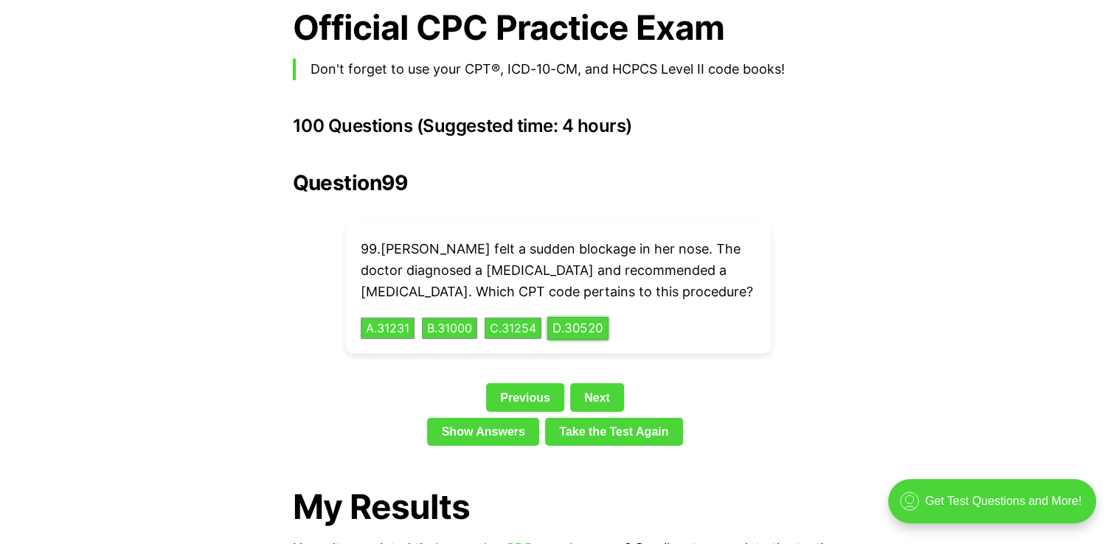
click at [609, 317] on button "D . 30520" at bounding box center [577, 328] width 61 height 23
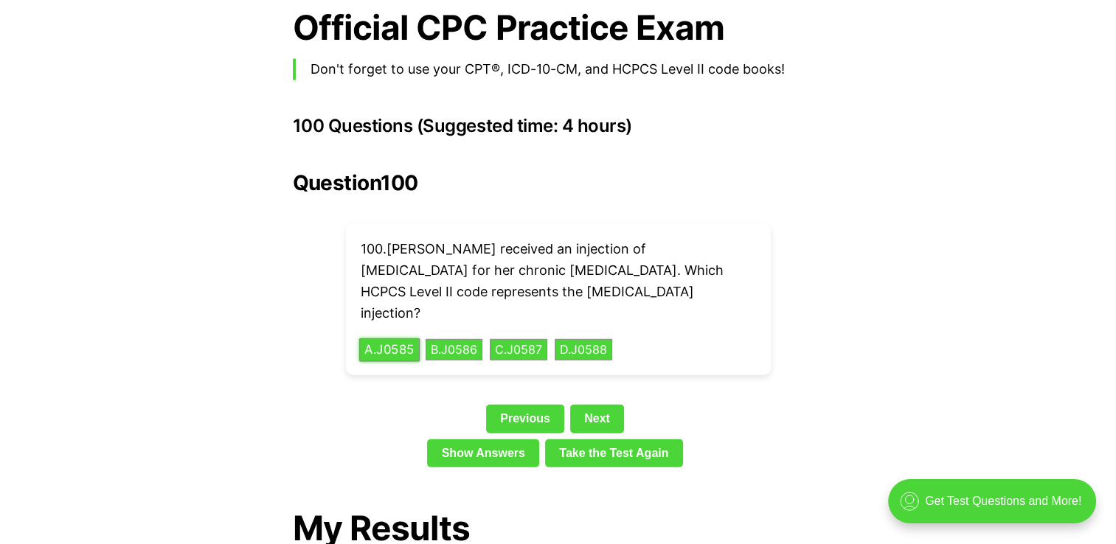
click at [406, 339] on button "A . J0585" at bounding box center [389, 350] width 60 height 23
click at [597, 405] on link "Next" at bounding box center [597, 419] width 54 height 28
click at [510, 440] on link "Show Answers" at bounding box center [483, 454] width 112 height 28
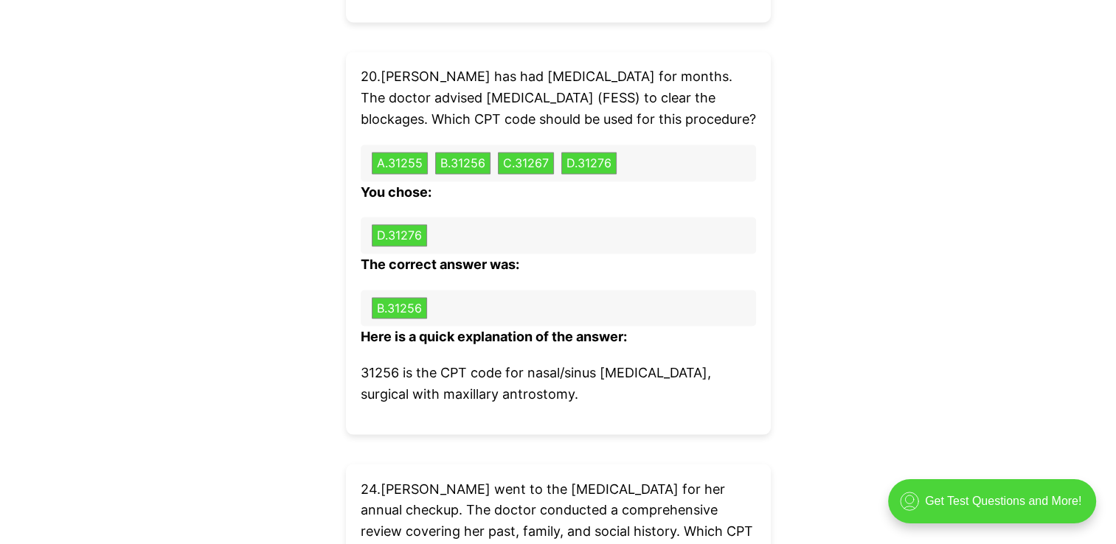
scroll to position [8430, 0]
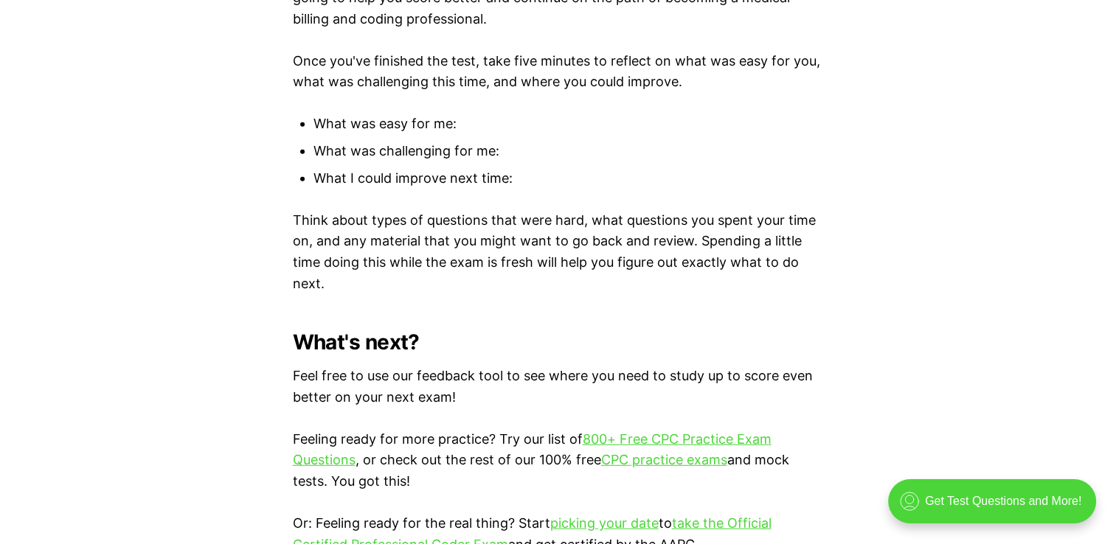
scroll to position [4502, 0]
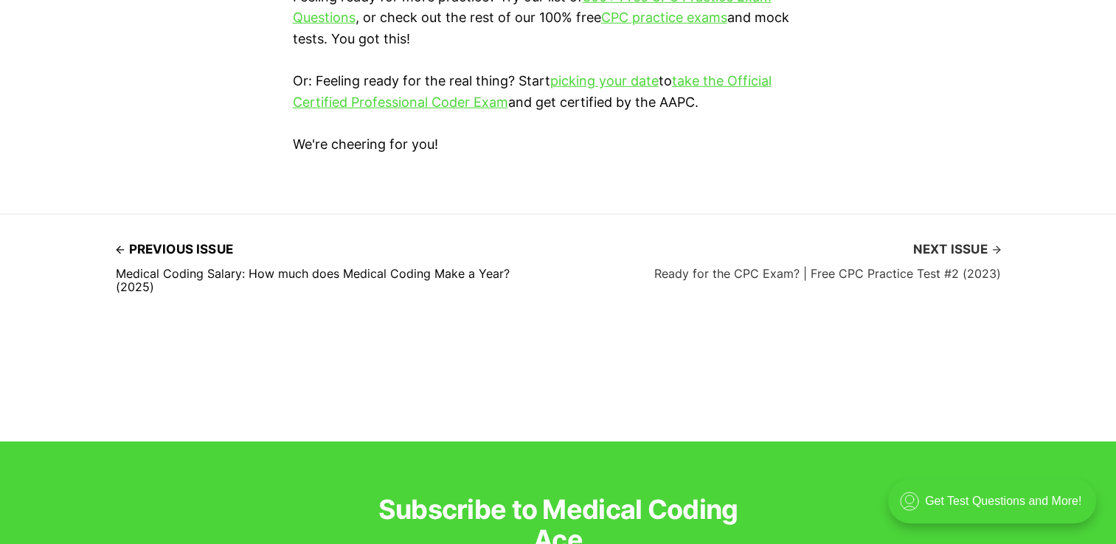
click at [965, 238] on span "Next issue" at bounding box center [957, 249] width 88 height 23
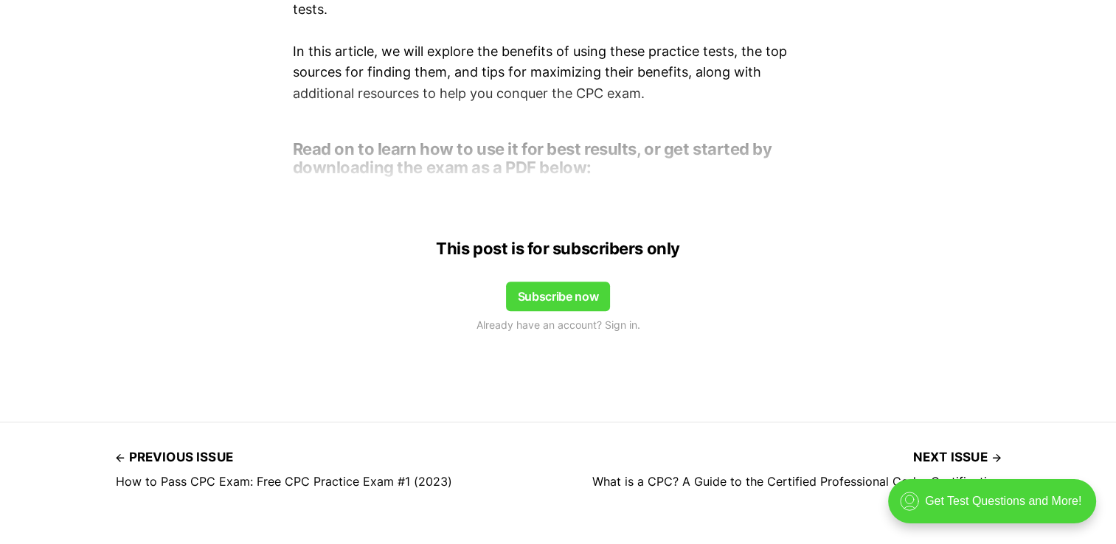
scroll to position [1402, 0]
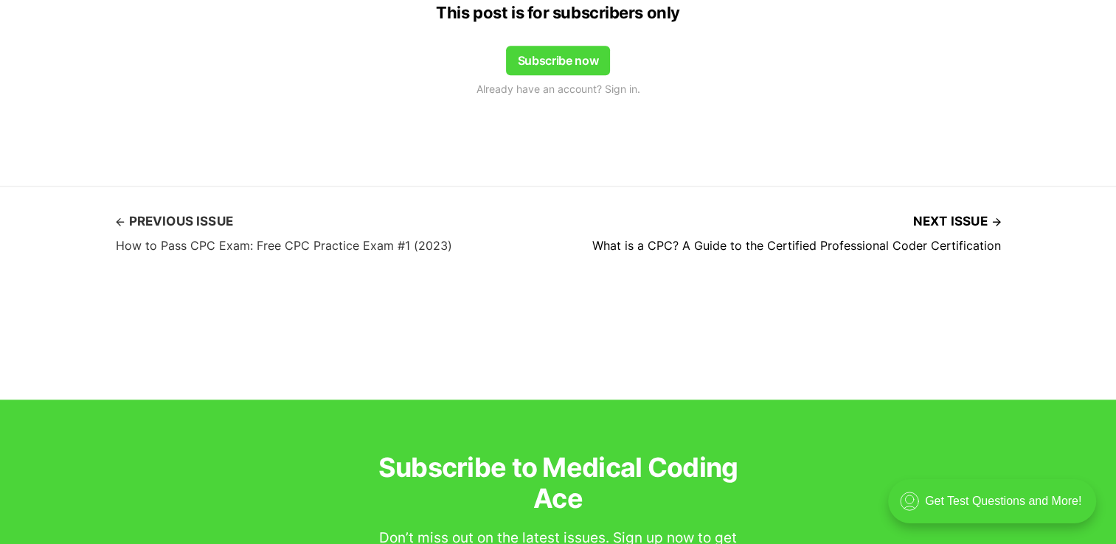
drag, startPoint x: 176, startPoint y: 212, endPoint x: 185, endPoint y: 212, distance: 8.9
click at [177, 212] on span "Previous issue" at bounding box center [174, 221] width 117 height 23
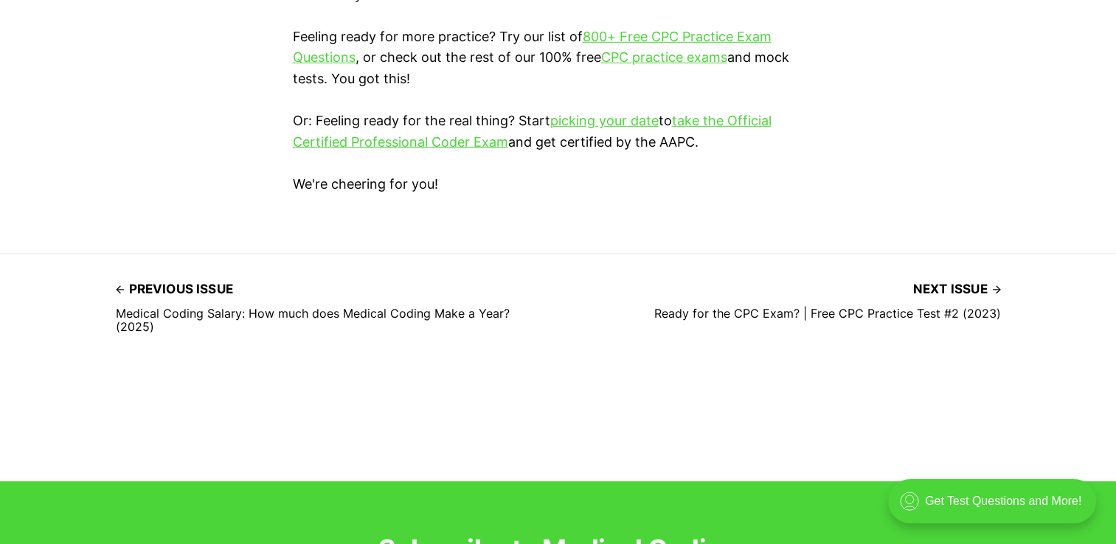
scroll to position [4500, 0]
